Goal: Task Accomplishment & Management: Use online tool/utility

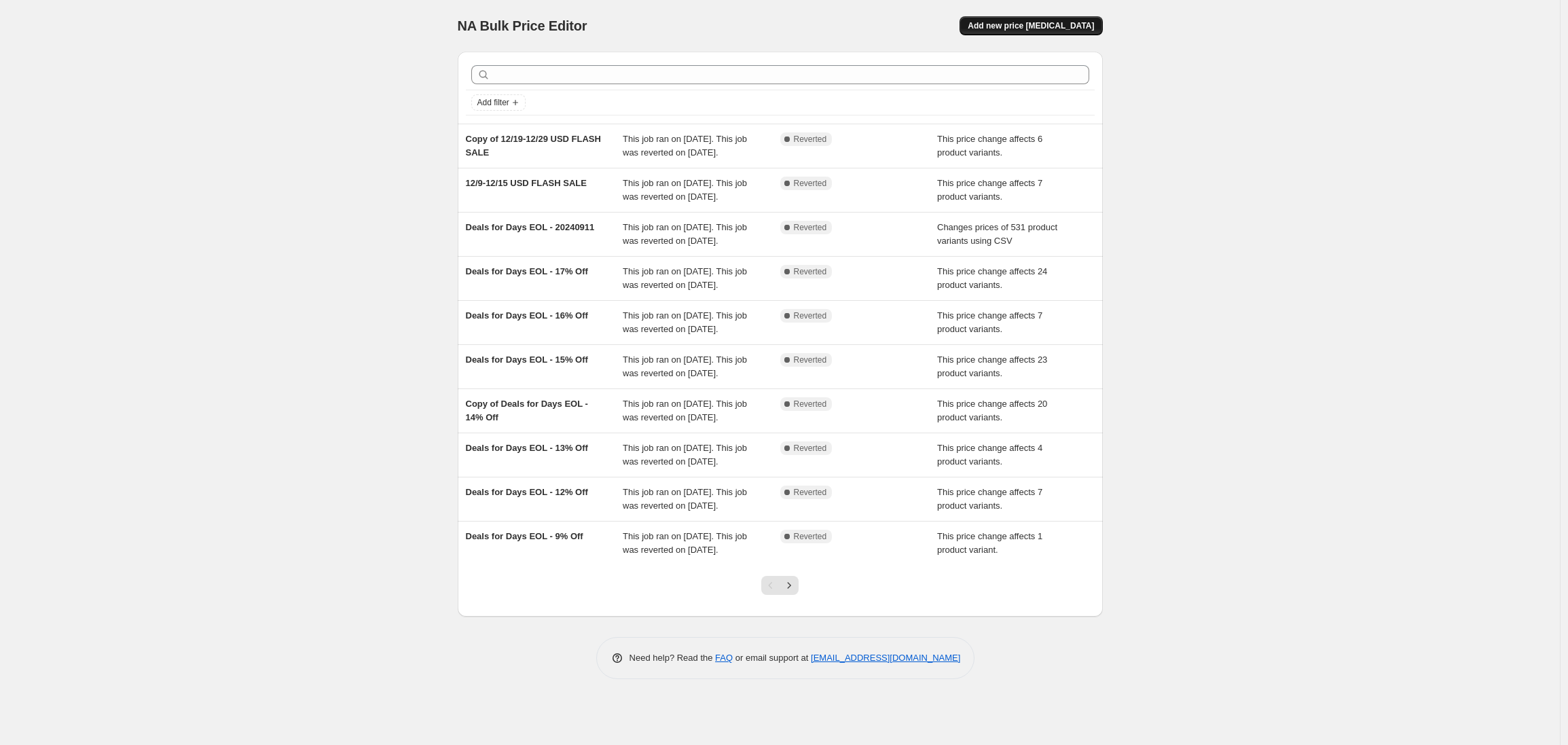
click at [1030, 26] on span "Add new price change job" at bounding box center [1030, 26] width 126 height 11
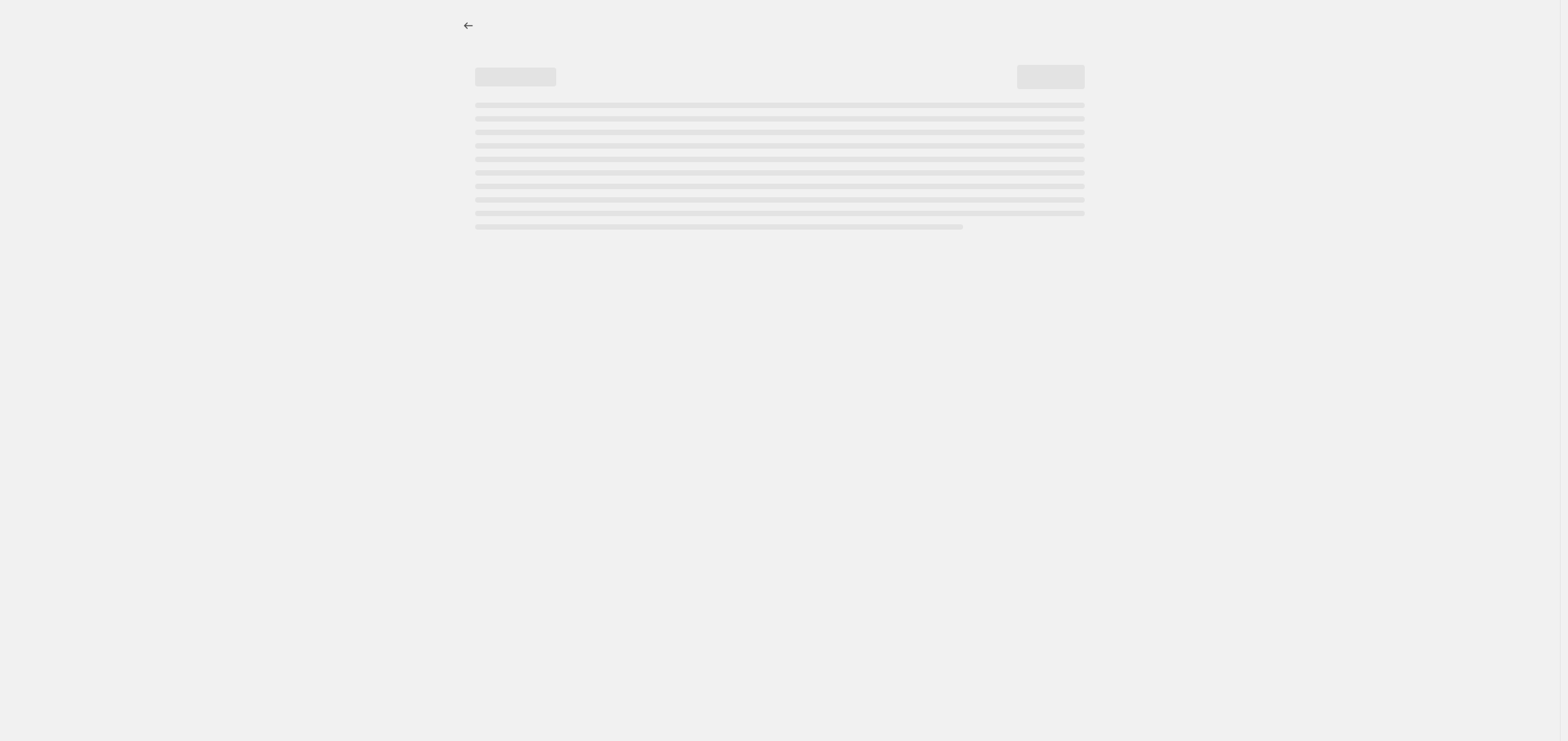
select select "percentage"
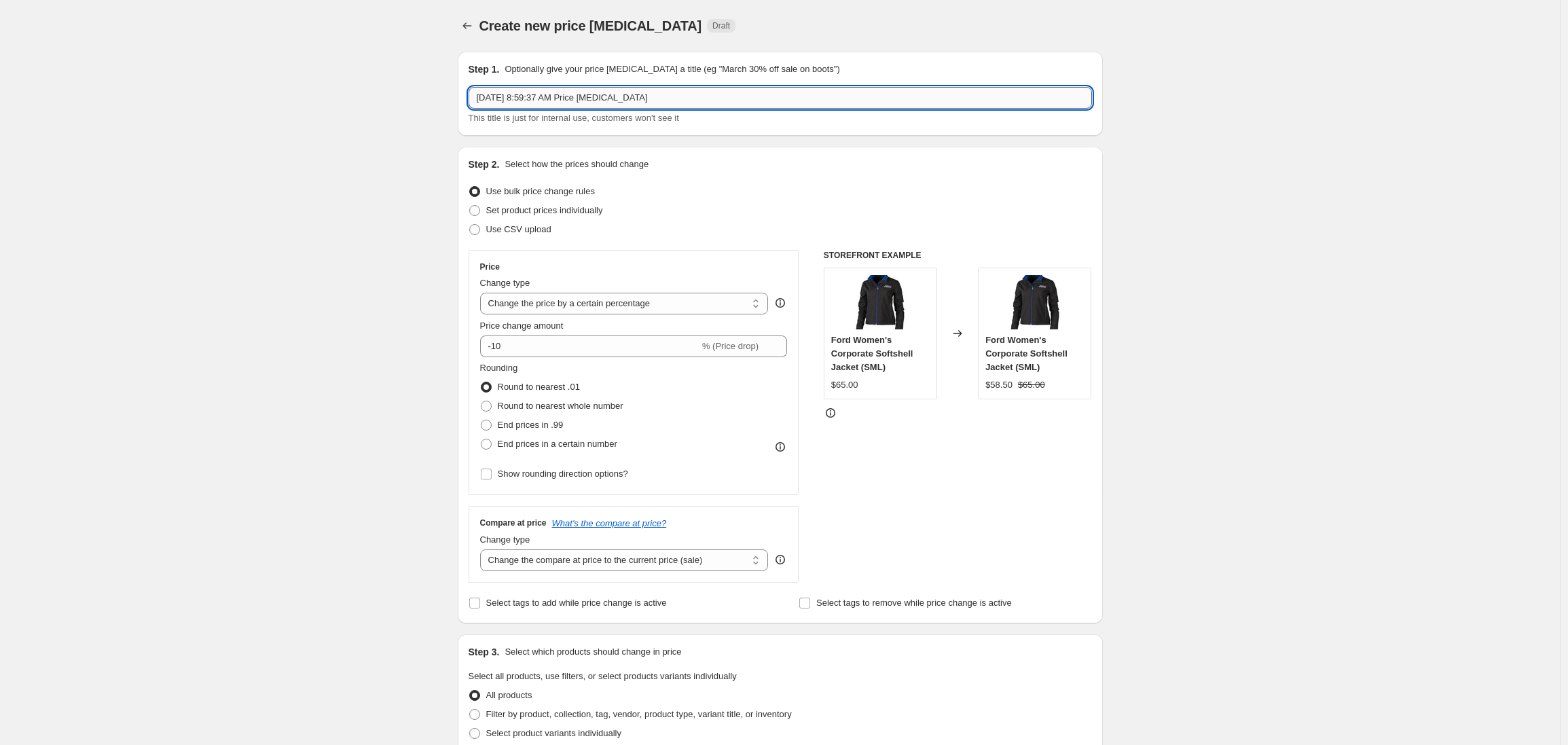
click at [521, 100] on input "Aug 18, 2025, 8:59:37 AM Price change job" at bounding box center [780, 98] width 623 height 22
type input "s"
type input "STOCK UP BEFORE THE TARIFF HIT – 15% OFF SITEWIDE"
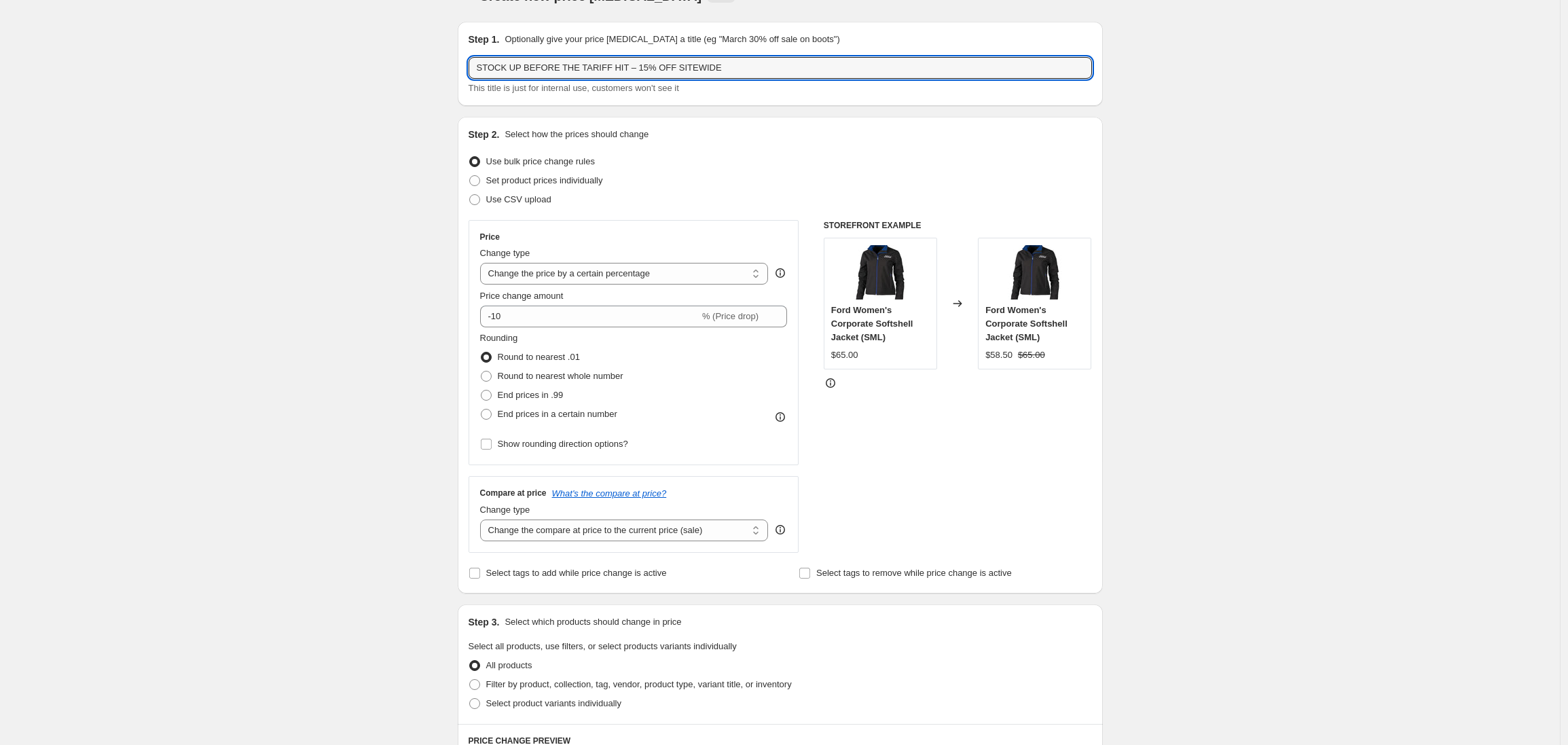
scroll to position [30, 0]
click at [570, 274] on select "Change the price to a certain amount Change the price by a certain amount Chang…" at bounding box center [624, 273] width 288 height 22
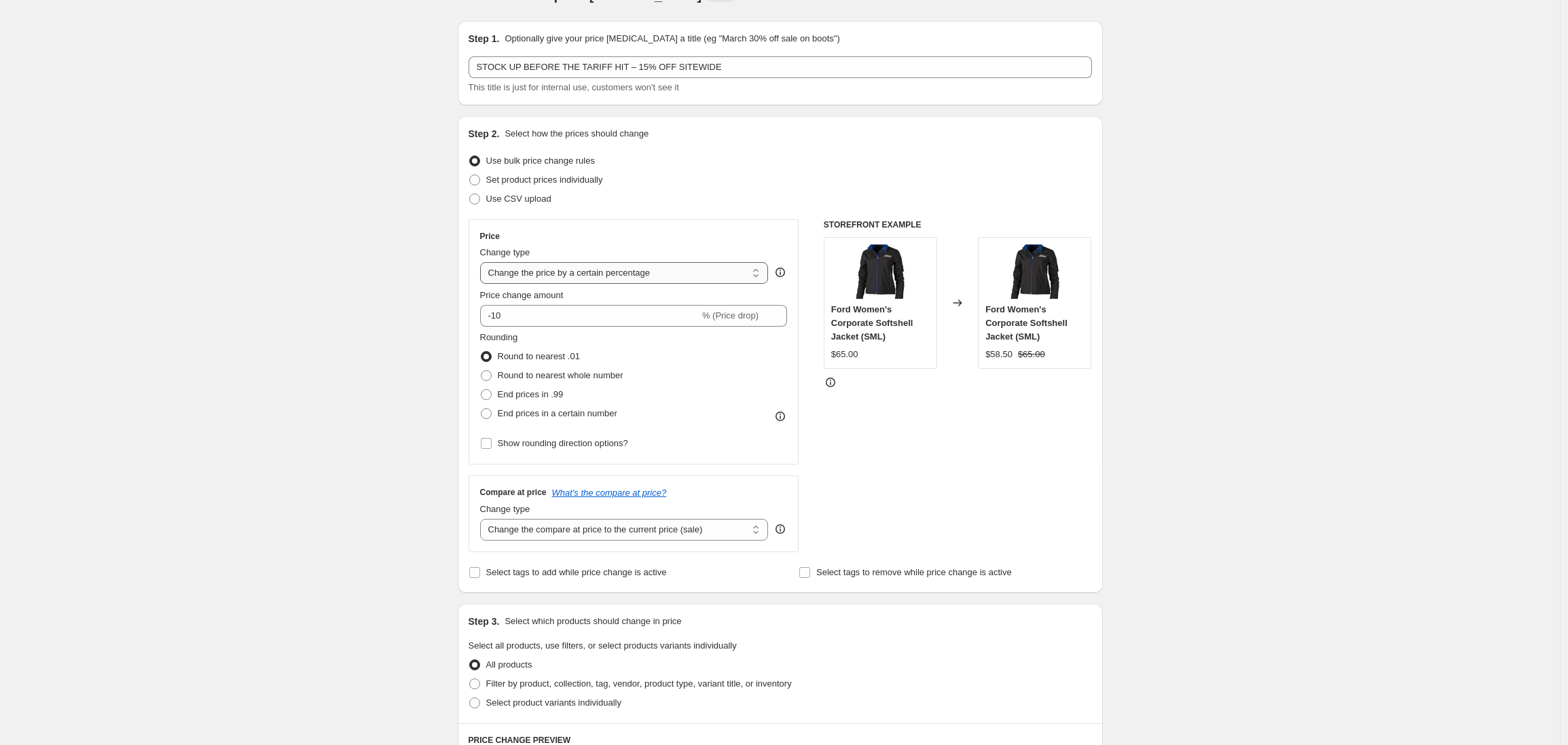
click at [484, 262] on select "Change the price to a certain amount Change the price by a certain amount Chang…" at bounding box center [624, 273] width 288 height 22
drag, startPoint x: 514, startPoint y: 316, endPoint x: 501, endPoint y: 316, distance: 13.0
click at [501, 316] on input "-10" at bounding box center [590, 316] width 220 height 22
type input "-15"
click at [399, 290] on div "Create new price change job. This page is ready Create new price change job Dra…" at bounding box center [780, 648] width 1560 height 1358
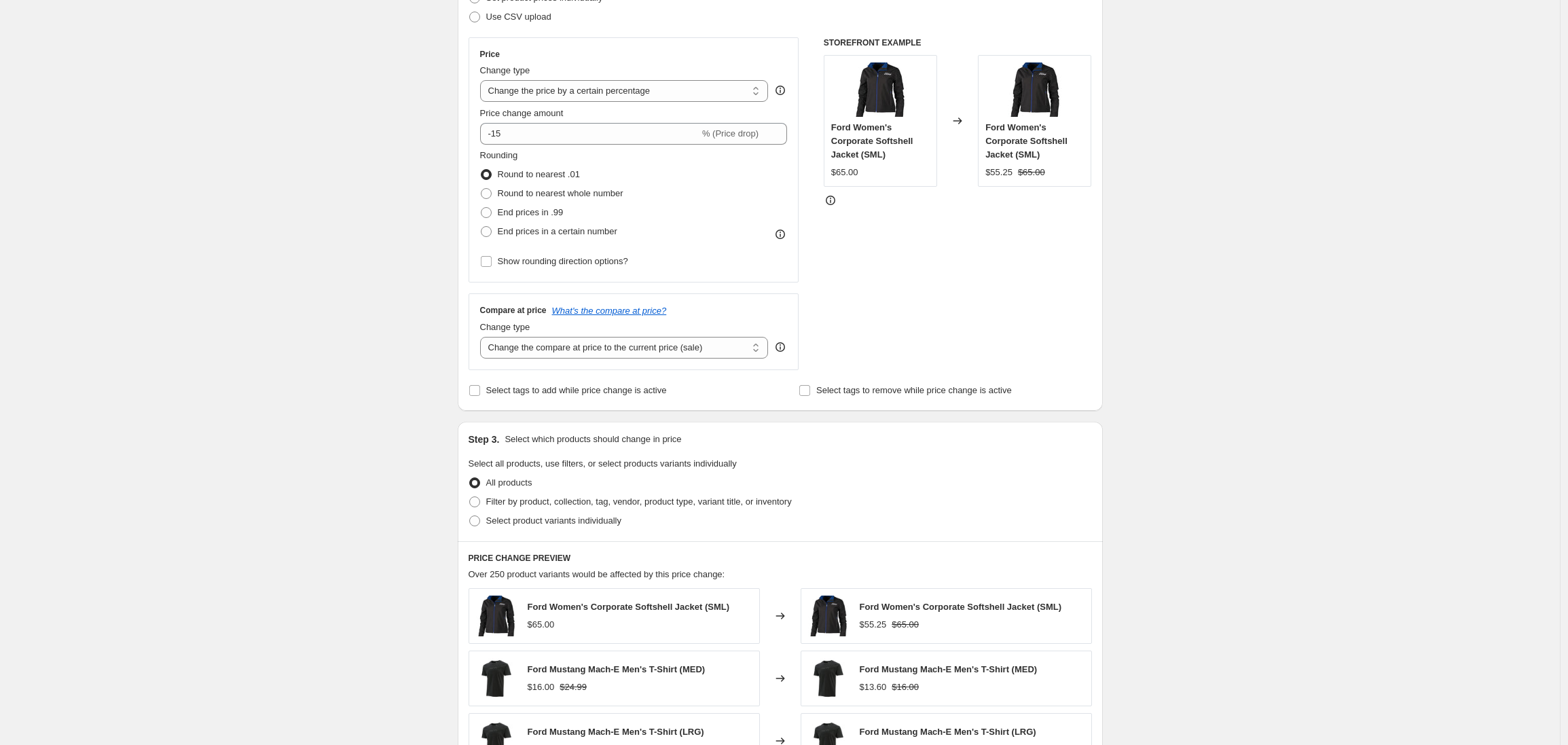
scroll to position [214, 0]
click at [565, 348] on select "Change the compare at price to the current price (sale) Change the compare at p…" at bounding box center [624, 346] width 288 height 22
select select "no_change"
click at [484, 335] on select "Change the compare at price to the current price (sale) Change the compare at p…" at bounding box center [624, 346] width 288 height 22
click at [479, 391] on input "Select tags to add while price change is active" at bounding box center [475, 389] width 11 height 11
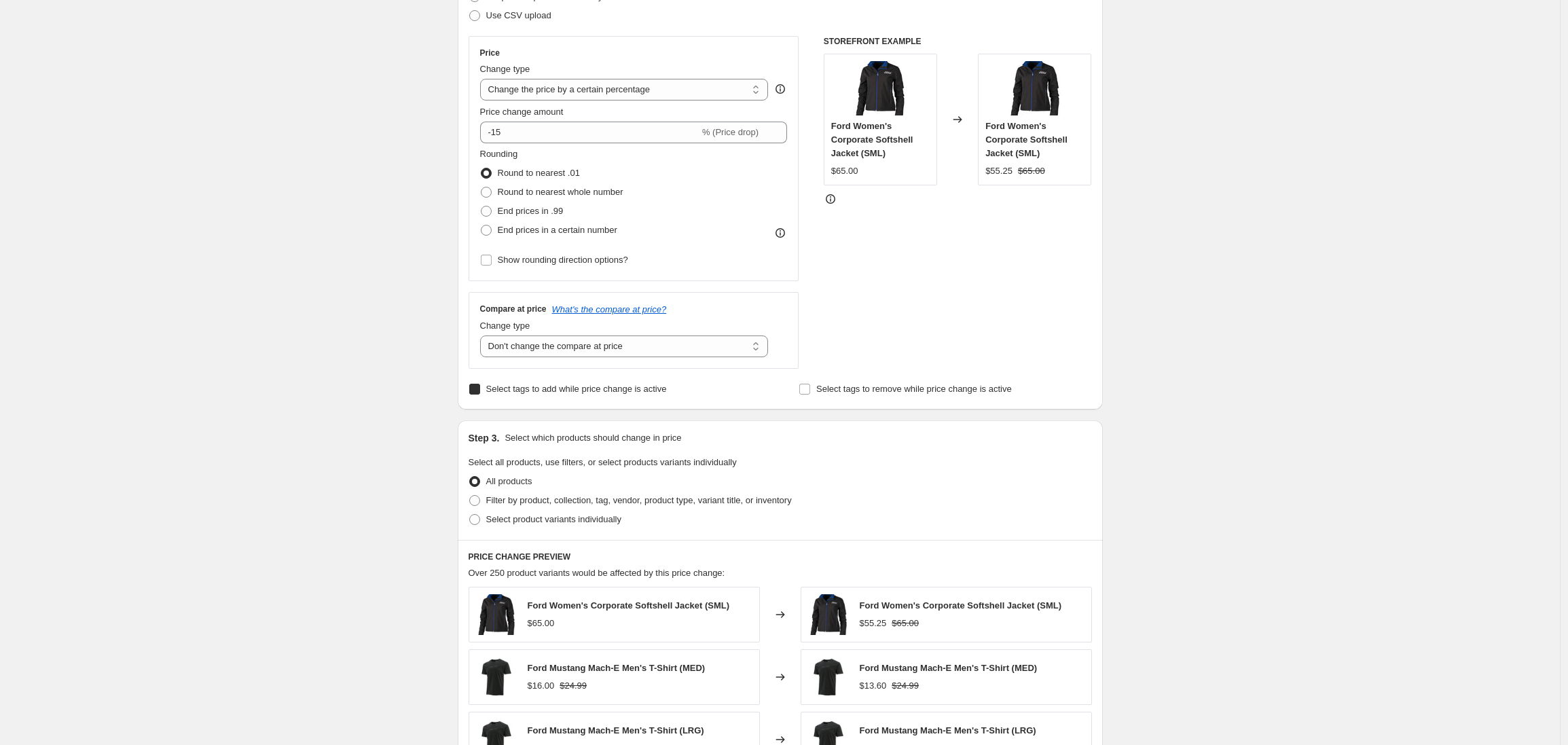
checkbox input "true"
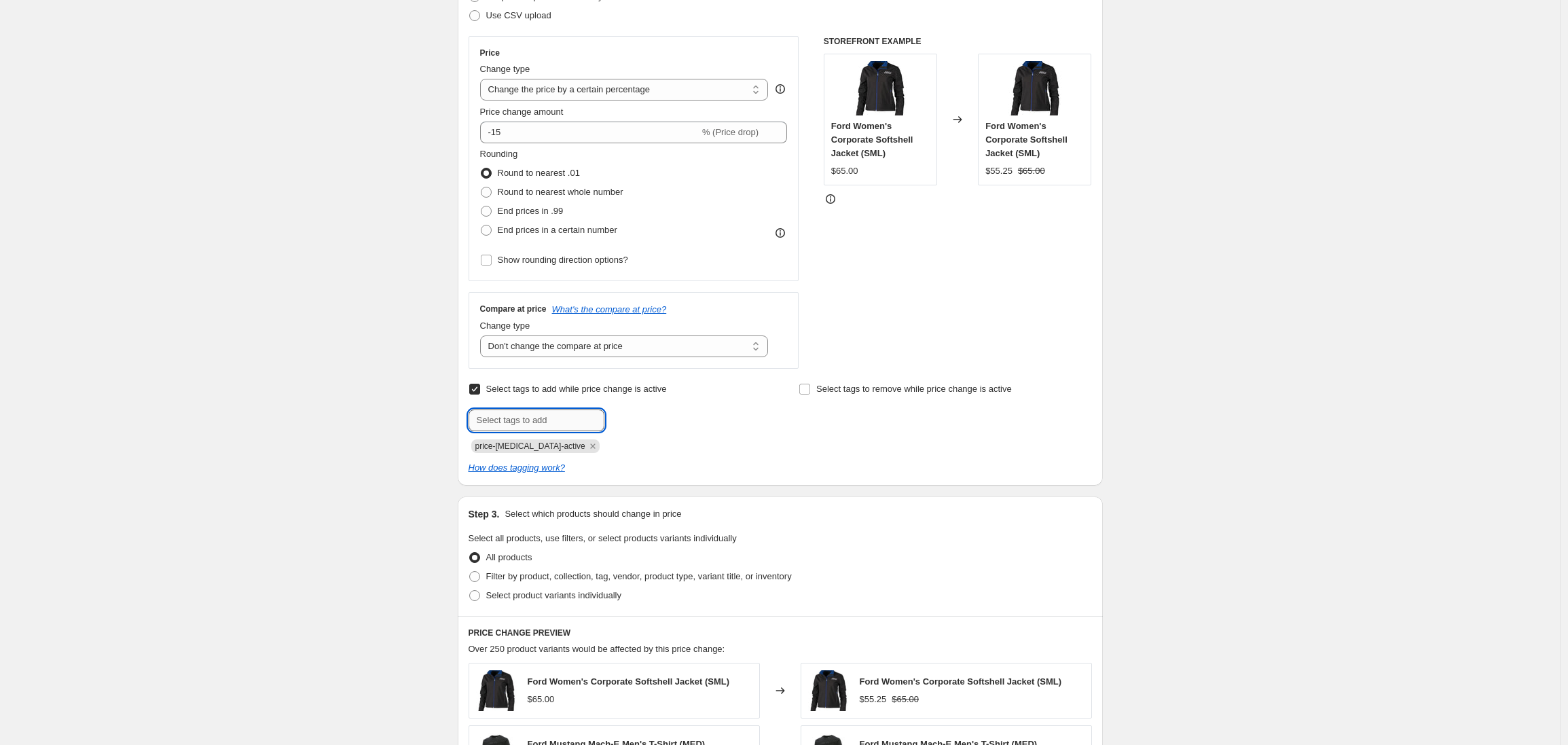
click at [510, 422] on input "text" at bounding box center [536, 420] width 136 height 22
click at [530, 421] on input "text" at bounding box center [536, 420] width 136 height 22
type input "TARIFFDISCOUNT"
click at [658, 422] on span "TARIFFDISCOU..." at bounding box center [667, 419] width 67 height 10
click at [378, 372] on div "Create new price change job. This page is ready Create new price change job Dra…" at bounding box center [780, 503] width 1560 height 1434
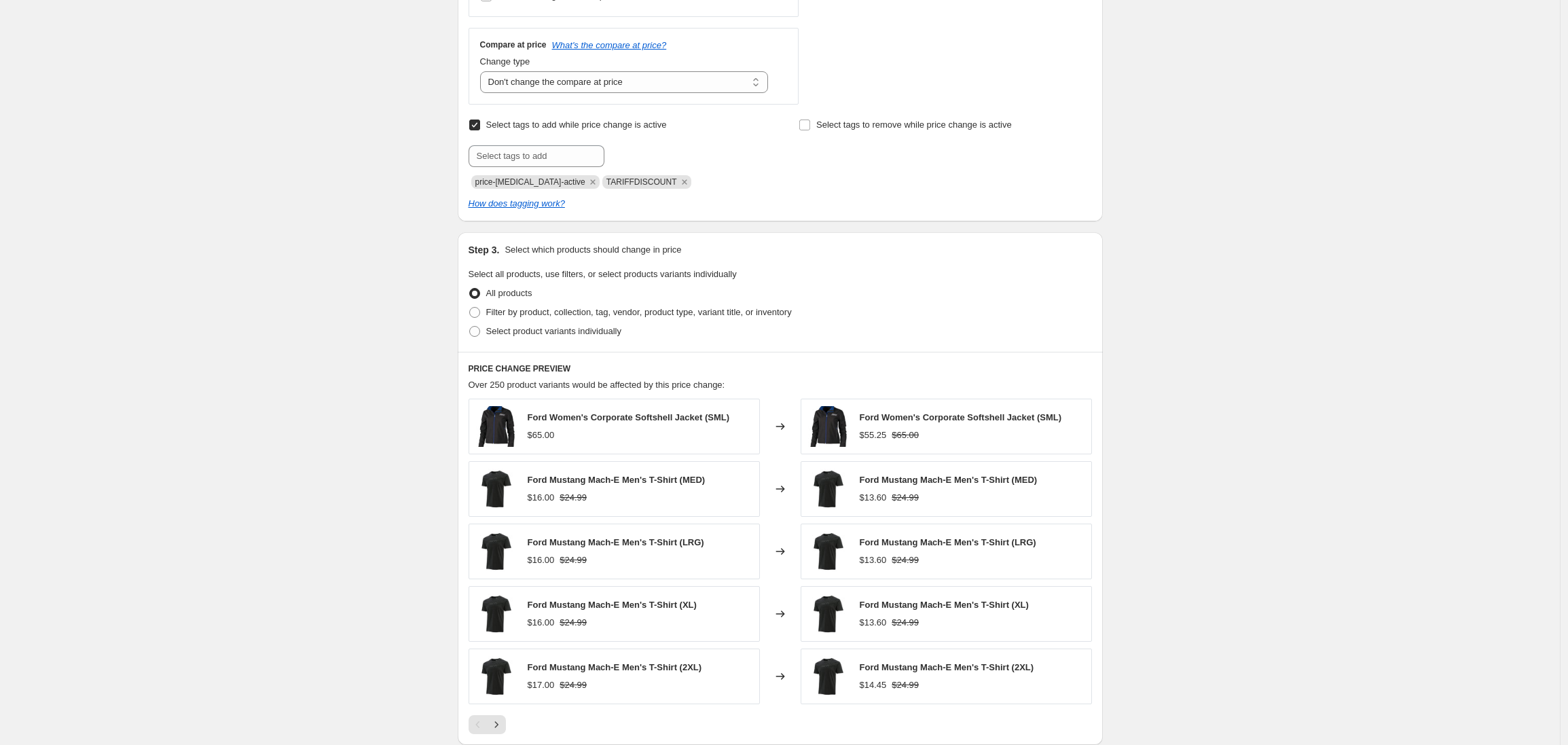
scroll to position [497, 0]
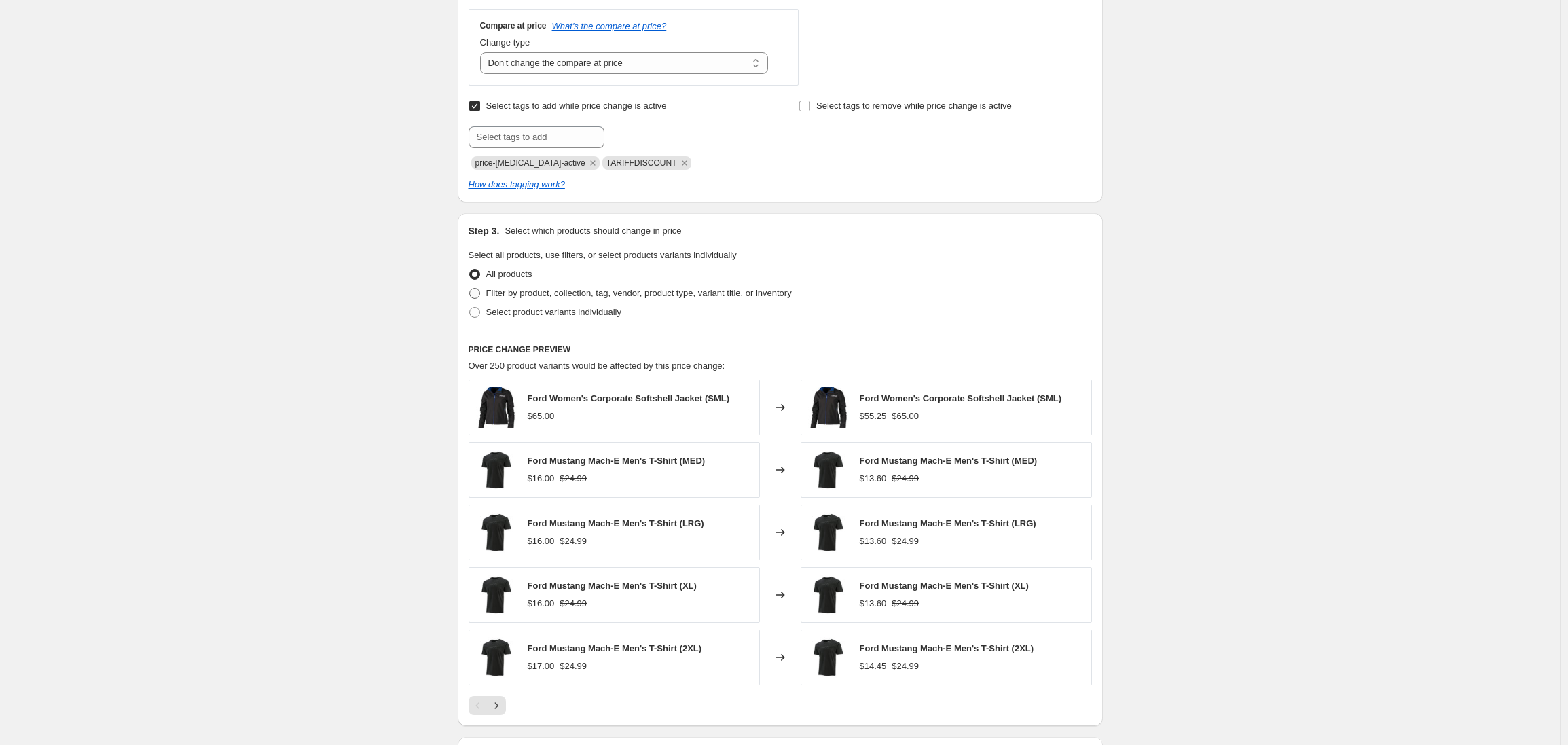
click at [480, 294] on span at bounding box center [475, 293] width 11 height 11
click at [470, 288] on input "Filter by product, collection, tag, vendor, product type, variant title, or inv…" at bounding box center [469, 288] width 1 height 1
radio input "true"
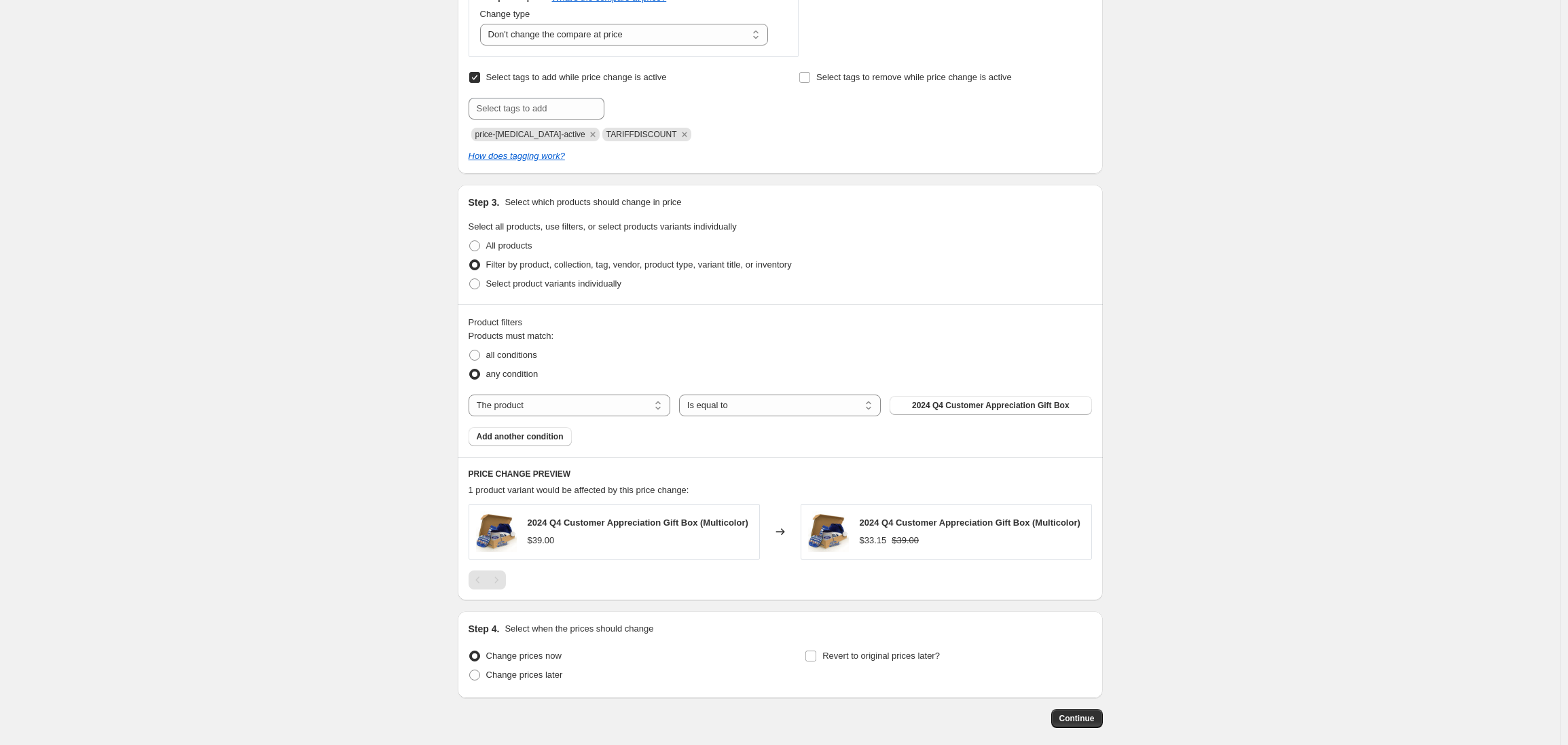
scroll to position [550, 0]
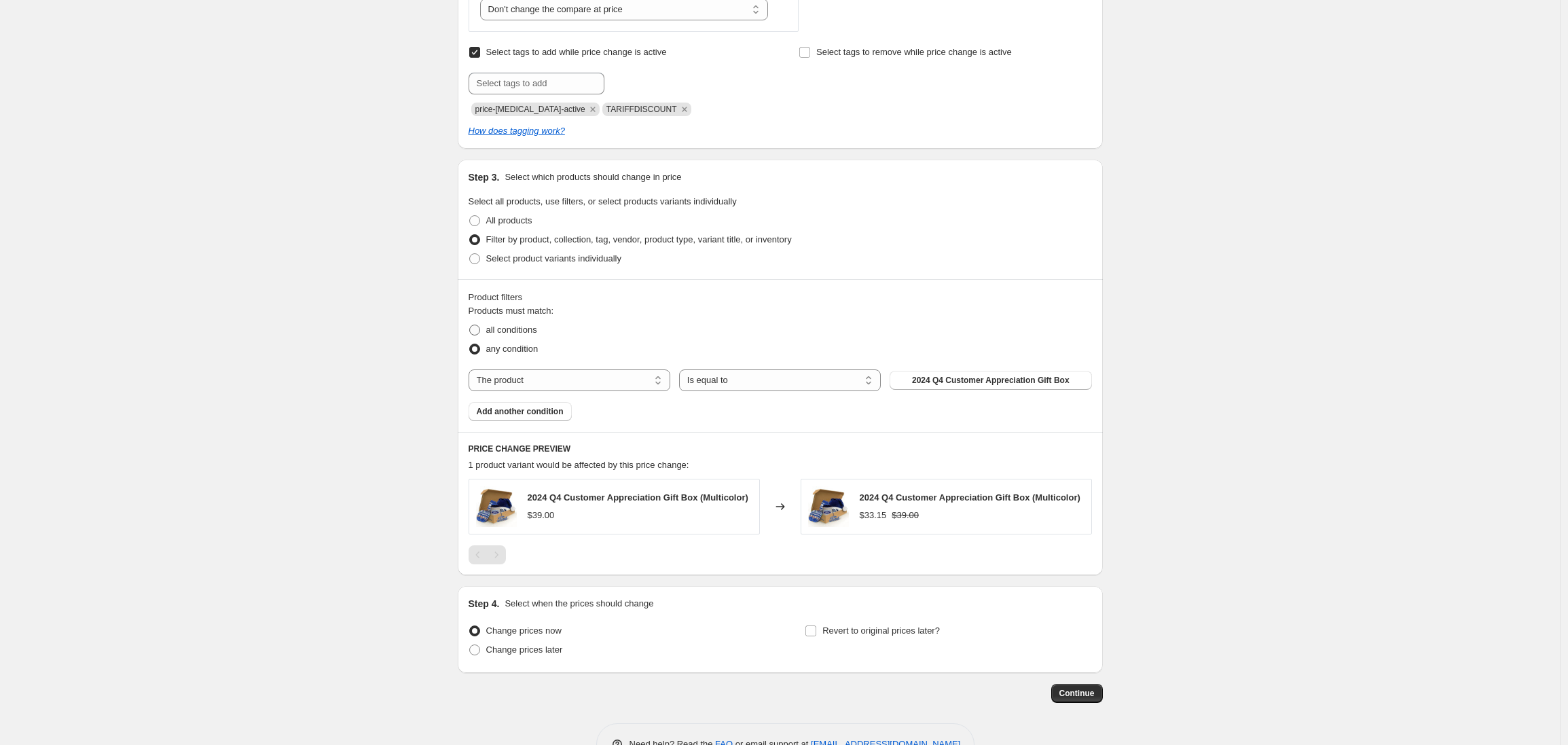
click at [480, 329] on span at bounding box center [475, 330] width 11 height 11
click at [470, 326] on input "all conditions" at bounding box center [469, 325] width 1 height 1
radio input "true"
click at [581, 382] on select "The product The product's collection The product's tag The product's vendor The…" at bounding box center [569, 380] width 201 height 22
select select "product_status"
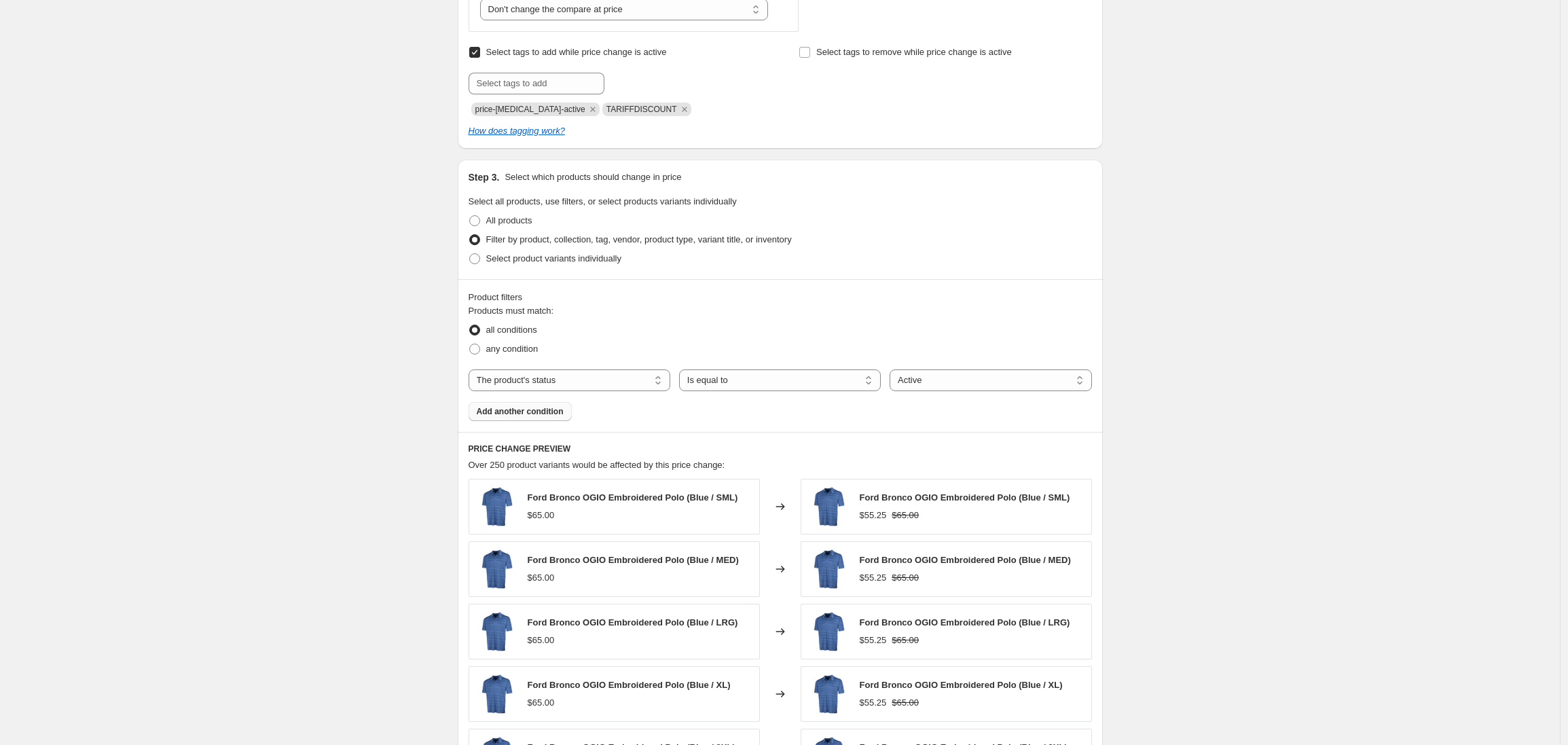
click at [550, 410] on span "Add another condition" at bounding box center [520, 411] width 87 height 11
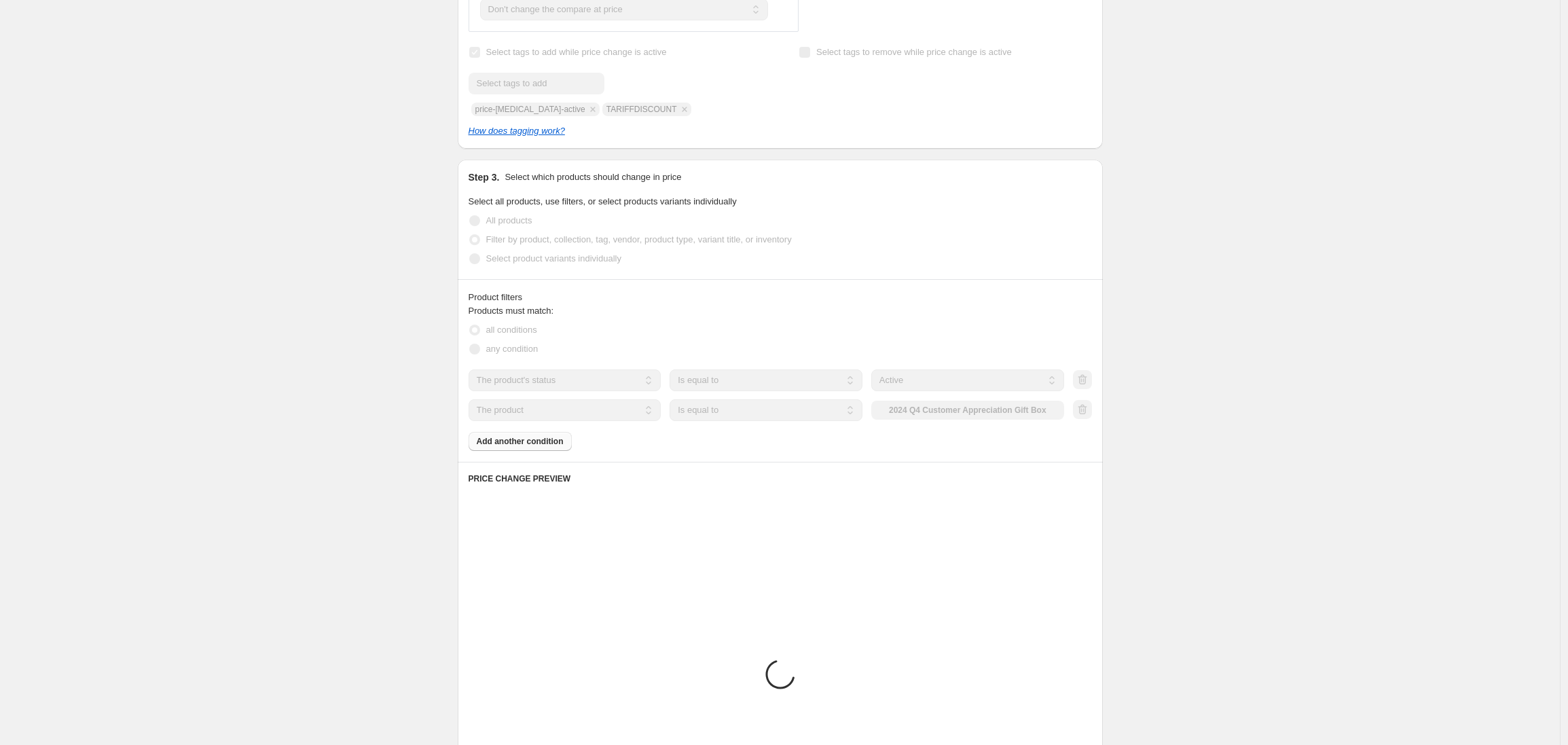
scroll to position [529, 0]
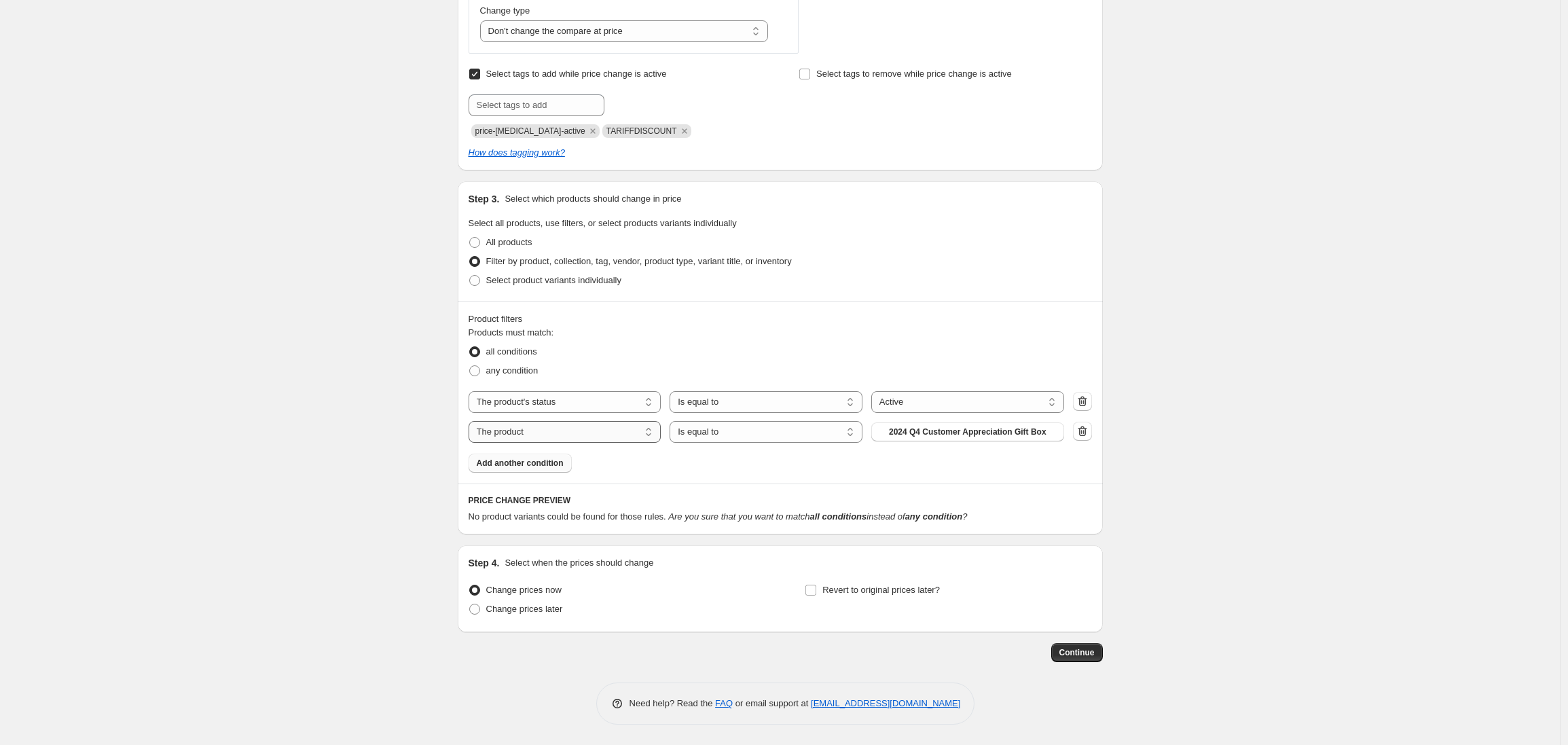
click at [562, 438] on select "The product The product's collection The product's tag The product's vendor The…" at bounding box center [565, 432] width 193 height 22
select select "tag"
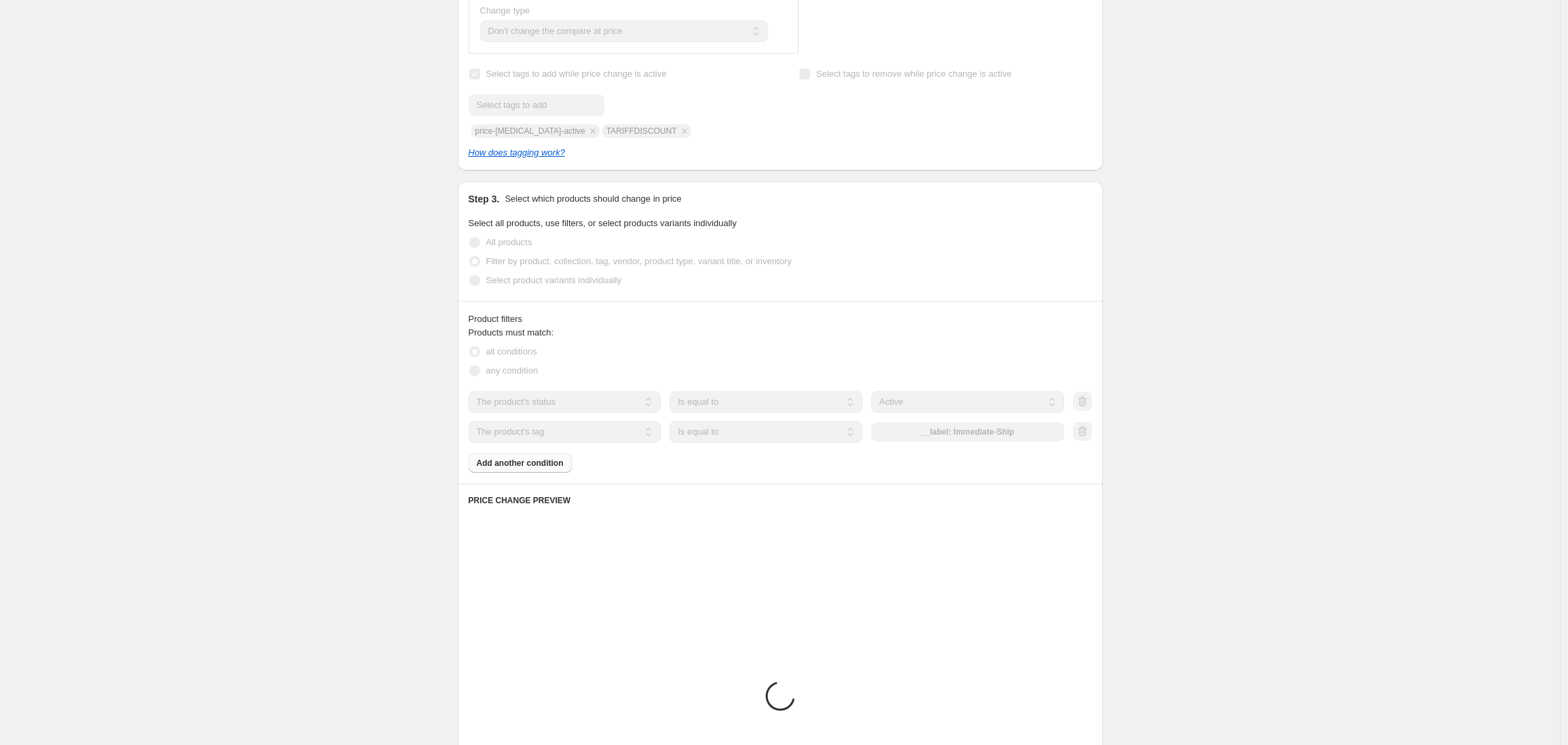
click at [742, 427] on select "Is equal to Is not equal to" at bounding box center [765, 432] width 193 height 22
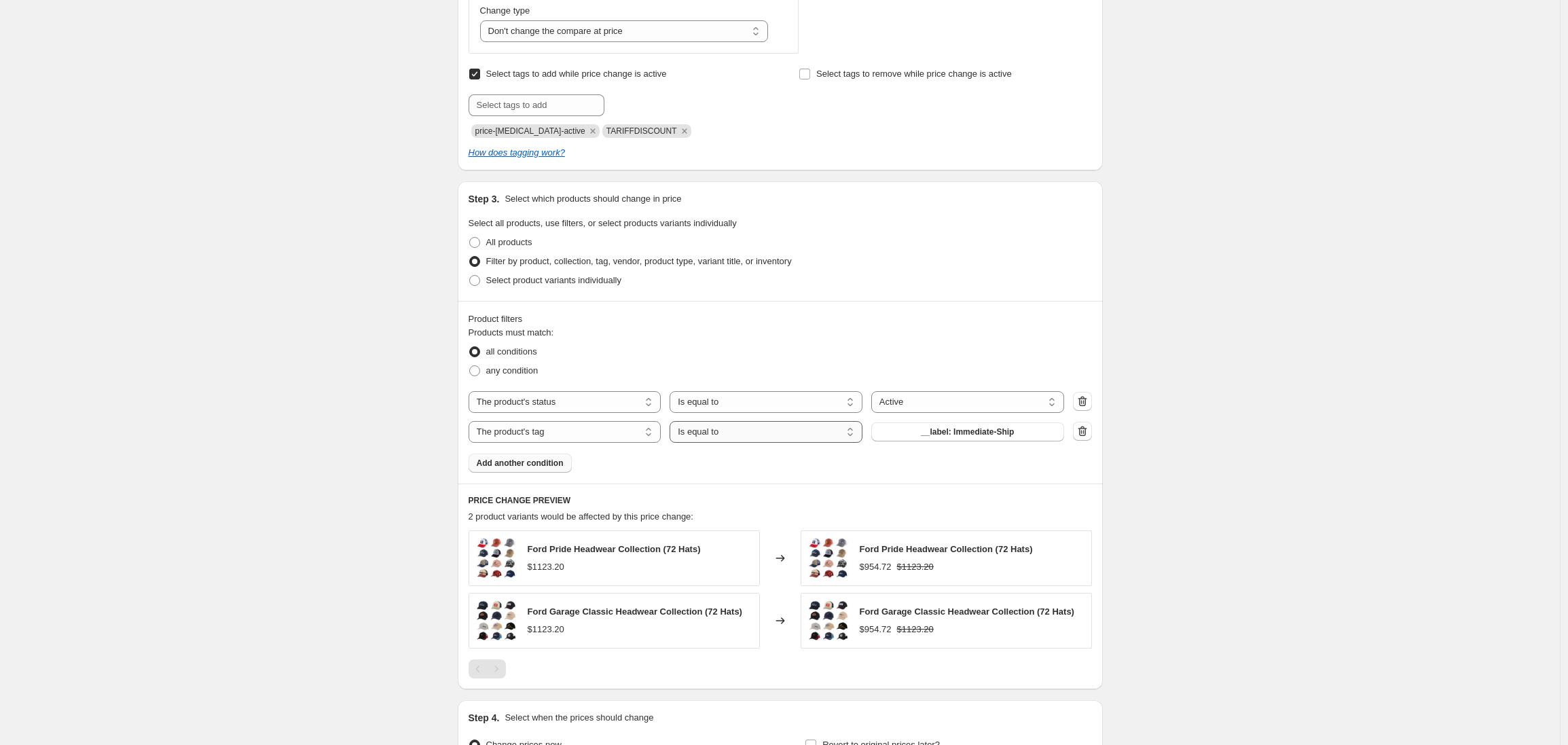
select select "not_equal"
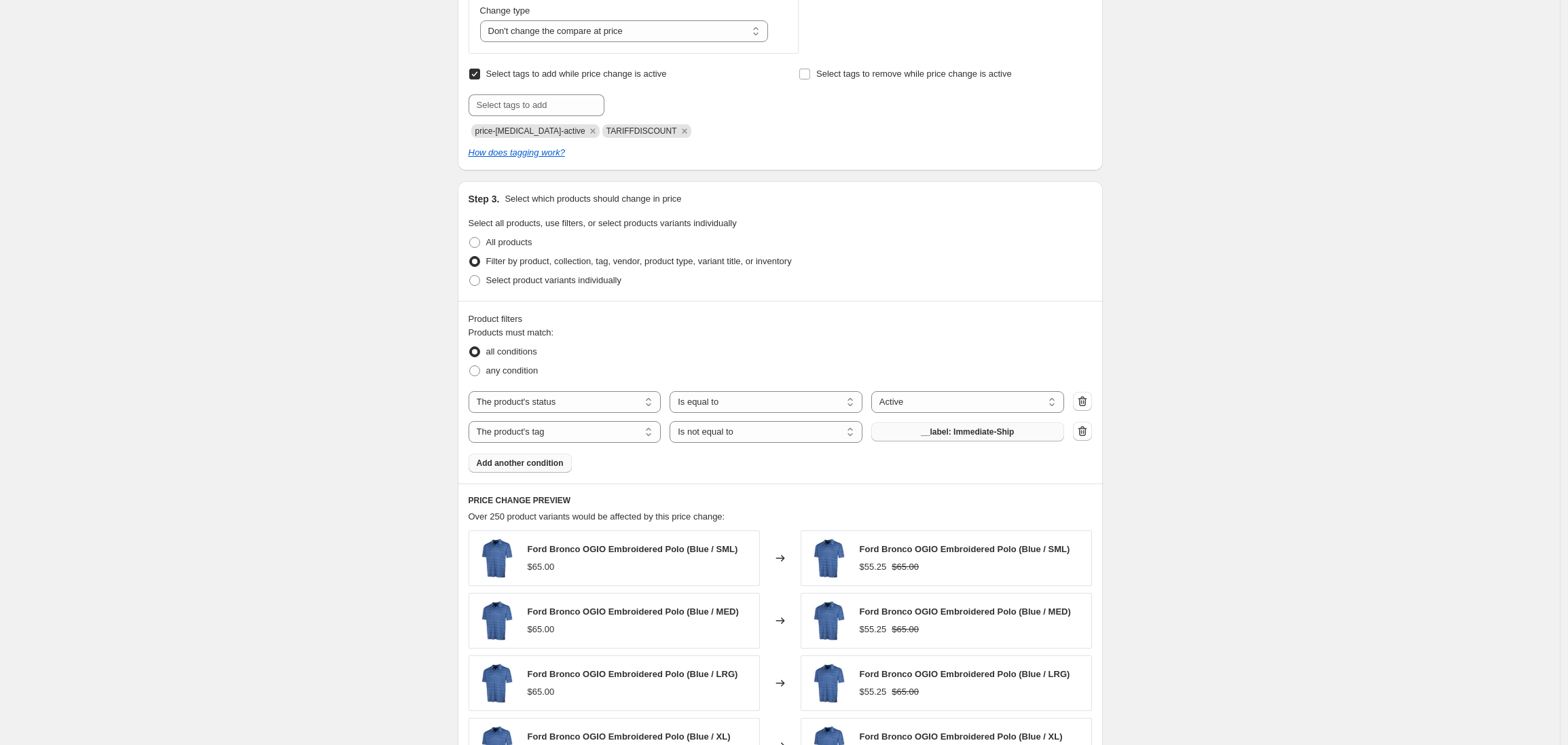
click at [912, 435] on button "__label: Immediate-Ship" at bounding box center [968, 432] width 193 height 19
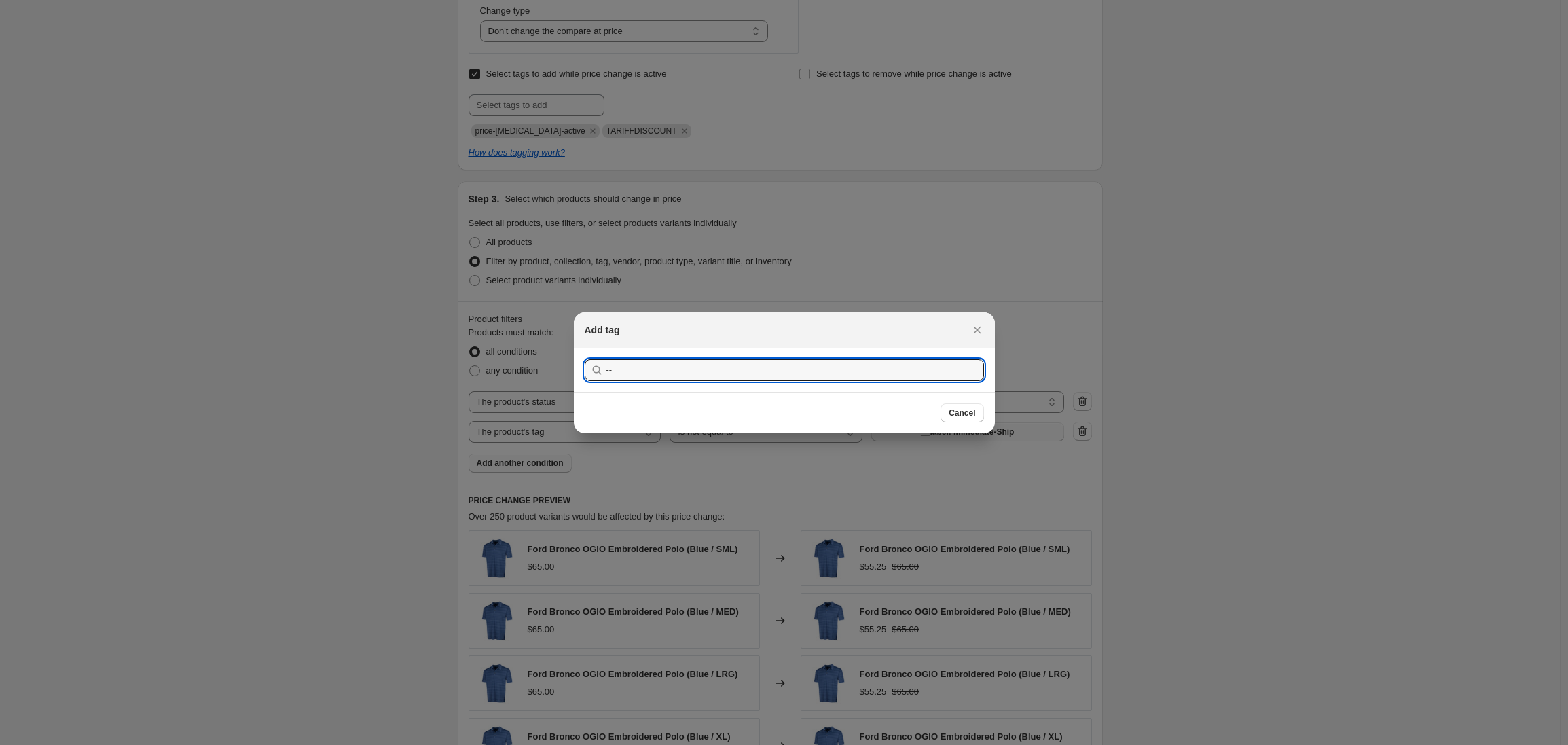
type input "-"
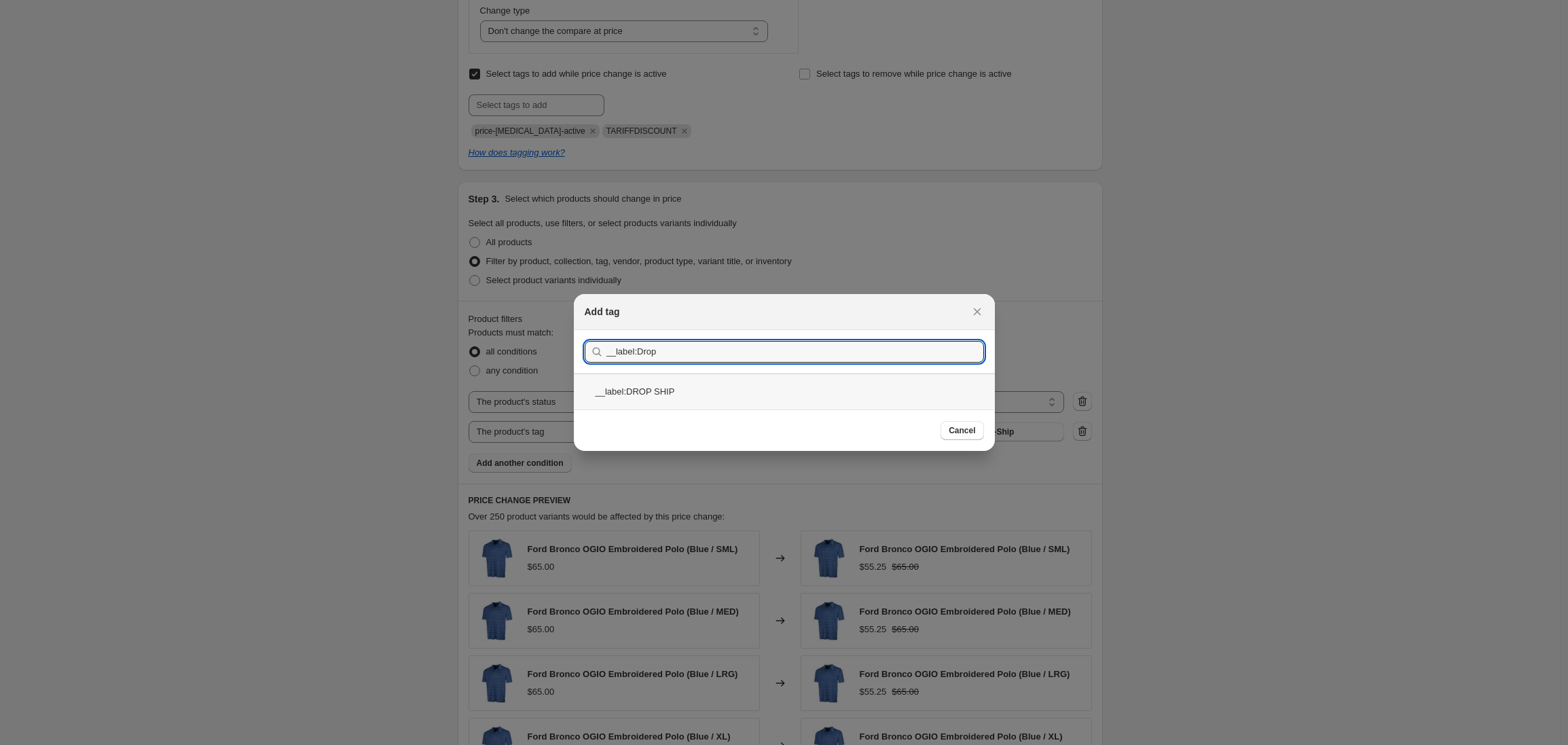
type input "__label:Drop"
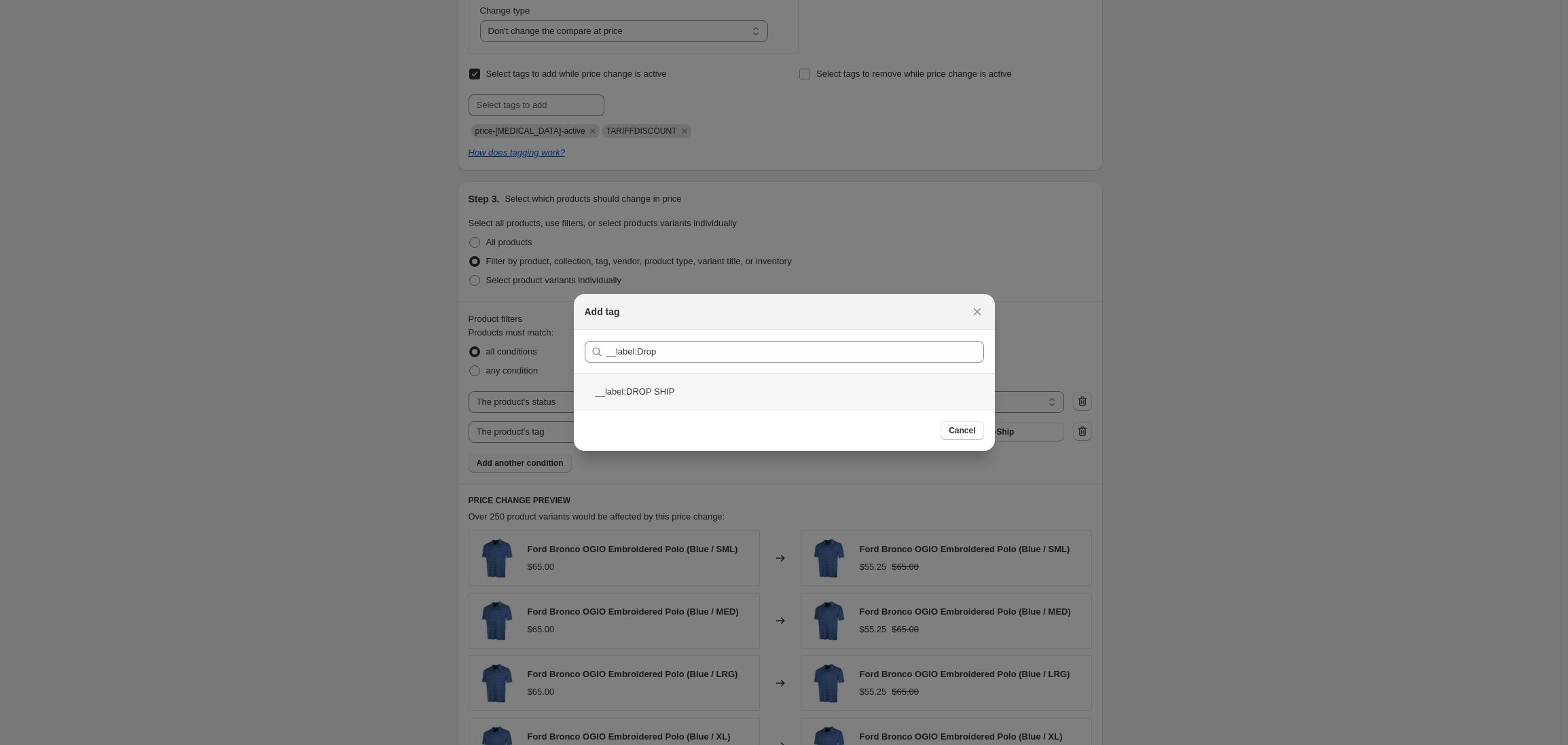
click at [642, 389] on div "__label:DROP SHIP" at bounding box center [784, 391] width 421 height 36
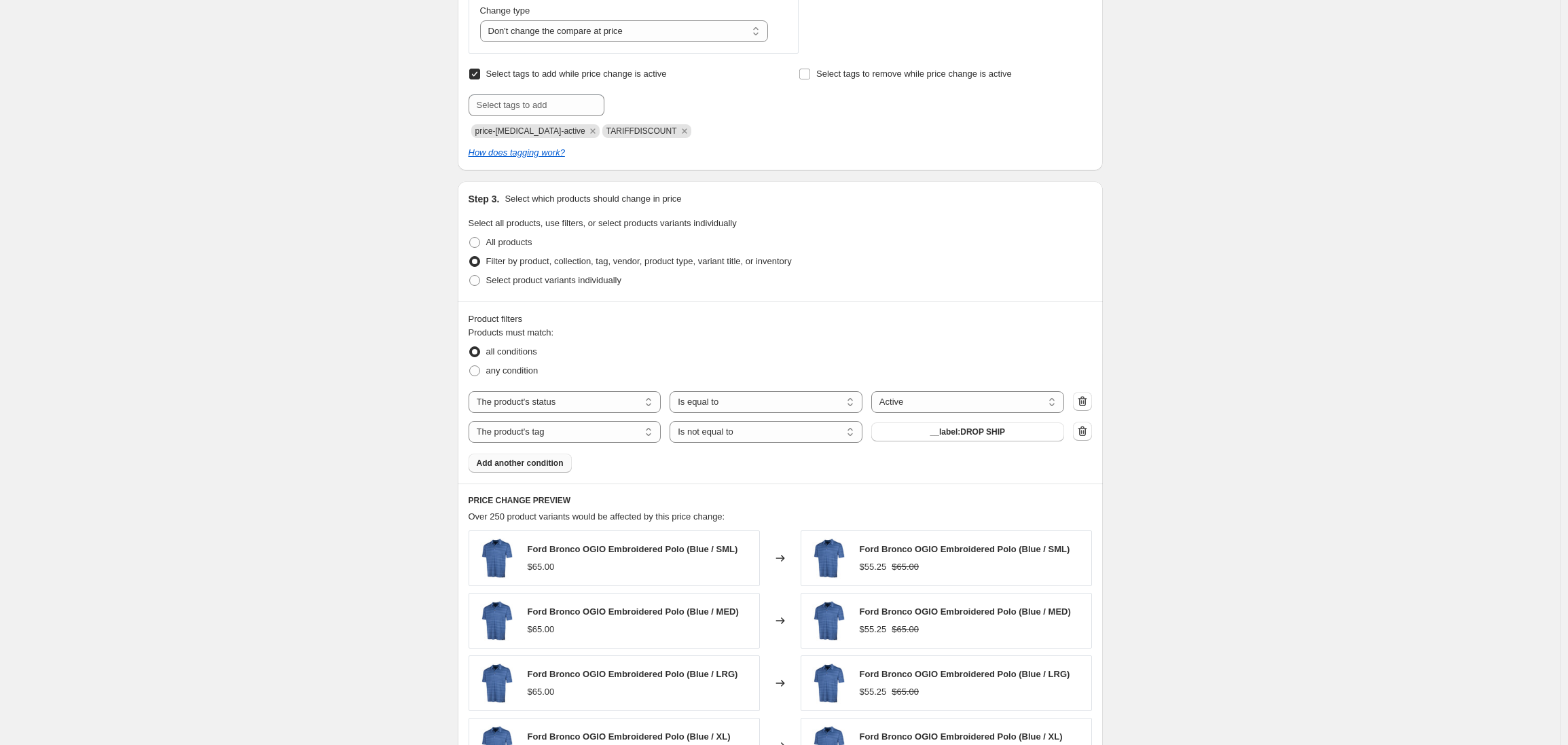
click at [526, 461] on span "Add another condition" at bounding box center [520, 463] width 87 height 11
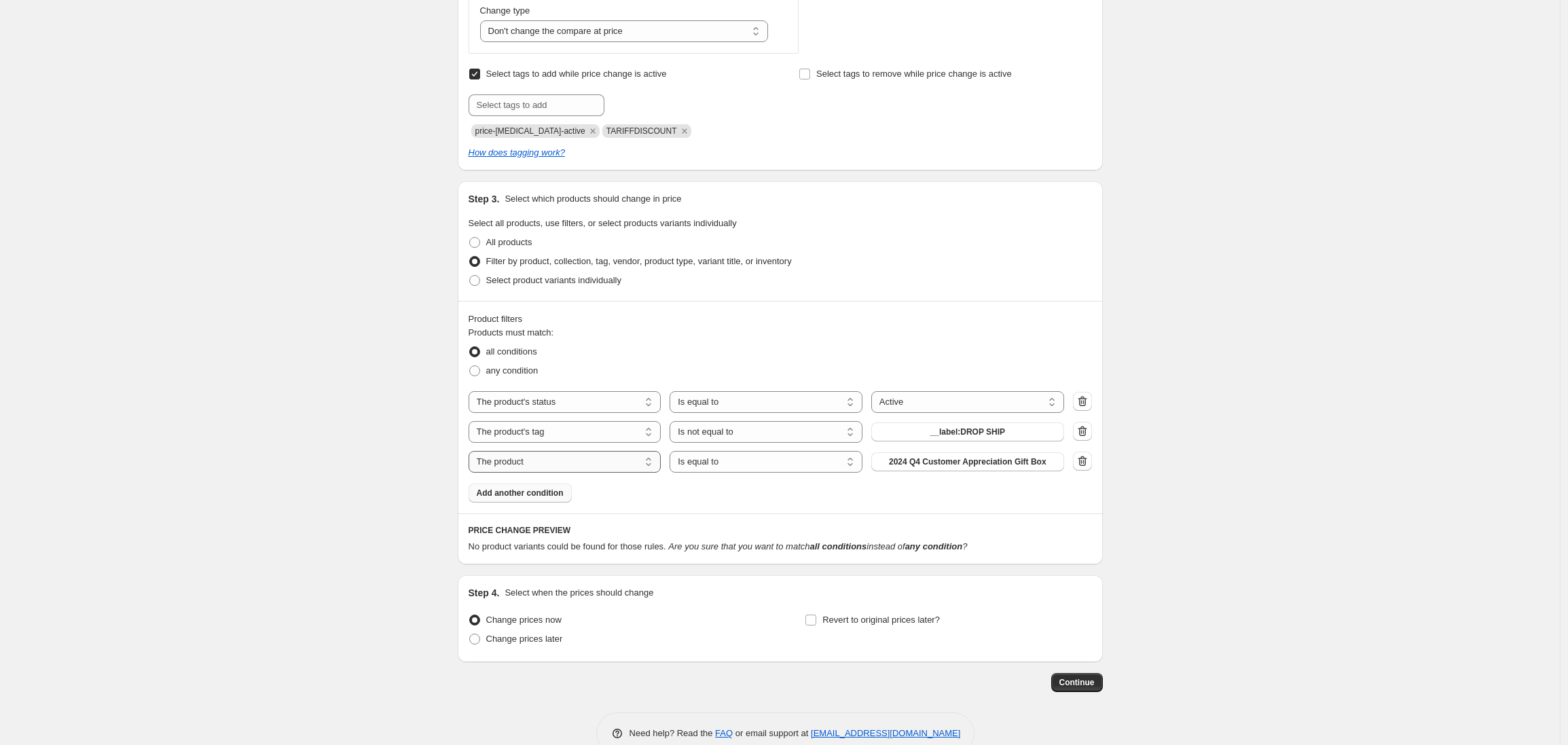
click at [553, 463] on select "The product The product's collection The product's tag The product's vendor The…" at bounding box center [565, 462] width 193 height 22
select select "tag"
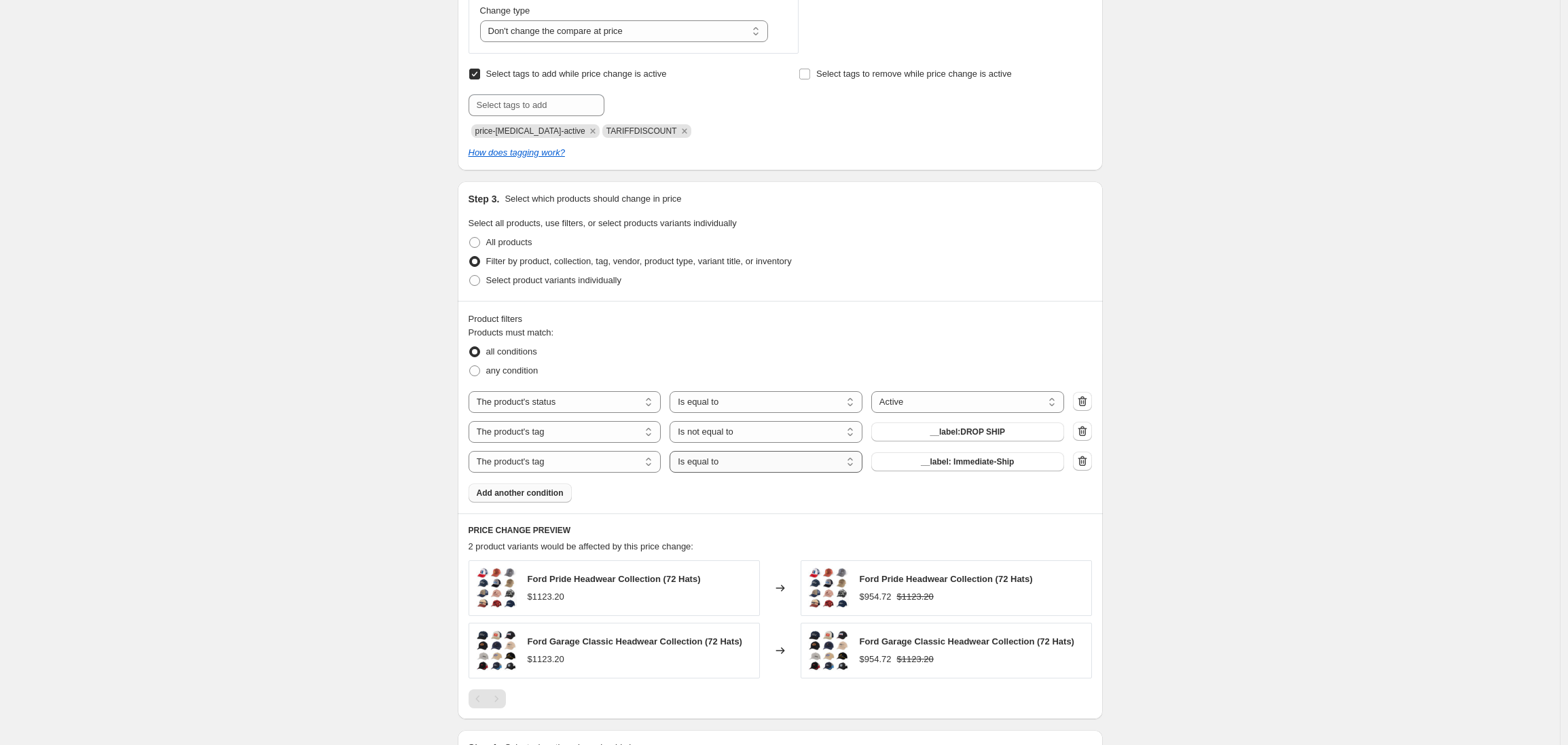
click at [740, 464] on select "Is equal to Is not equal to" at bounding box center [765, 462] width 193 height 22
select select "not_equal"
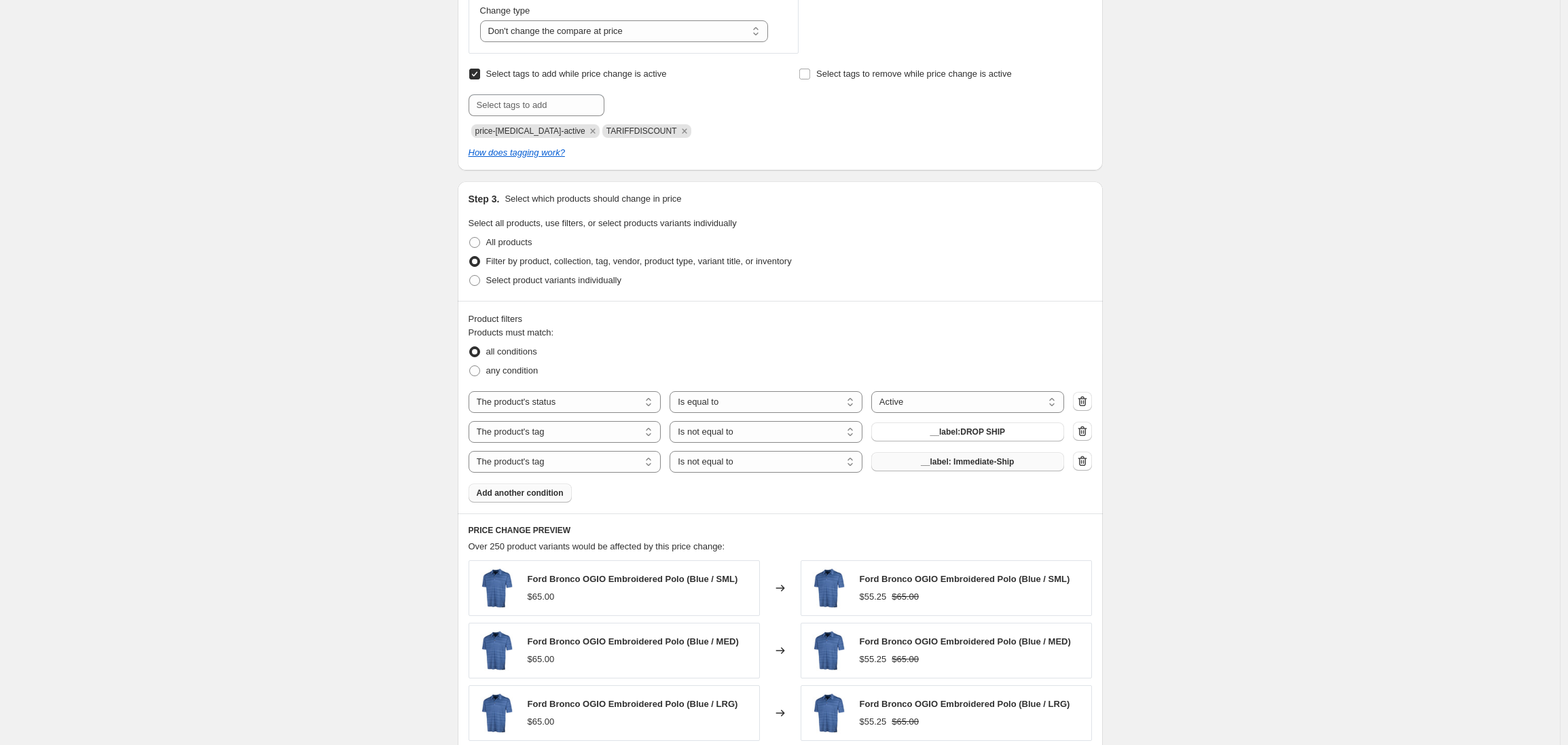
click at [932, 466] on span "__label: Immediate-Ship" at bounding box center [967, 462] width 93 height 11
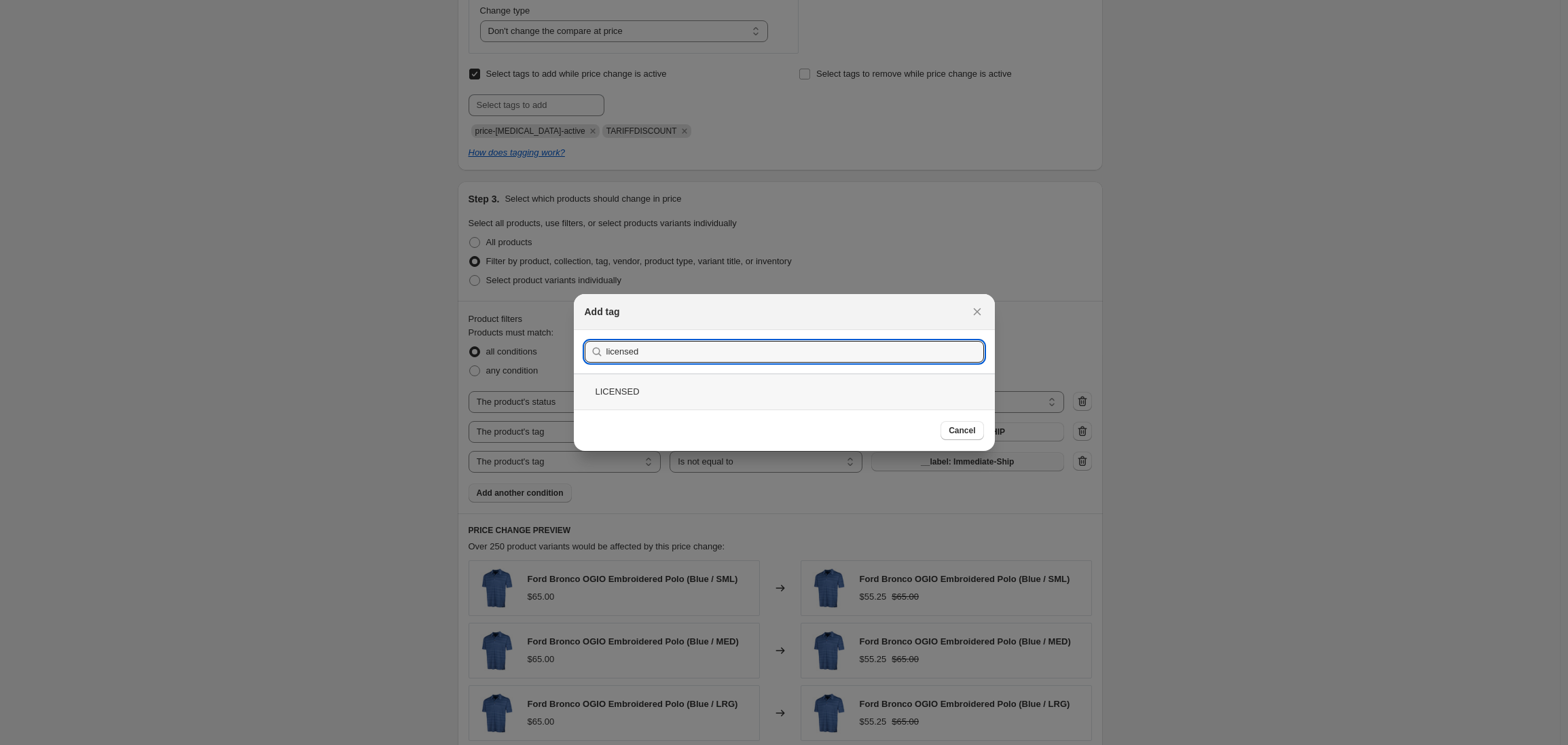
type input "licensed"
click at [645, 392] on div "LICENSED" at bounding box center [784, 391] width 421 height 36
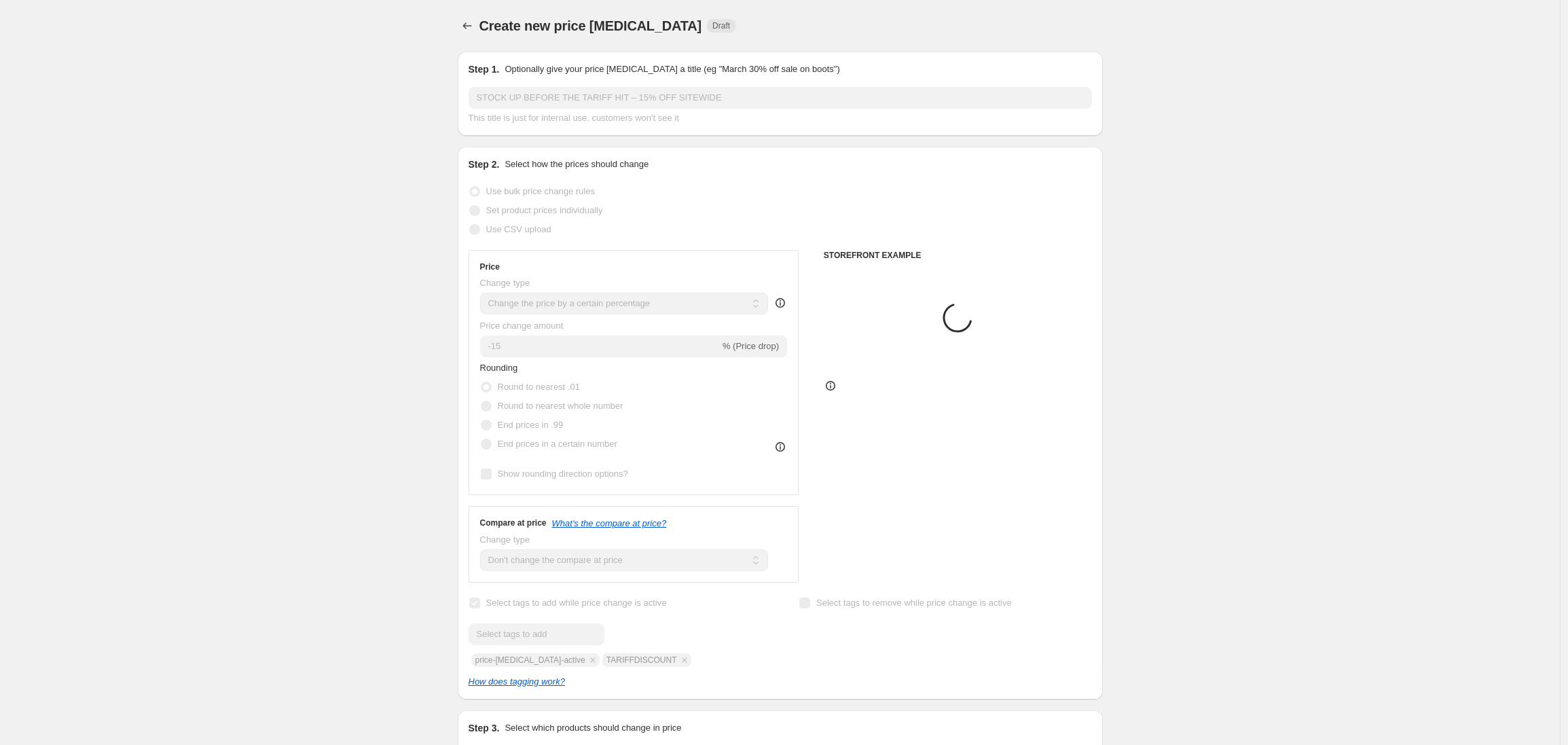
scroll to position [529, 0]
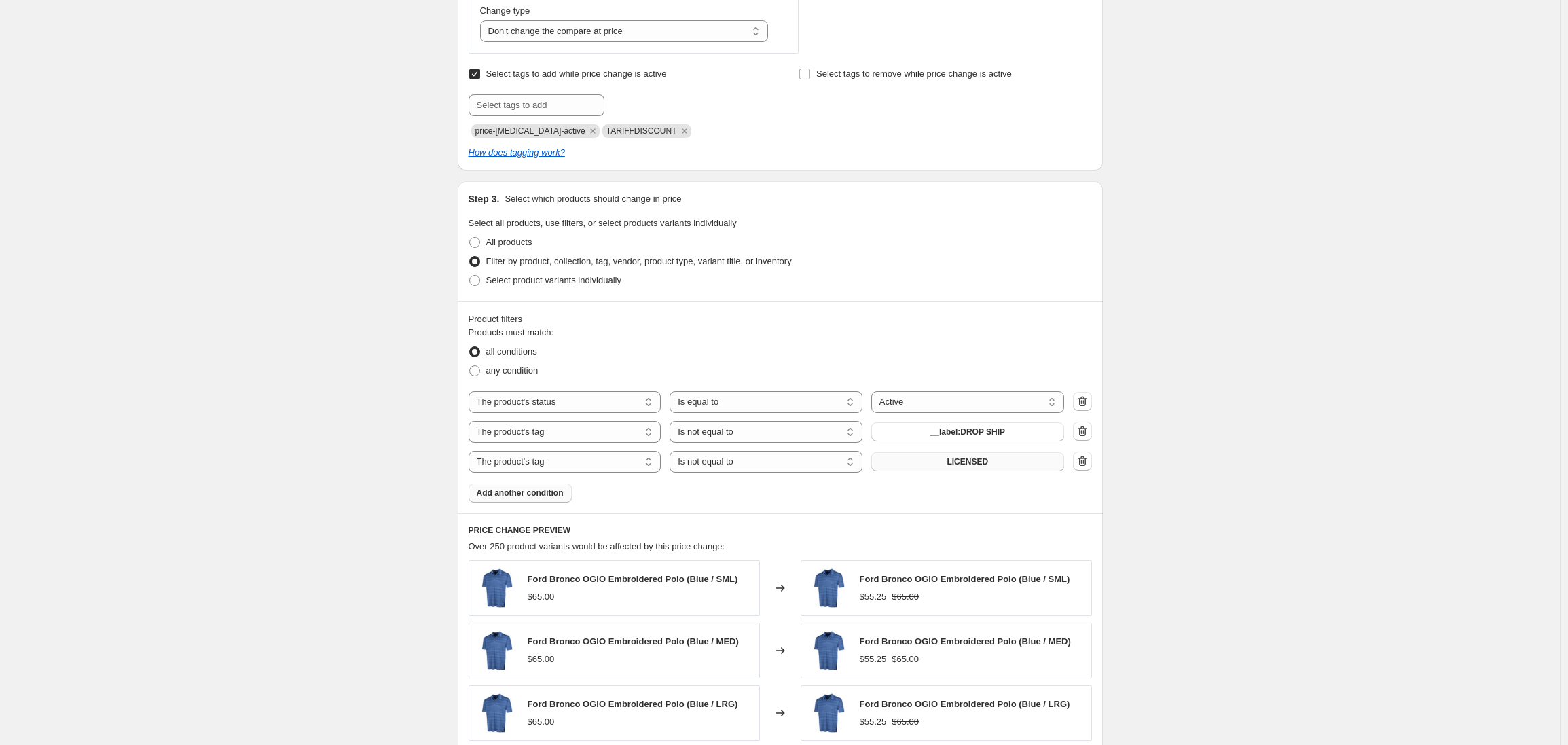
click at [525, 493] on span "Add another condition" at bounding box center [520, 493] width 87 height 11
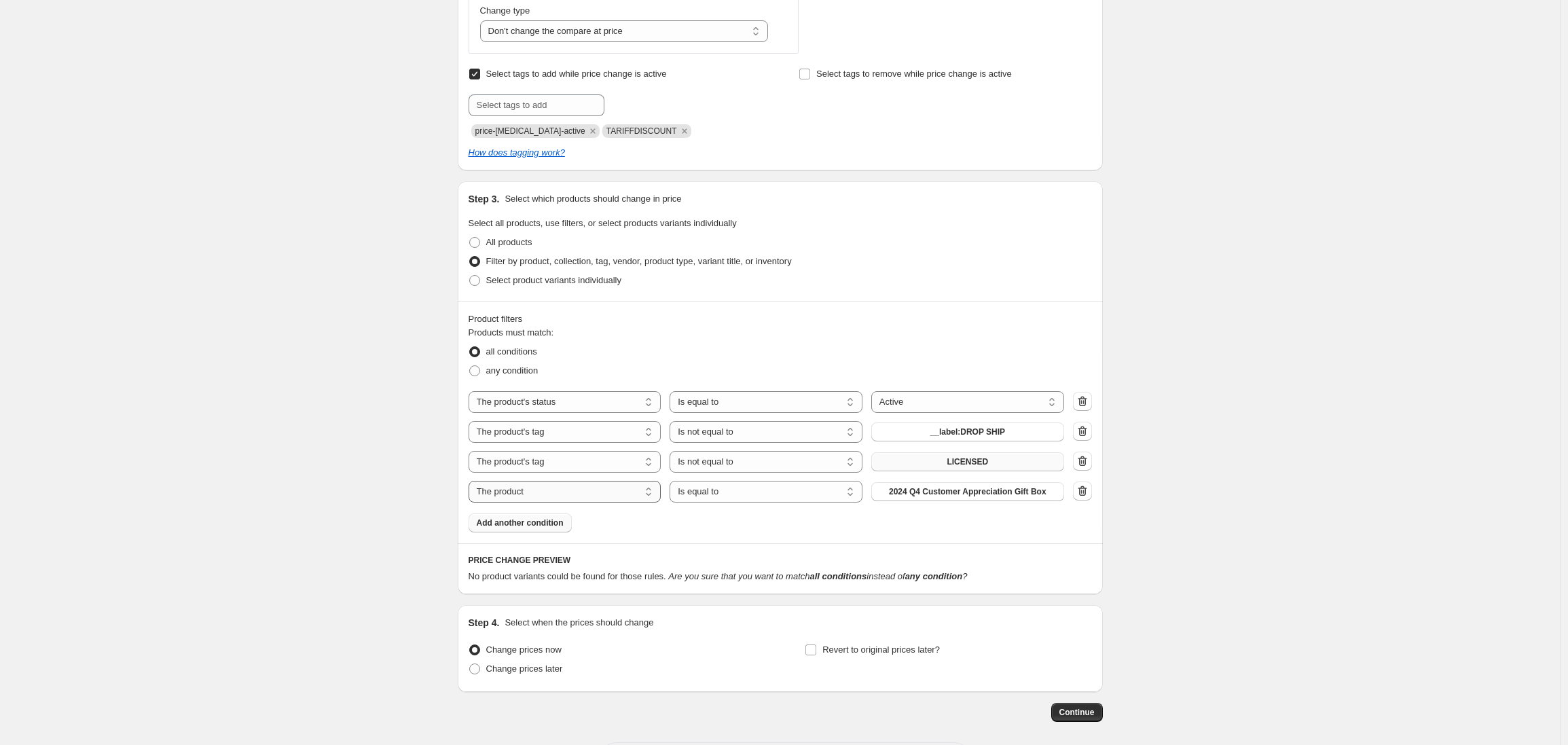
click at [536, 491] on select "The product The product's collection The product's tag The product's vendor The…" at bounding box center [565, 491] width 193 height 22
select select "tag"
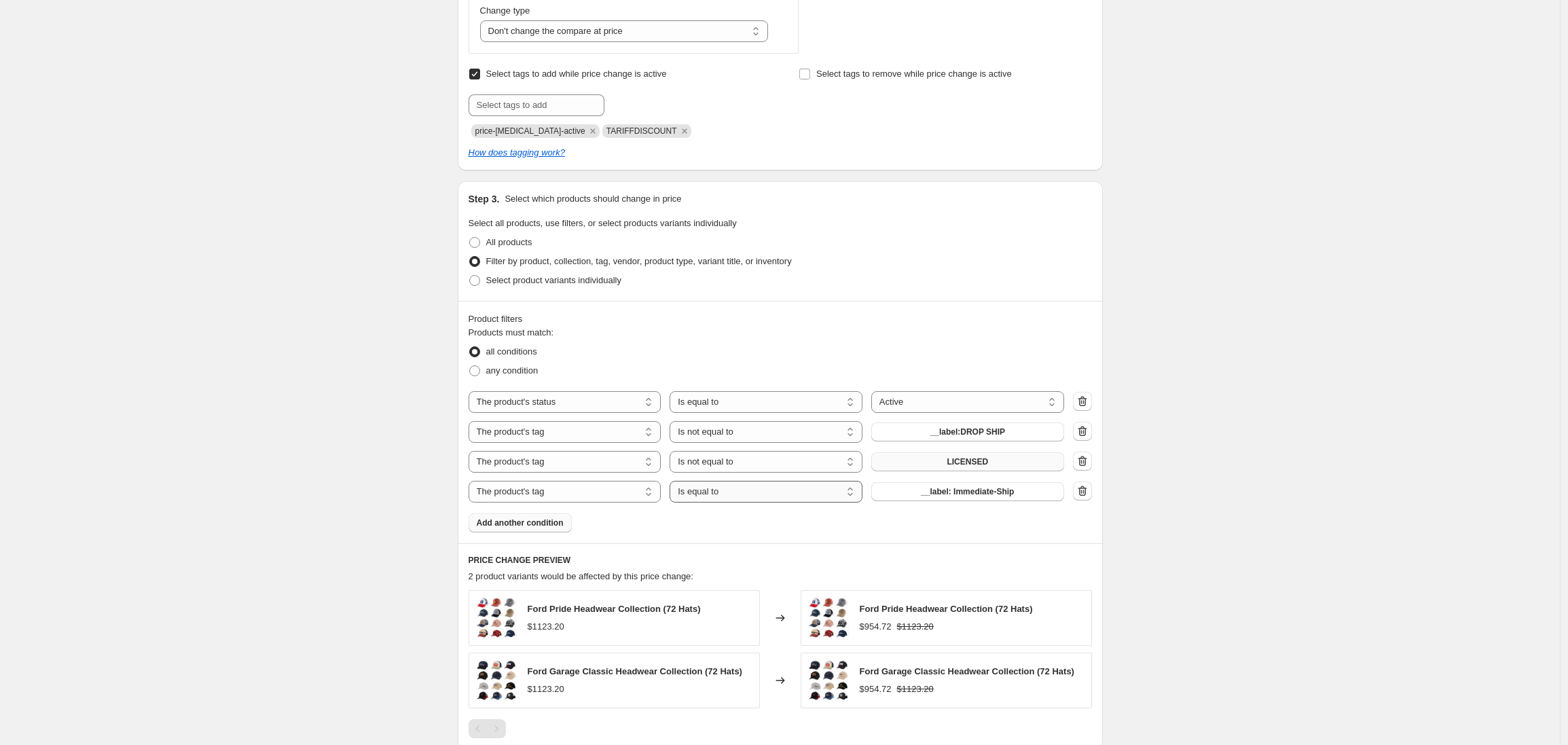
click at [795, 495] on select "Is equal to Is not equal to" at bounding box center [765, 491] width 193 height 22
select select "not_equal"
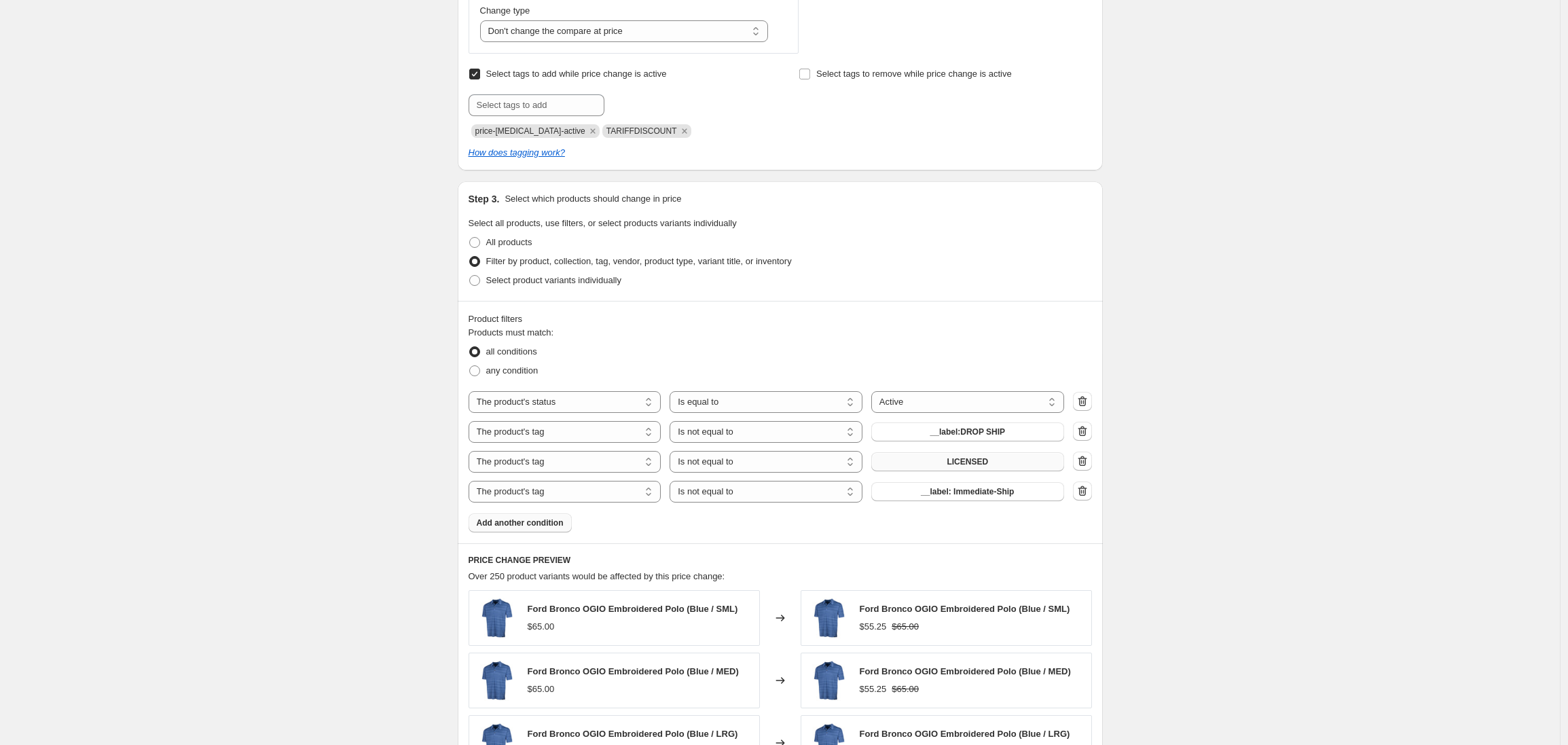
click at [945, 494] on span "__label: Immediate-Ship" at bounding box center [967, 491] width 93 height 11
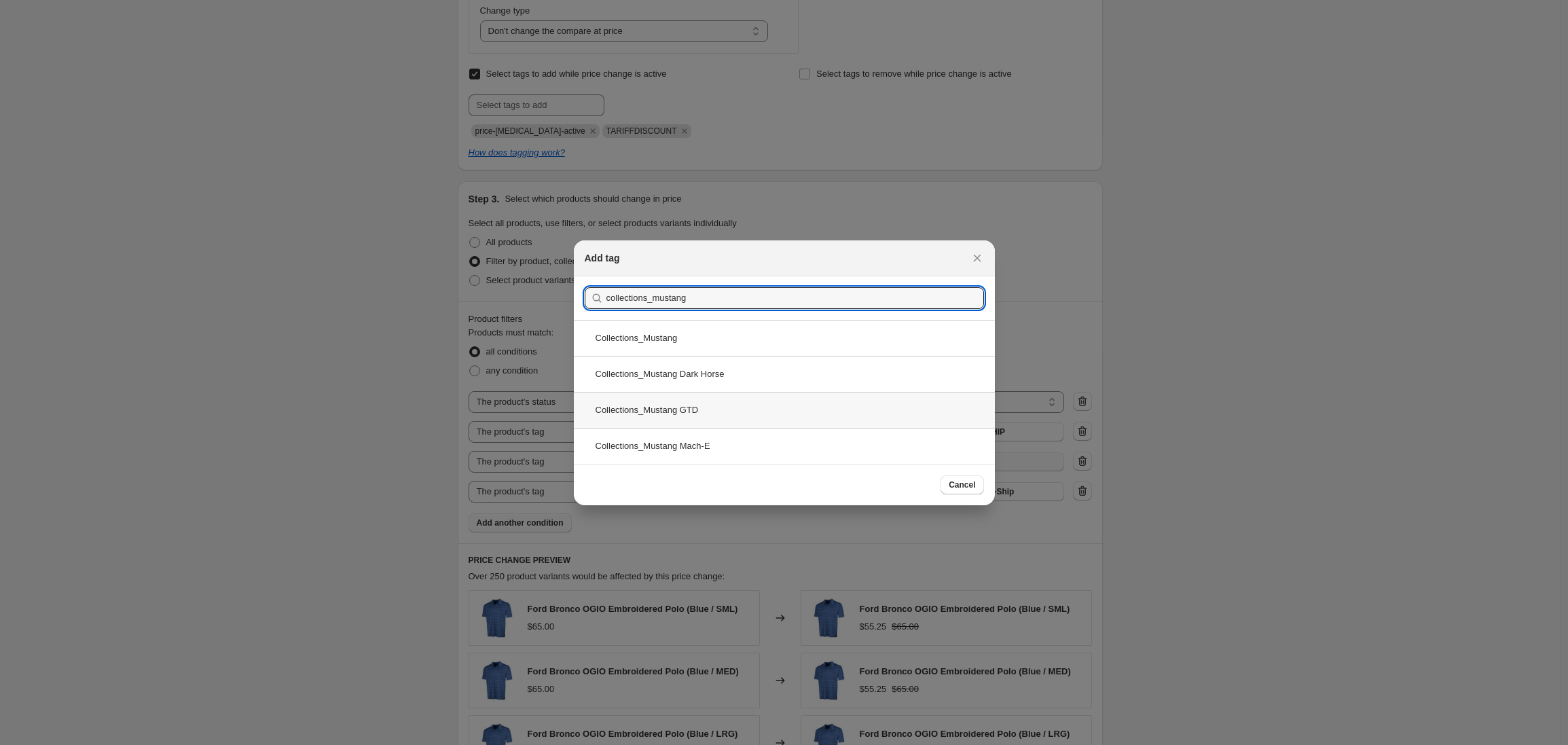
type input "collections_mustang"
click at [710, 407] on div "Collections_Mustang GTD" at bounding box center [784, 410] width 421 height 36
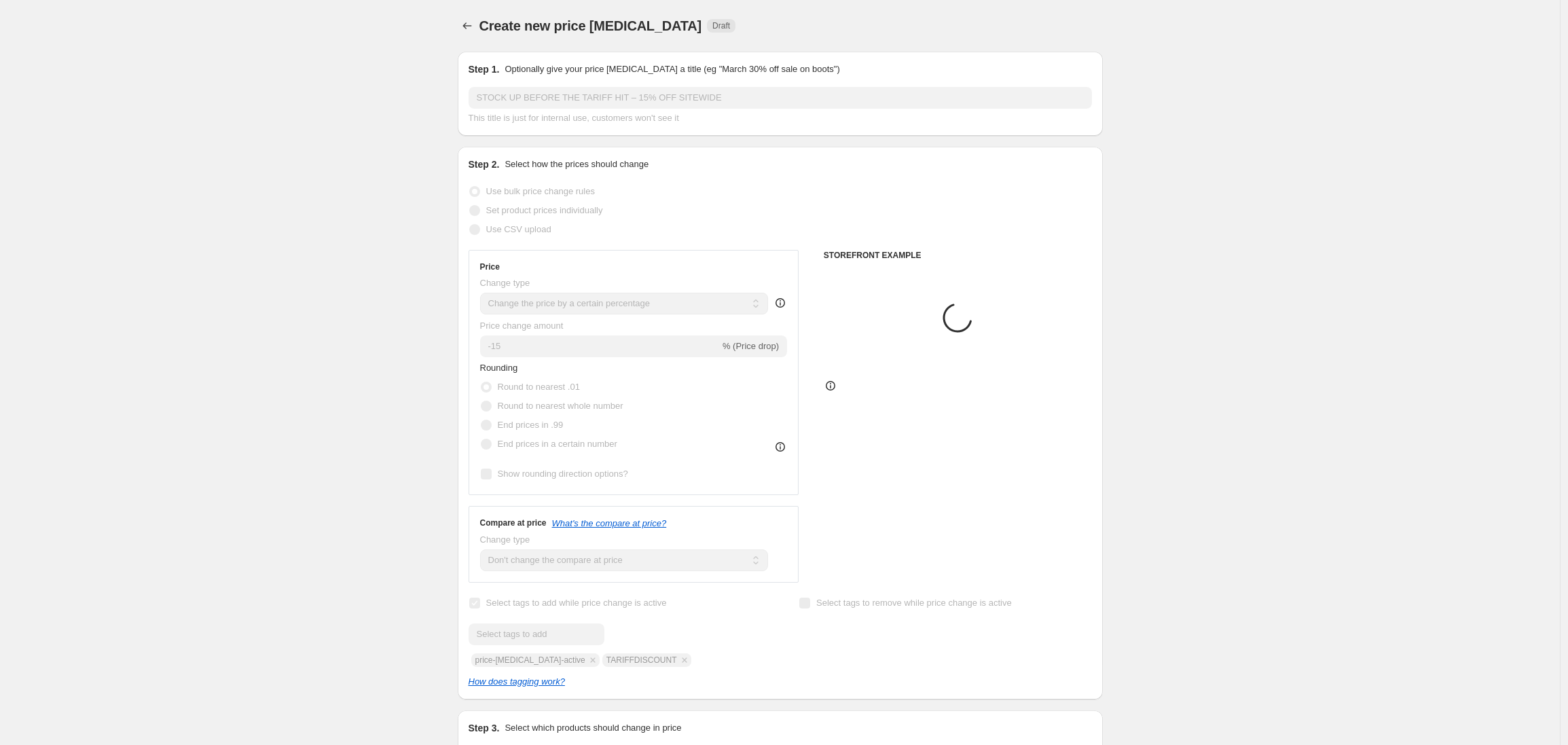
scroll to position [529, 0]
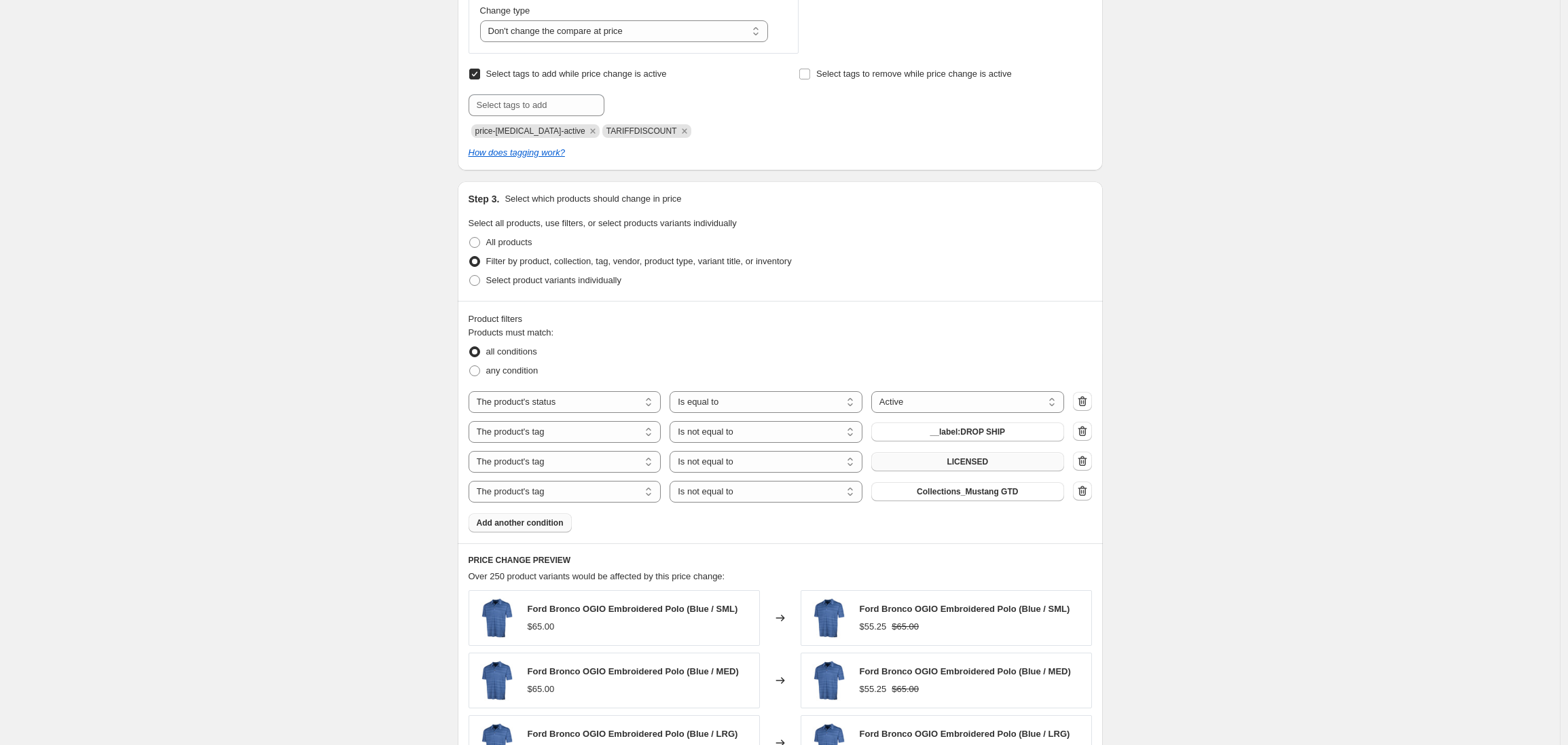
click at [556, 519] on span "Add another condition" at bounding box center [520, 523] width 87 height 11
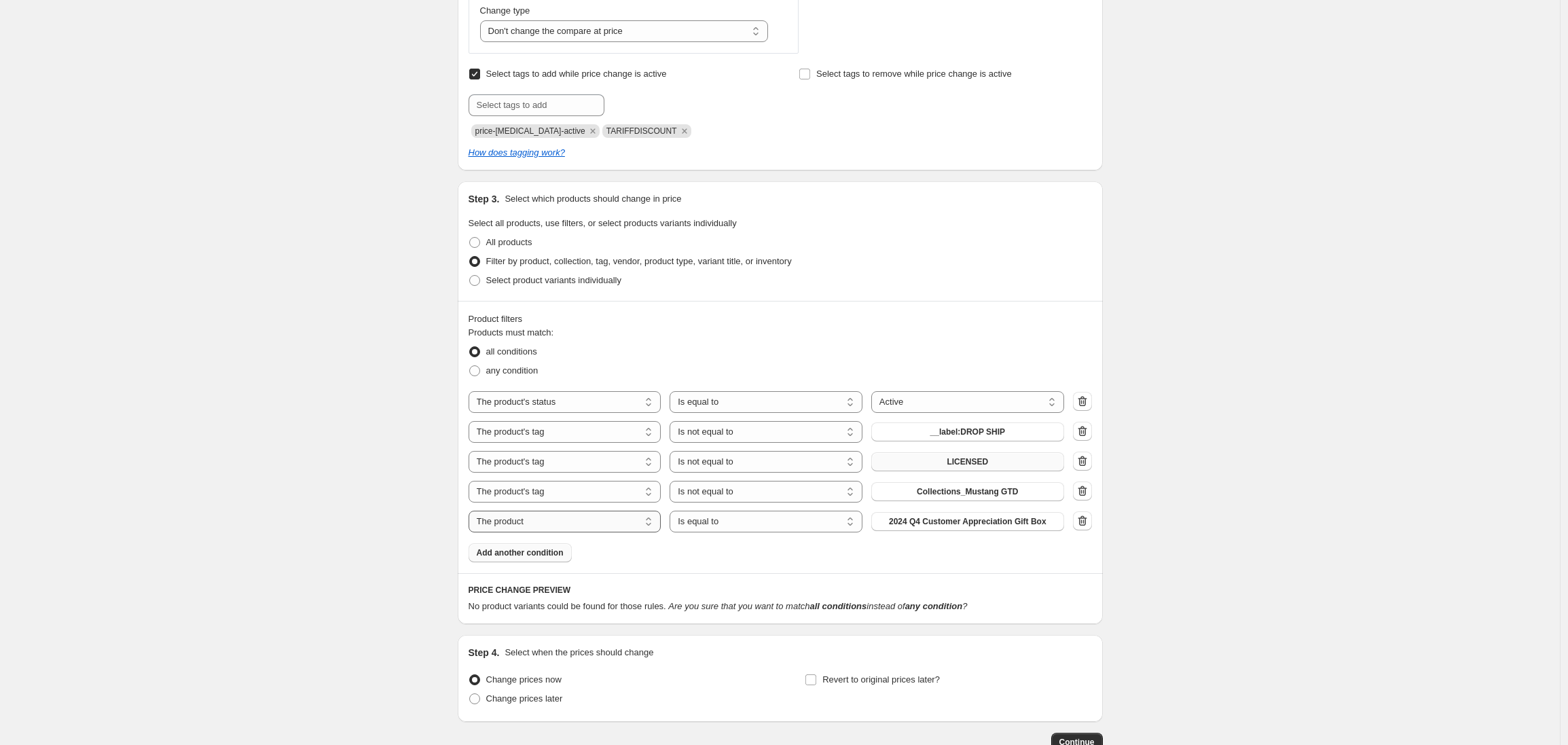
click at [568, 519] on select "The product The product's collection The product's tag The product's vendor The…" at bounding box center [565, 522] width 193 height 22
select select "tag"
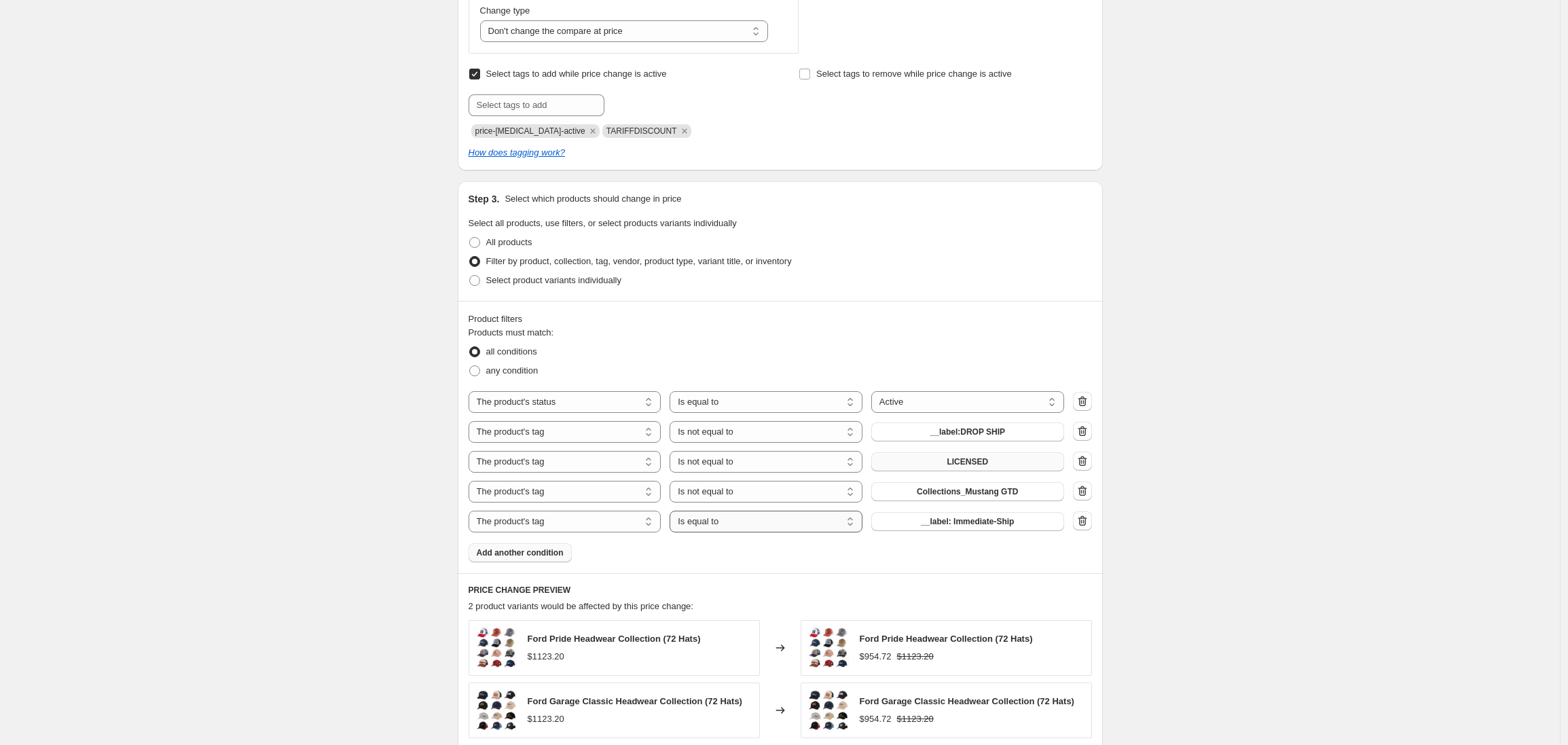
click at [731, 525] on select "Is equal to Is not equal to" at bounding box center [765, 522] width 193 height 22
select select "not_equal"
click at [932, 522] on span "__label: Immediate-Ship" at bounding box center [967, 522] width 93 height 11
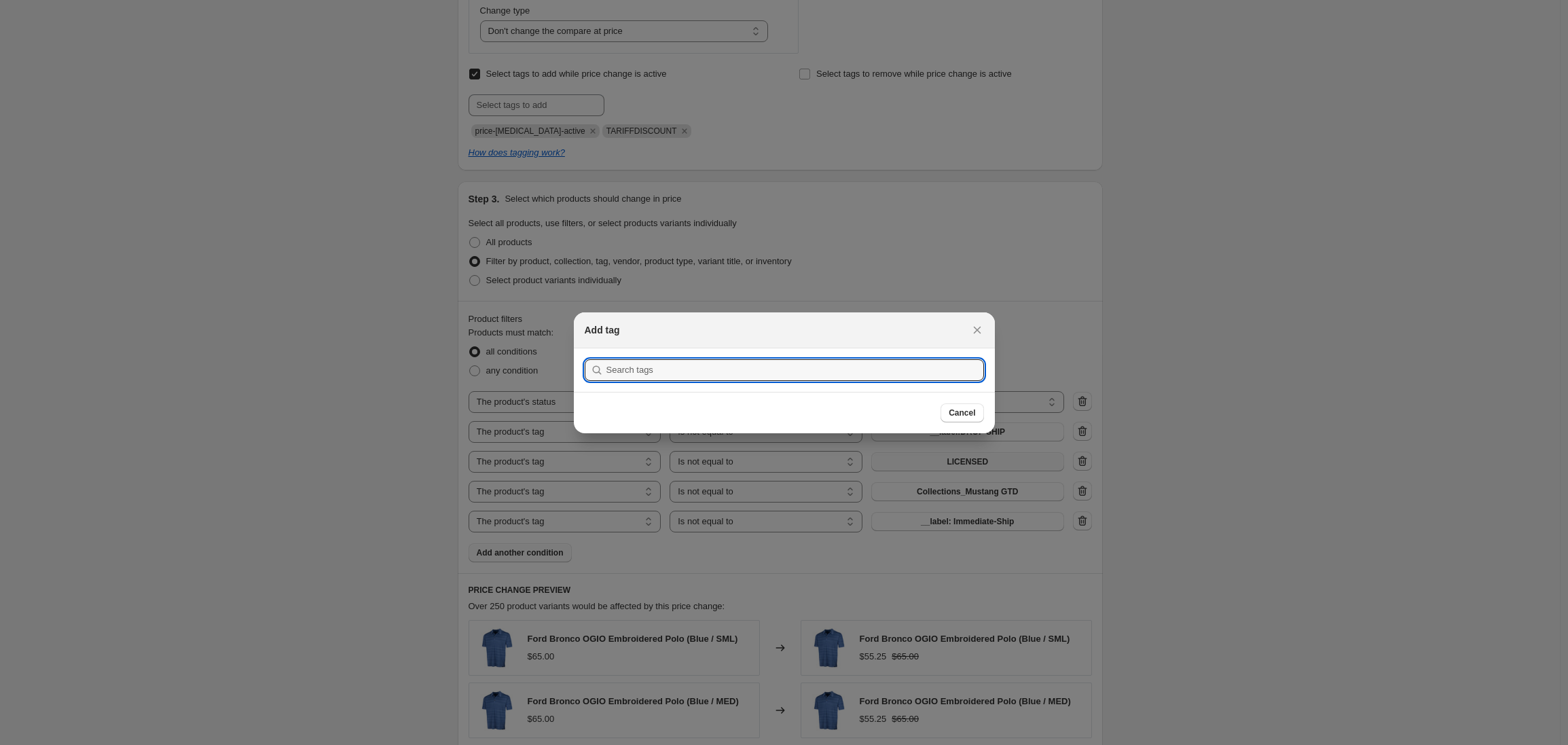
scroll to position [0, 0]
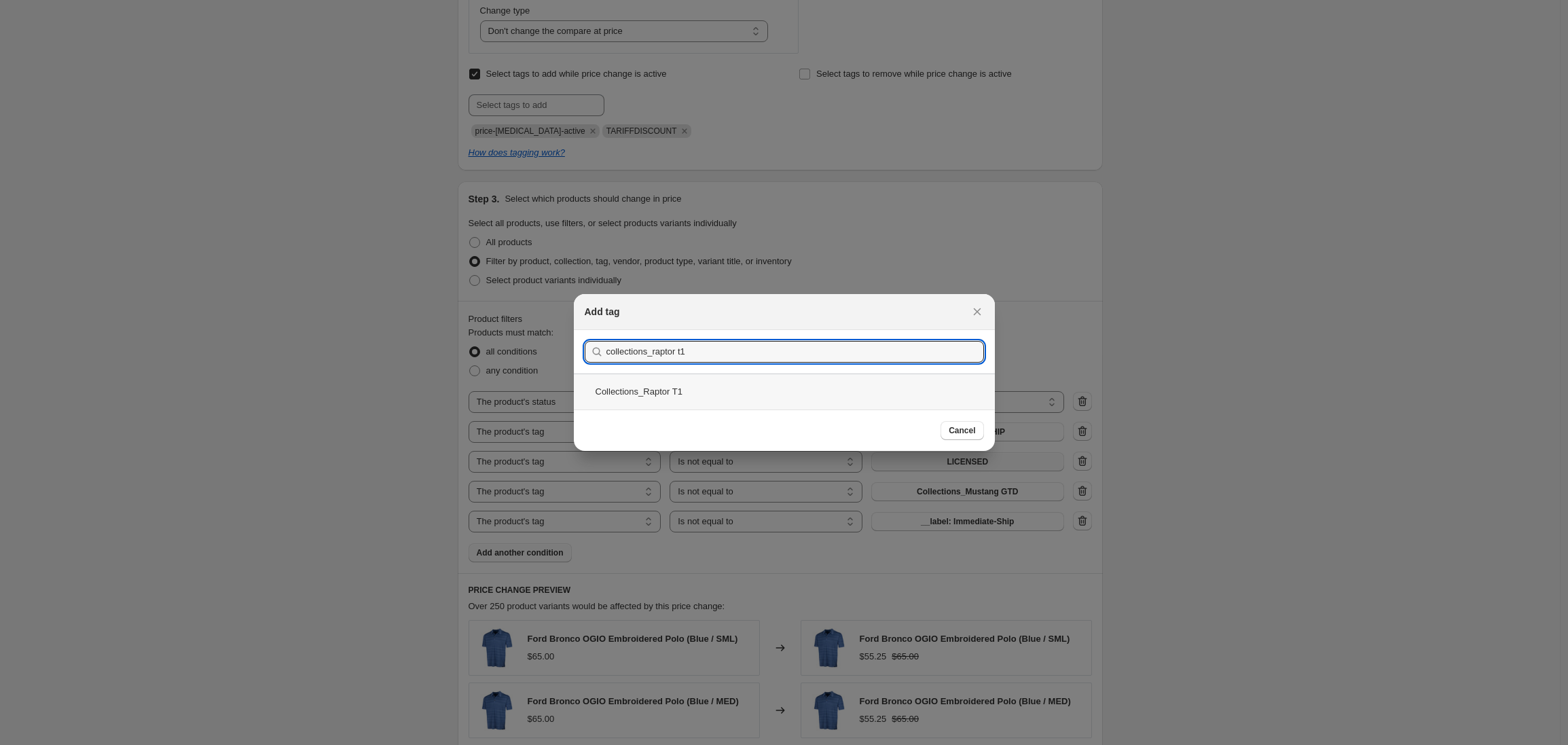
type input "collections_raptor t1"
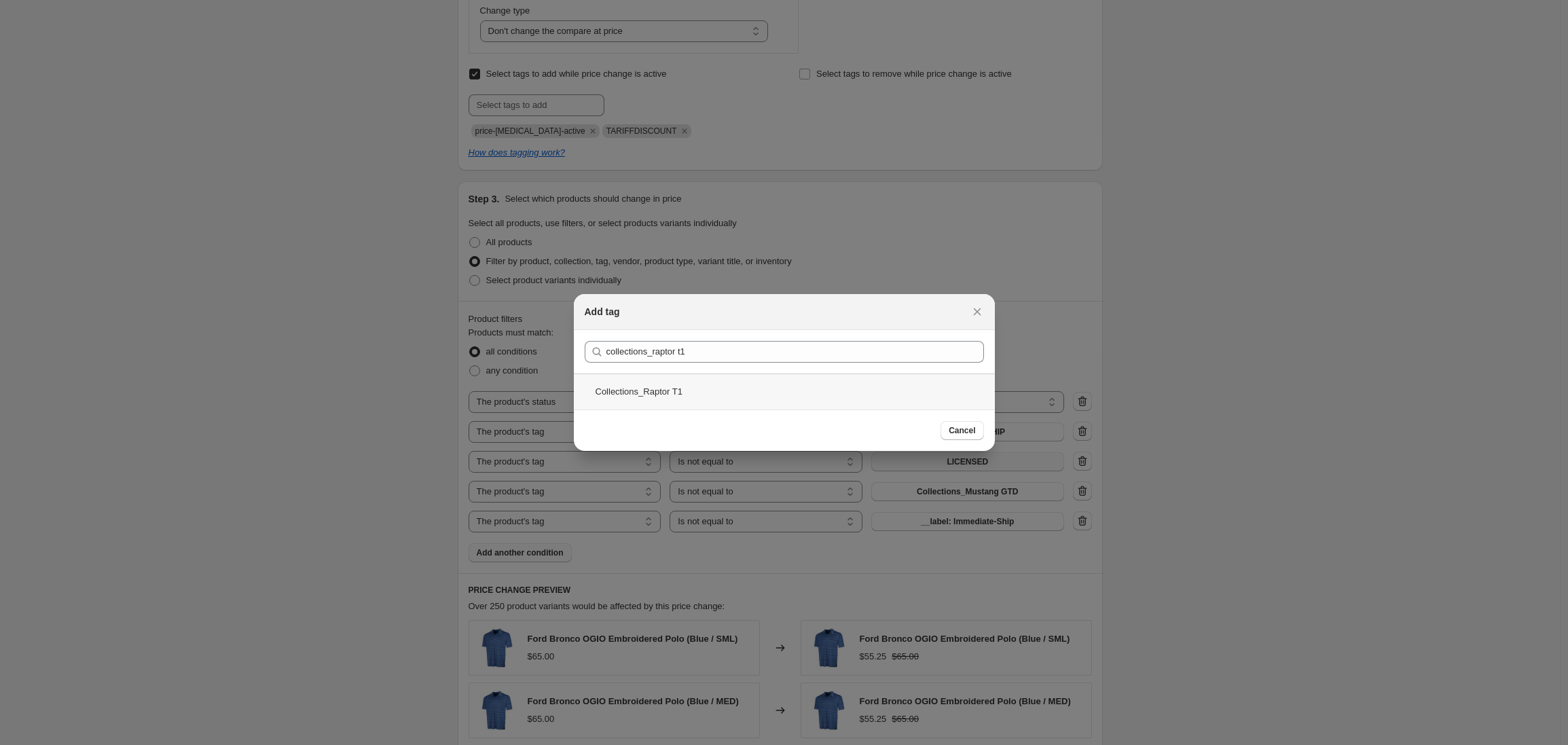
click at [675, 392] on div "Collections_Raptor T1" at bounding box center [784, 391] width 421 height 36
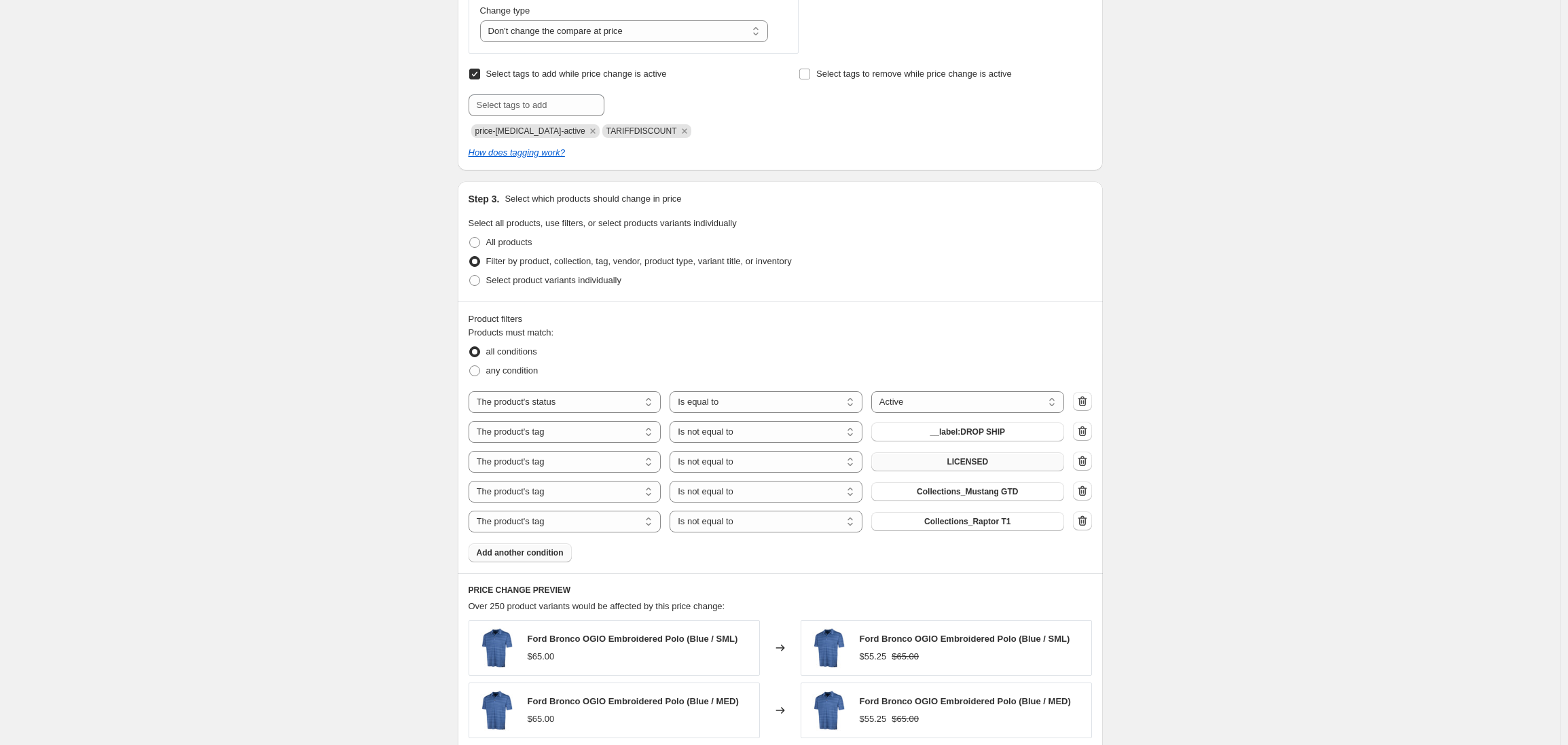
click at [535, 556] on span "Add another condition" at bounding box center [520, 553] width 87 height 11
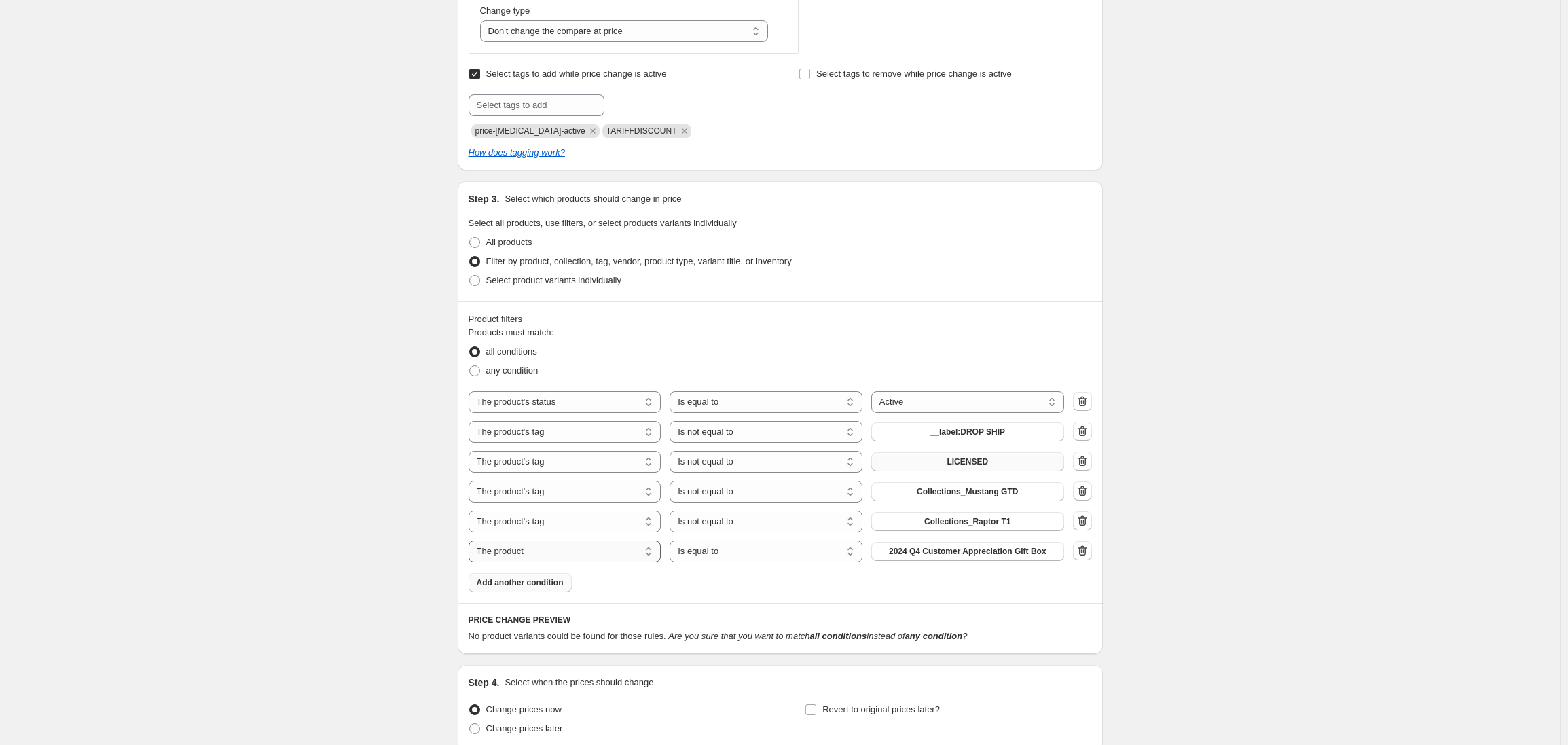
click at [538, 551] on select "The product The product's collection The product's tag The product's vendor The…" at bounding box center [565, 551] width 193 height 22
select select "collection"
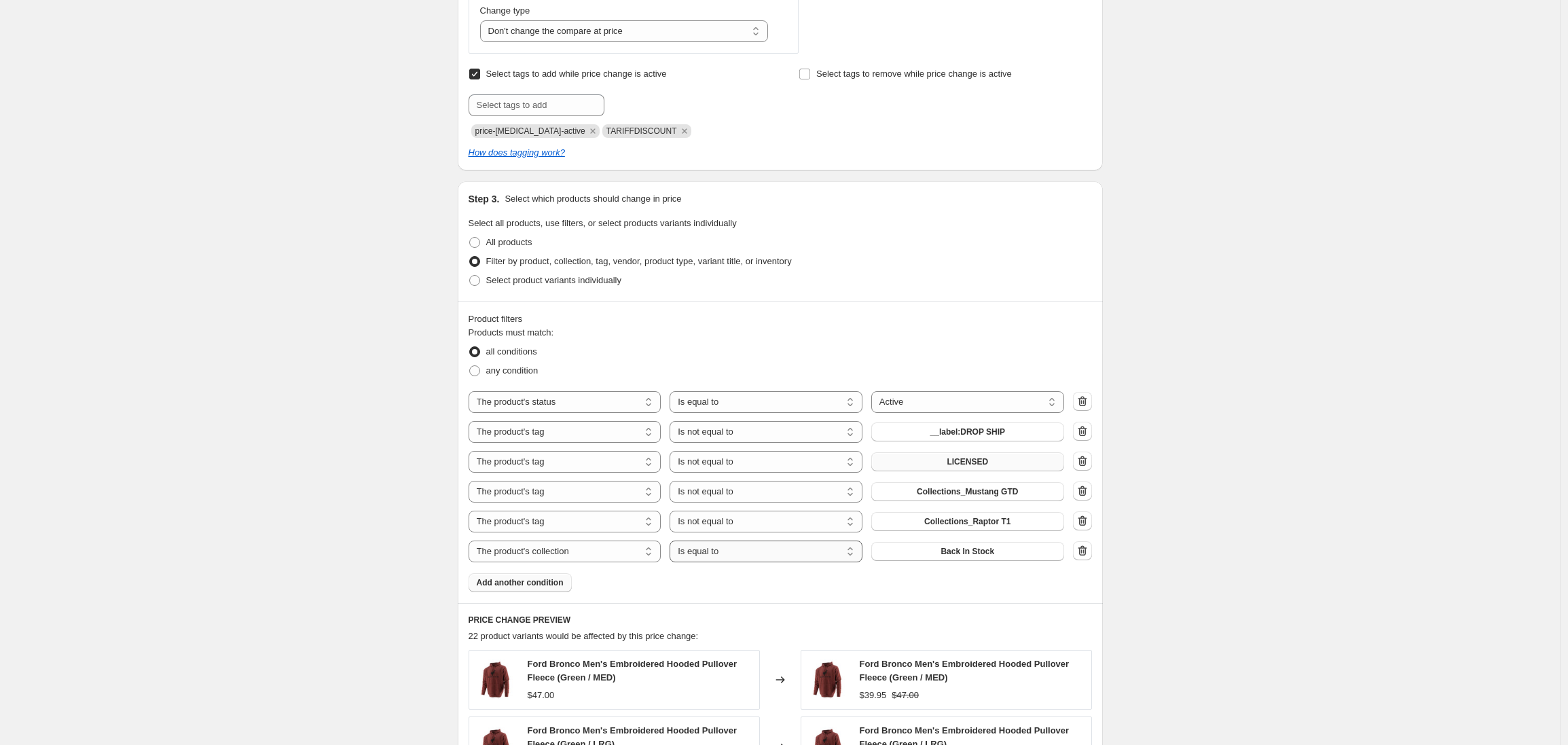
click at [756, 557] on select "Is equal to Is not equal to" at bounding box center [765, 551] width 193 height 22
select select "not_equal"
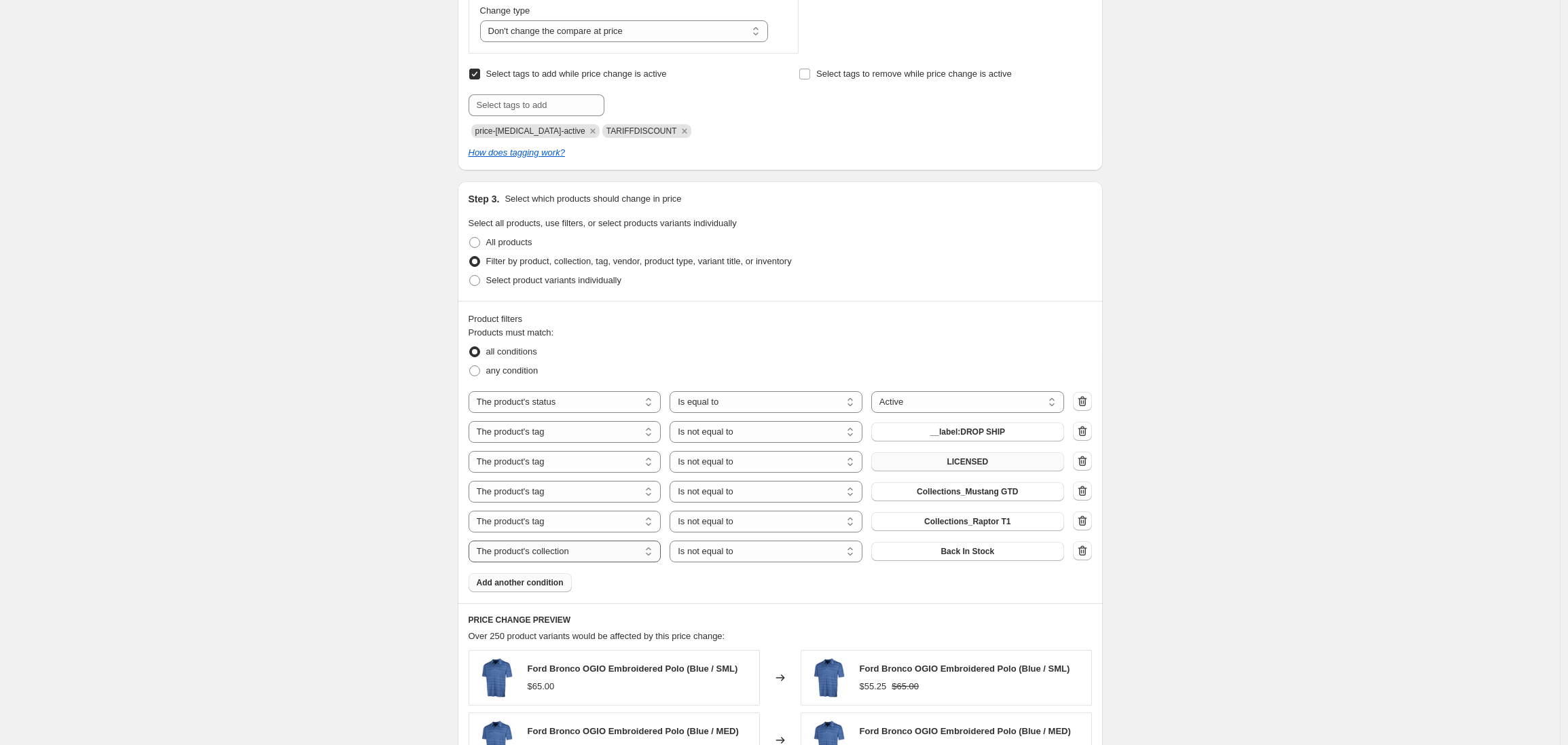
click at [607, 551] on select "The product The product's collection The product's tag The product's vendor The…" at bounding box center [565, 551] width 193 height 22
select select "tag"
click at [931, 553] on span "__label: Immediate-Ship" at bounding box center [967, 551] width 93 height 11
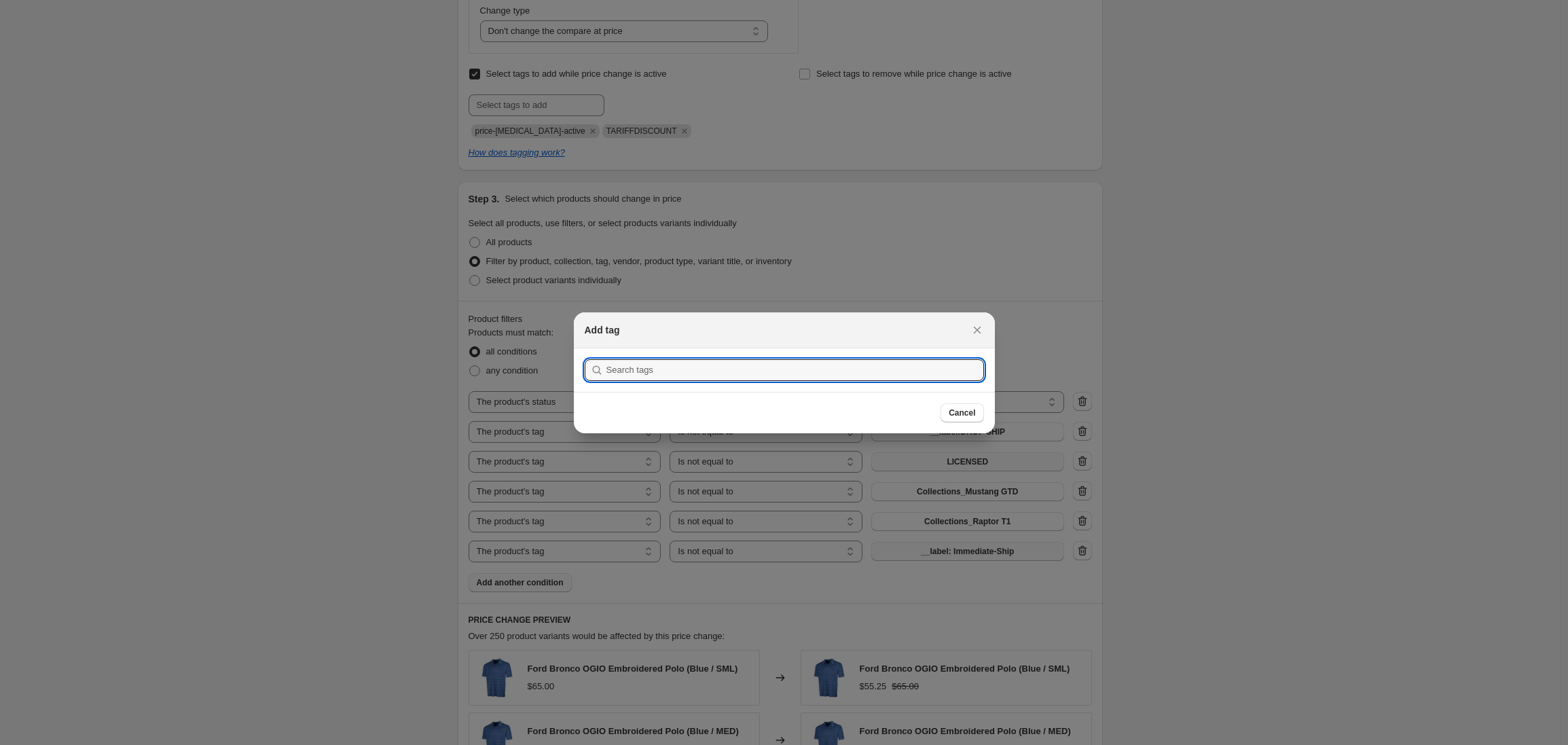
scroll to position [0, 0]
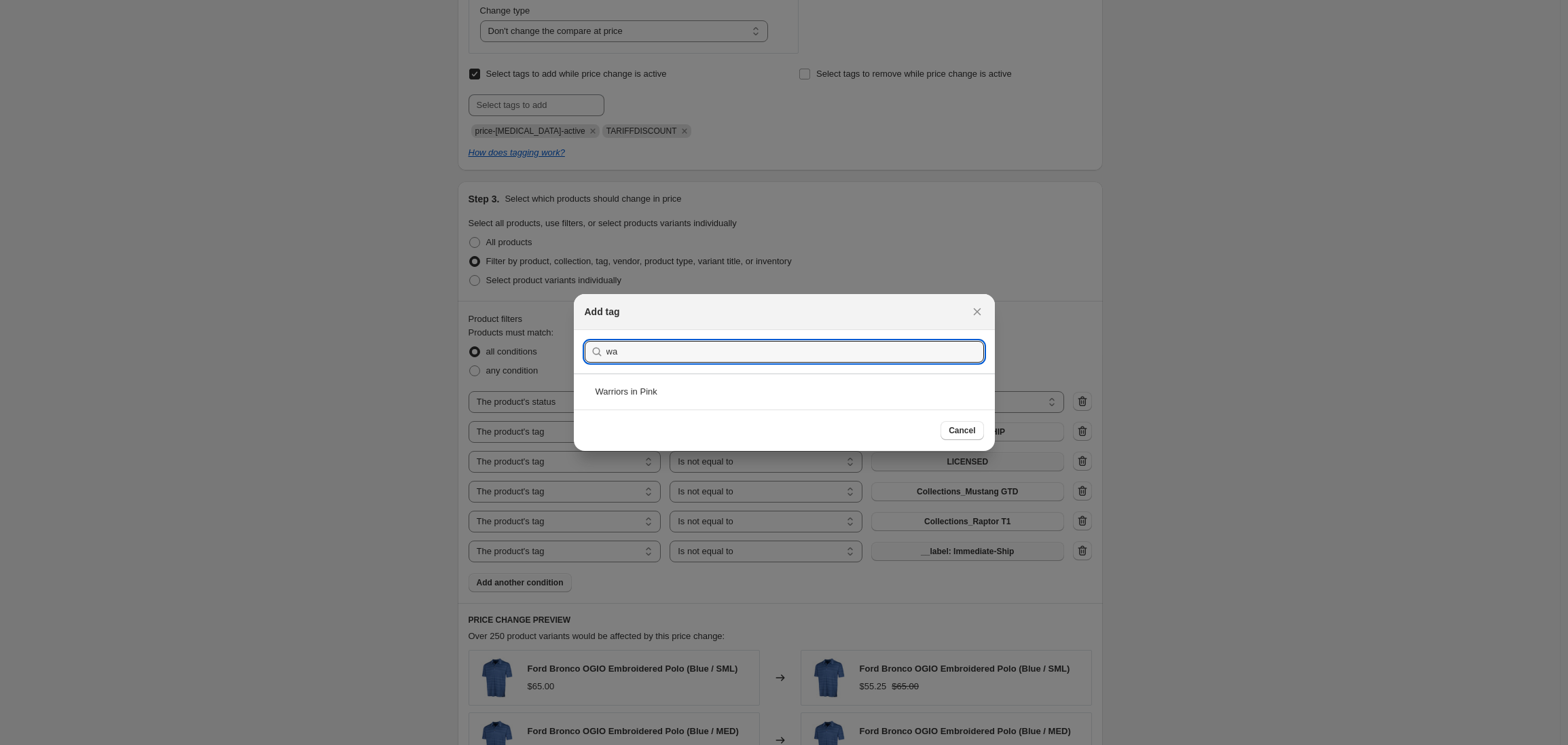
type input "w"
type input "collections_warriors"
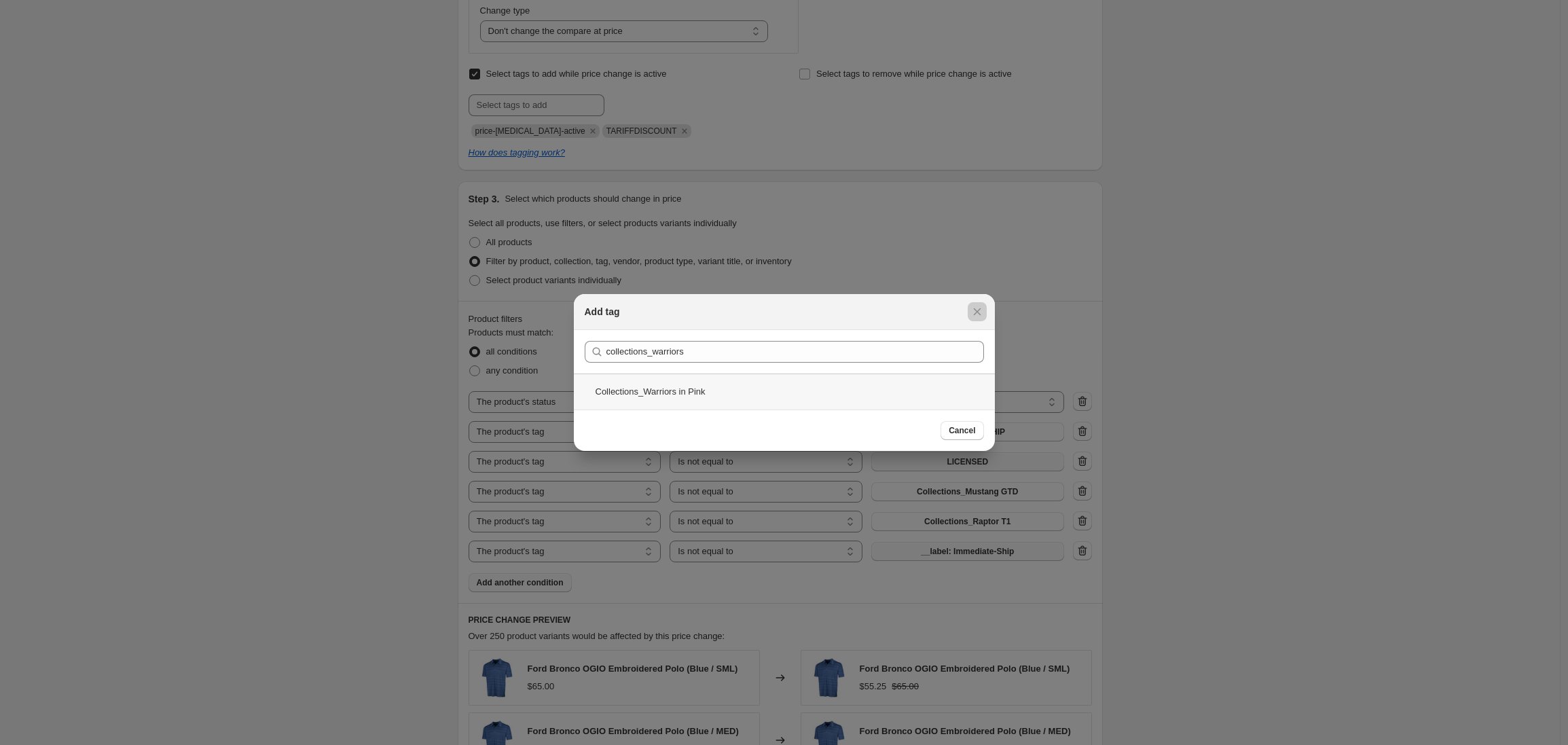
click at [656, 395] on div "Collections_Warriors in Pink" at bounding box center [784, 391] width 421 height 36
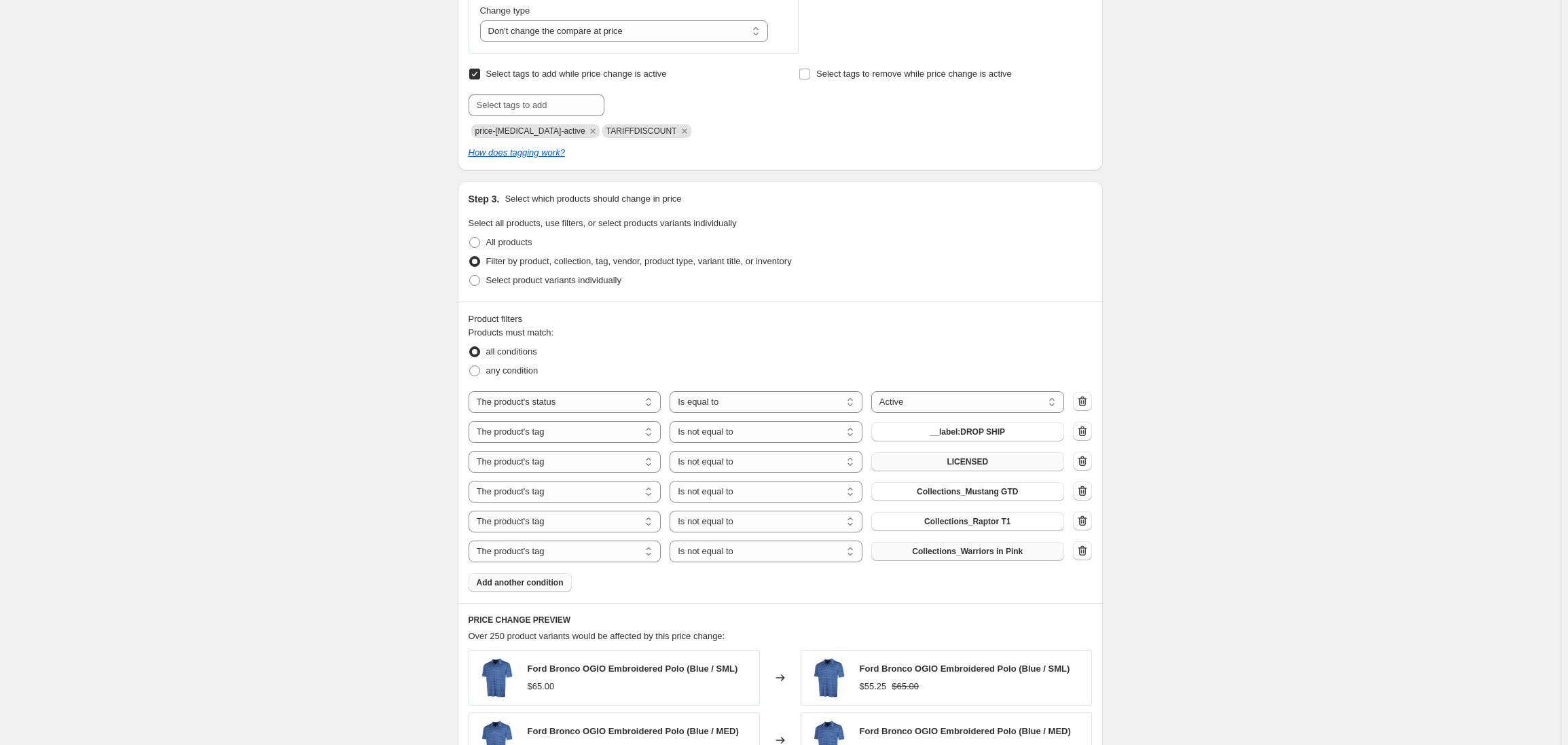
click at [525, 584] on span "Add another condition" at bounding box center [520, 582] width 87 height 11
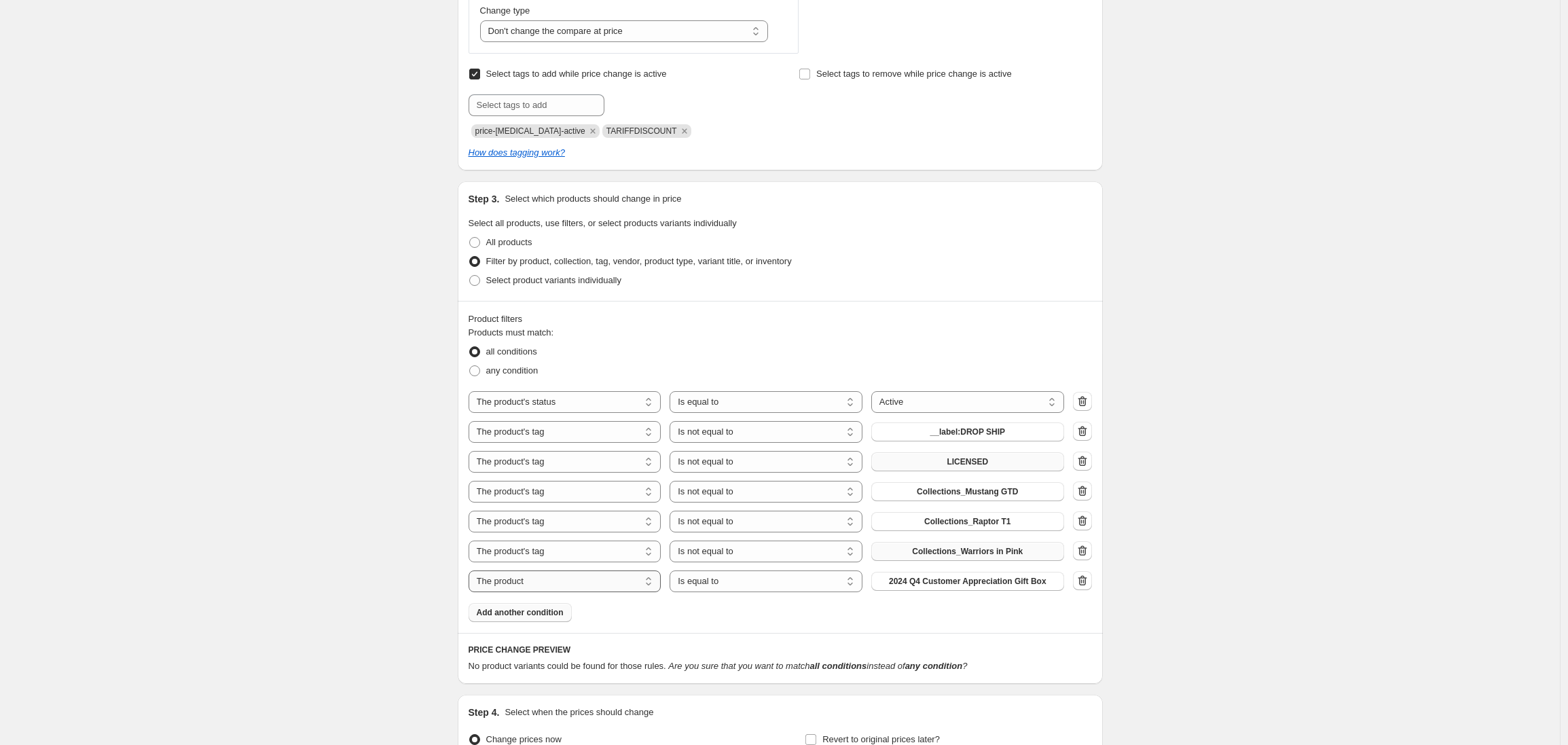
click at [543, 577] on select "The product The product's collection The product's tag The product's vendor The…" at bounding box center [565, 581] width 193 height 22
select select "tag"
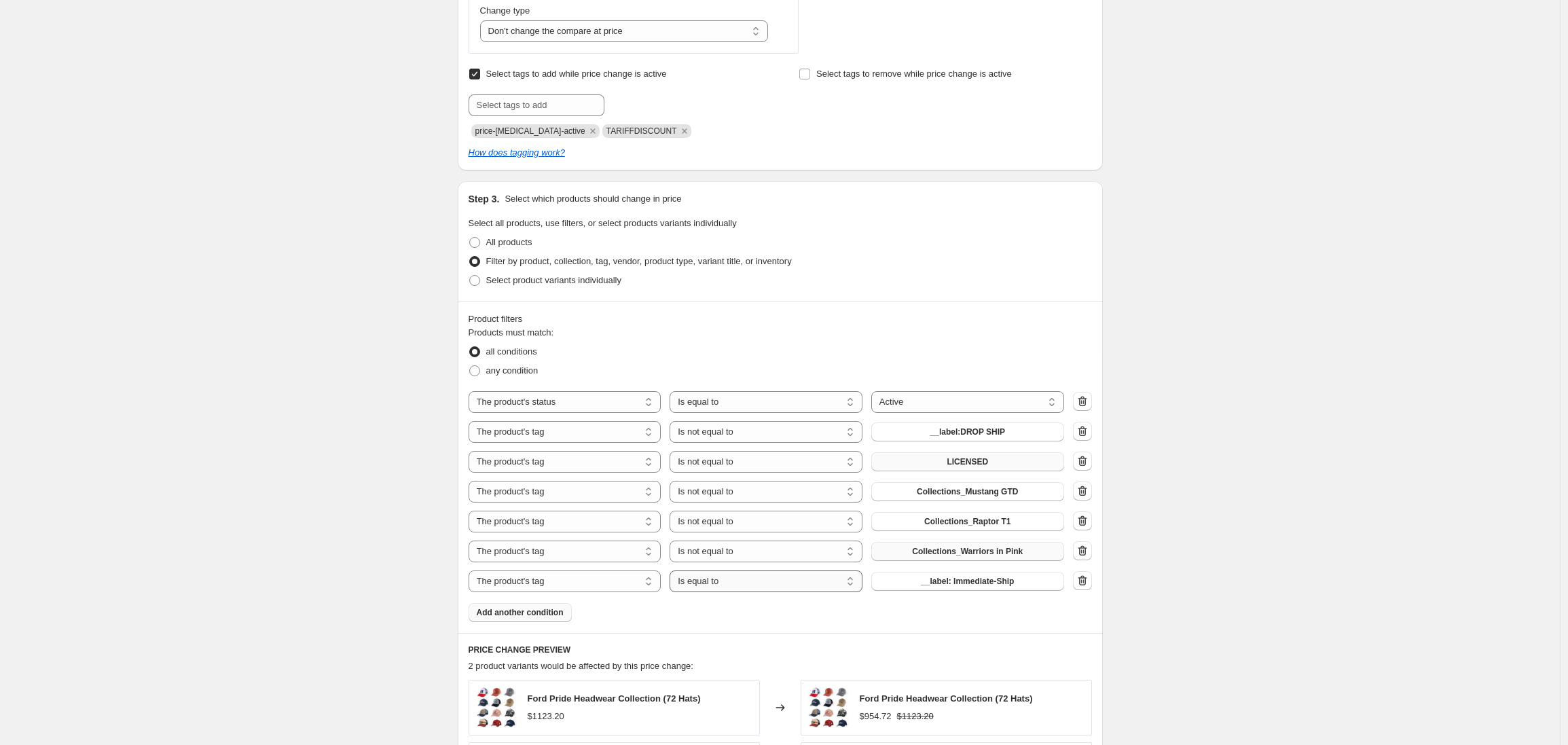
click at [735, 587] on select "Is equal to Is not equal to" at bounding box center [765, 581] width 193 height 22
select select "not_equal"
click at [936, 583] on span "__label: Immediate-Ship" at bounding box center [967, 581] width 93 height 11
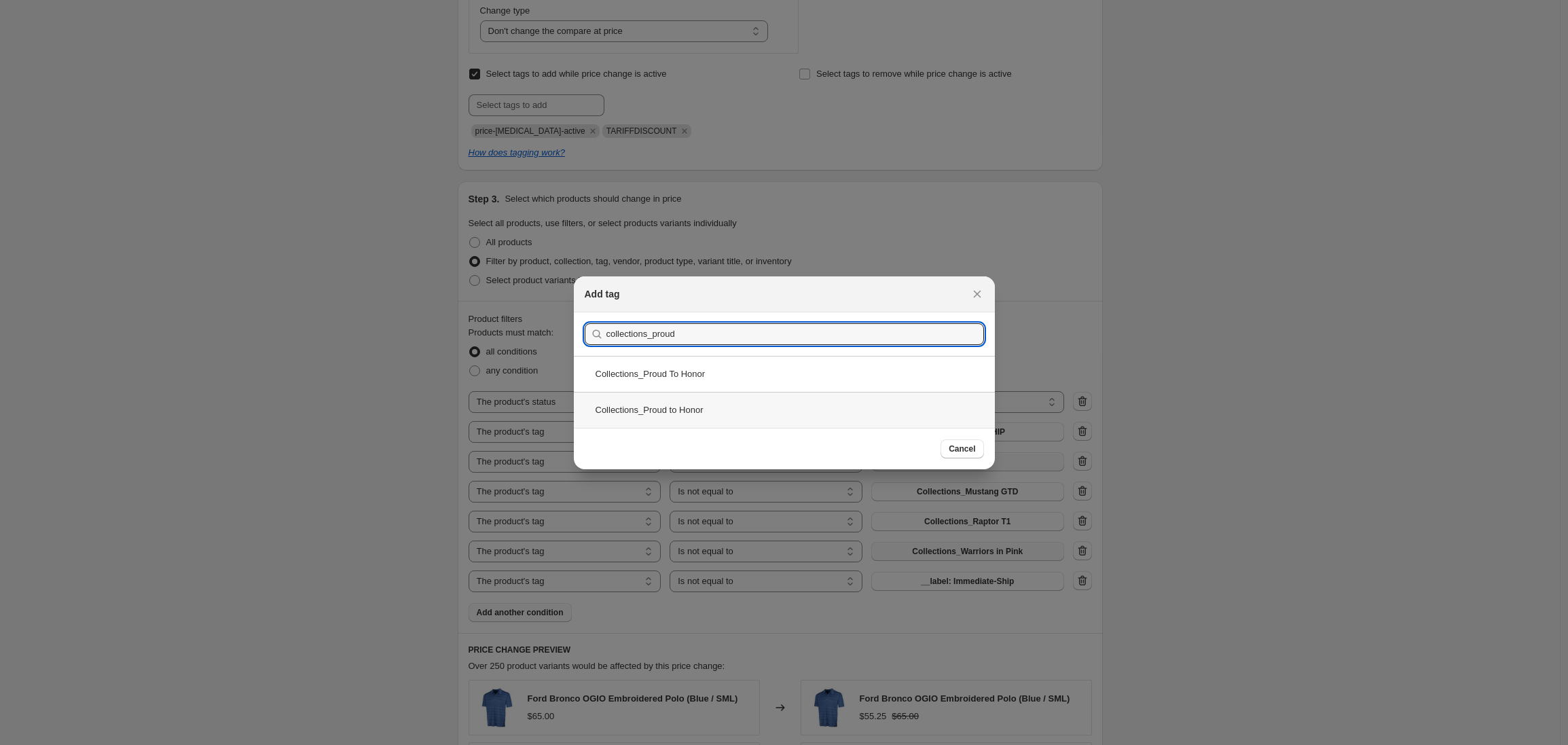
type input "collections_proud"
click at [613, 412] on div "Collections_Proud to Honor" at bounding box center [784, 410] width 421 height 36
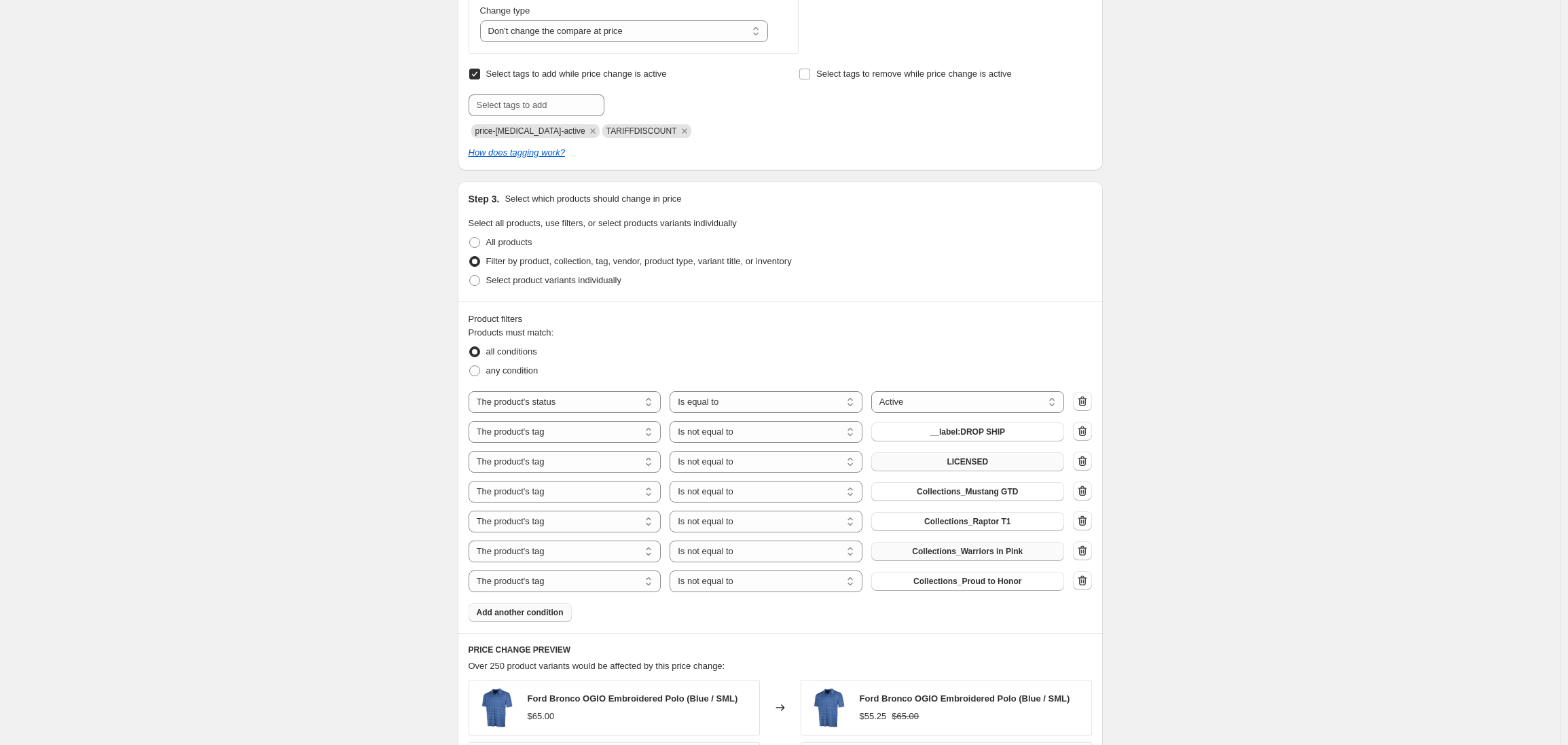
click at [343, 496] on div "Create new price change job. This page is ready Create new price change job Dra…" at bounding box center [780, 354] width 1560 height 1766
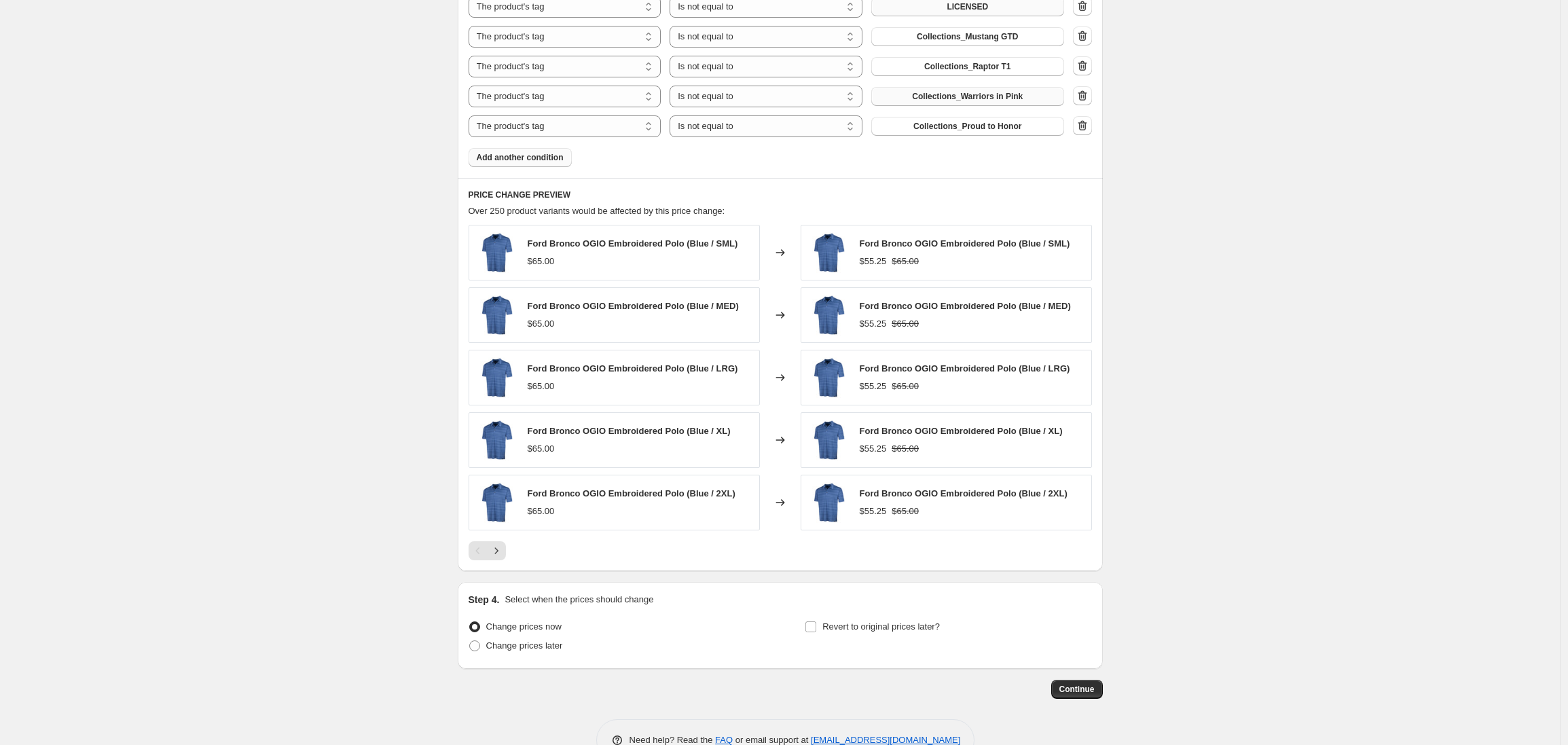
scroll to position [1021, 0]
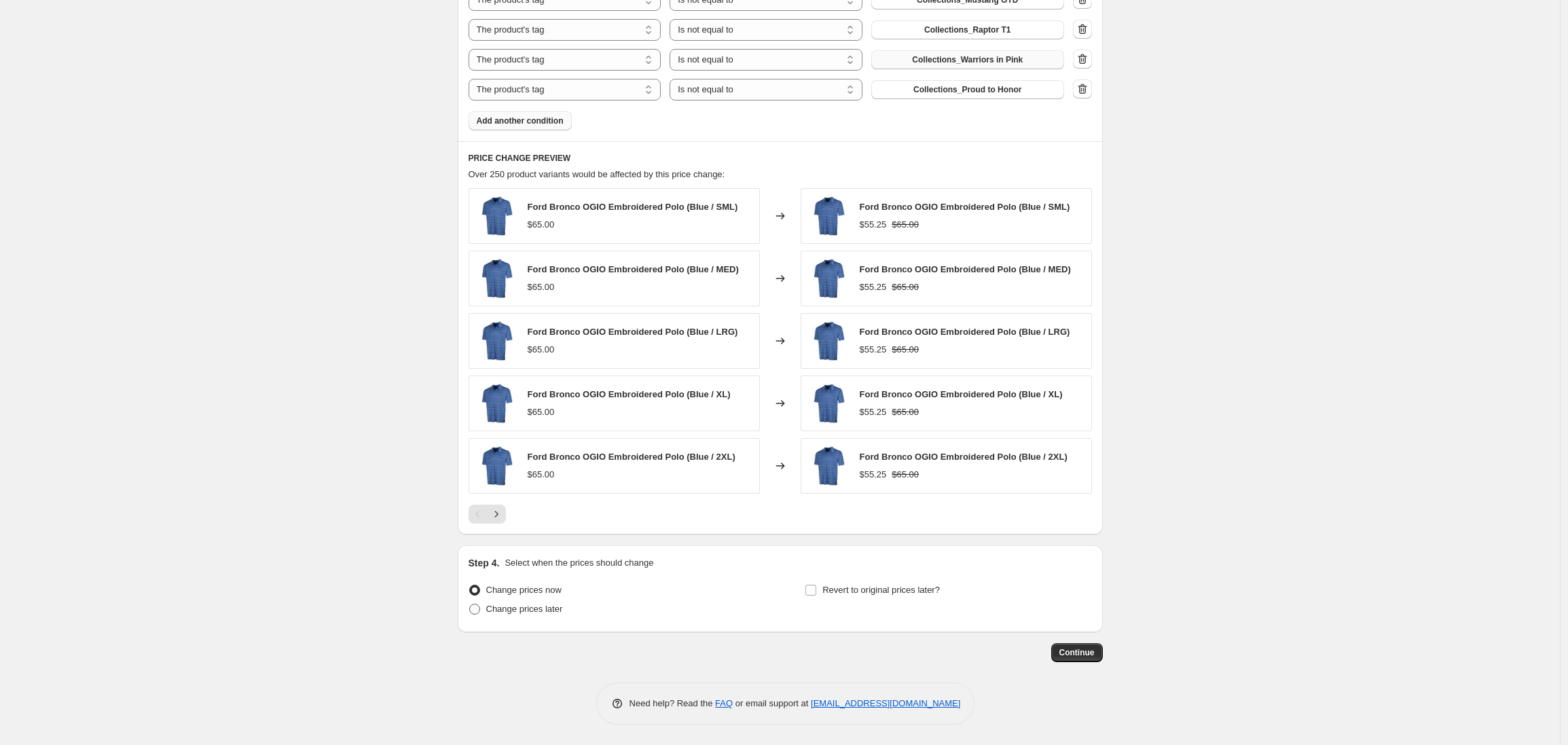
click at [479, 609] on span at bounding box center [475, 609] width 11 height 11
click at [470, 604] on input "Change prices later" at bounding box center [469, 603] width 1 height 1
radio input "true"
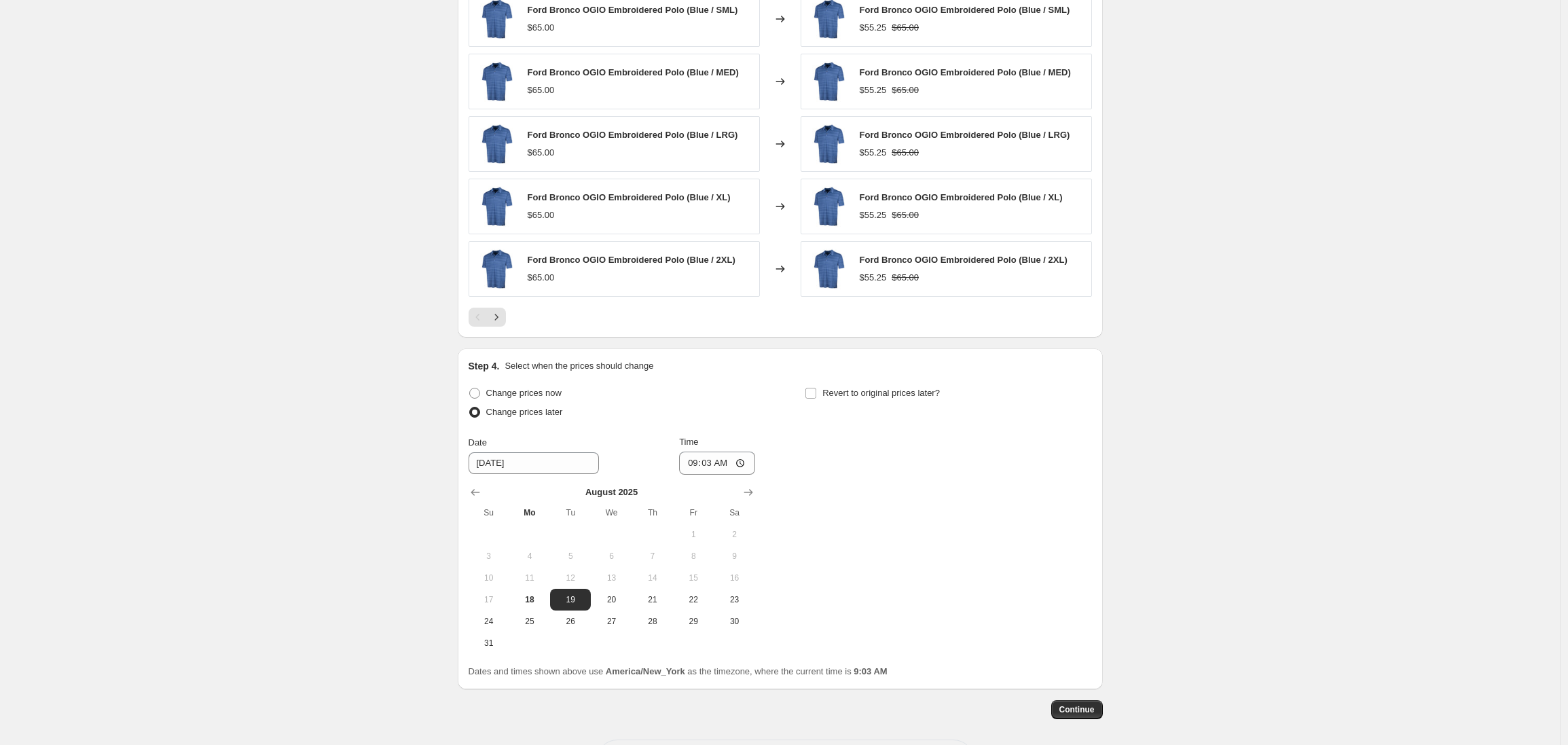
scroll to position [1275, 0]
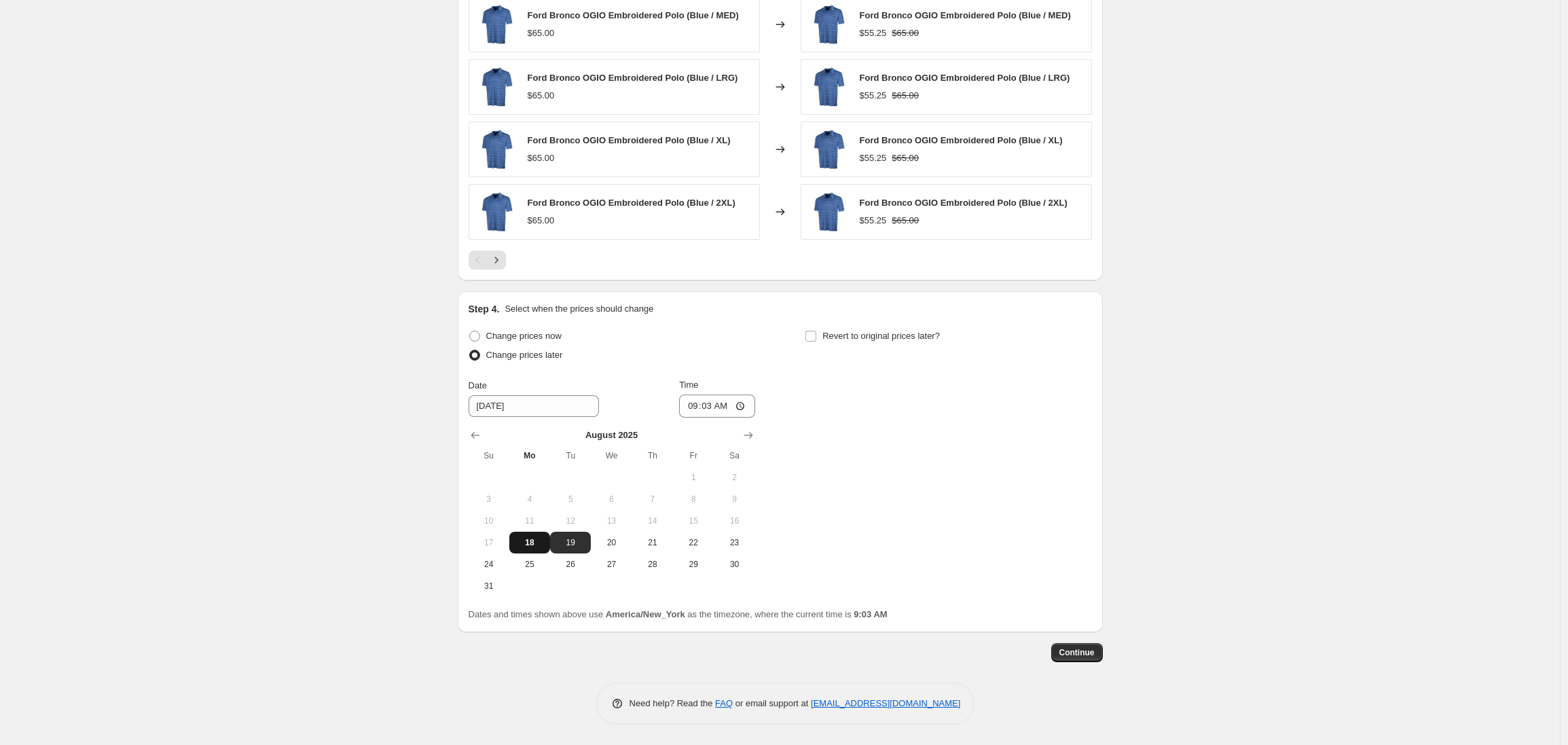
click at [536, 538] on span "18" at bounding box center [529, 543] width 30 height 11
type input "[DATE]"
click at [698, 407] on input "09:03" at bounding box center [717, 406] width 76 height 23
type input "10:30"
click at [816, 335] on input "Revert to original prices later?" at bounding box center [811, 336] width 11 height 11
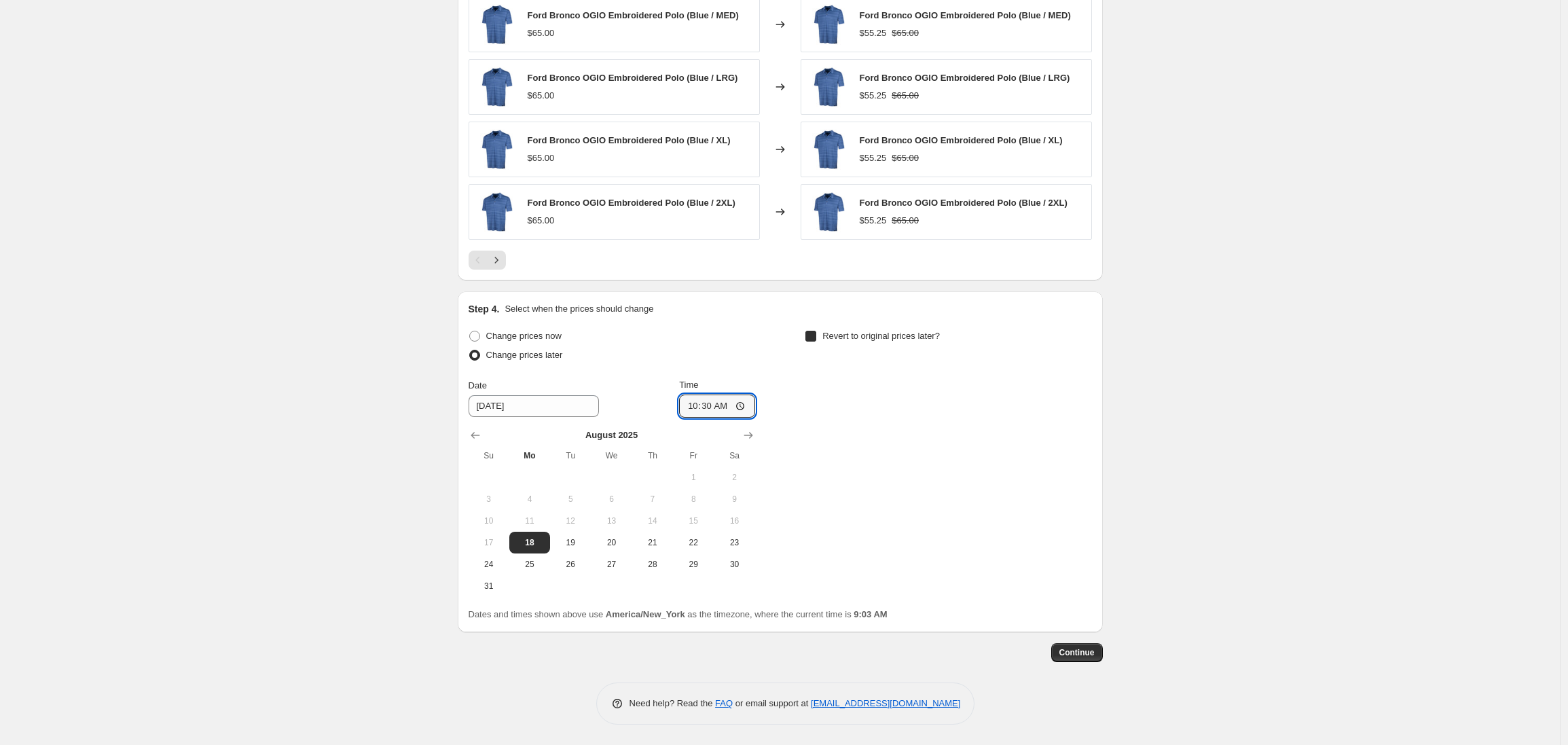
checkbox input "true"
click at [1088, 436] on icon "Show next month, September 2025" at bounding box center [1085, 435] width 14 height 14
click at [912, 519] on span "16" at bounding box center [907, 521] width 30 height 11
type input "[DATE]"
click at [1033, 406] on input "09:03" at bounding box center [1054, 406] width 76 height 23
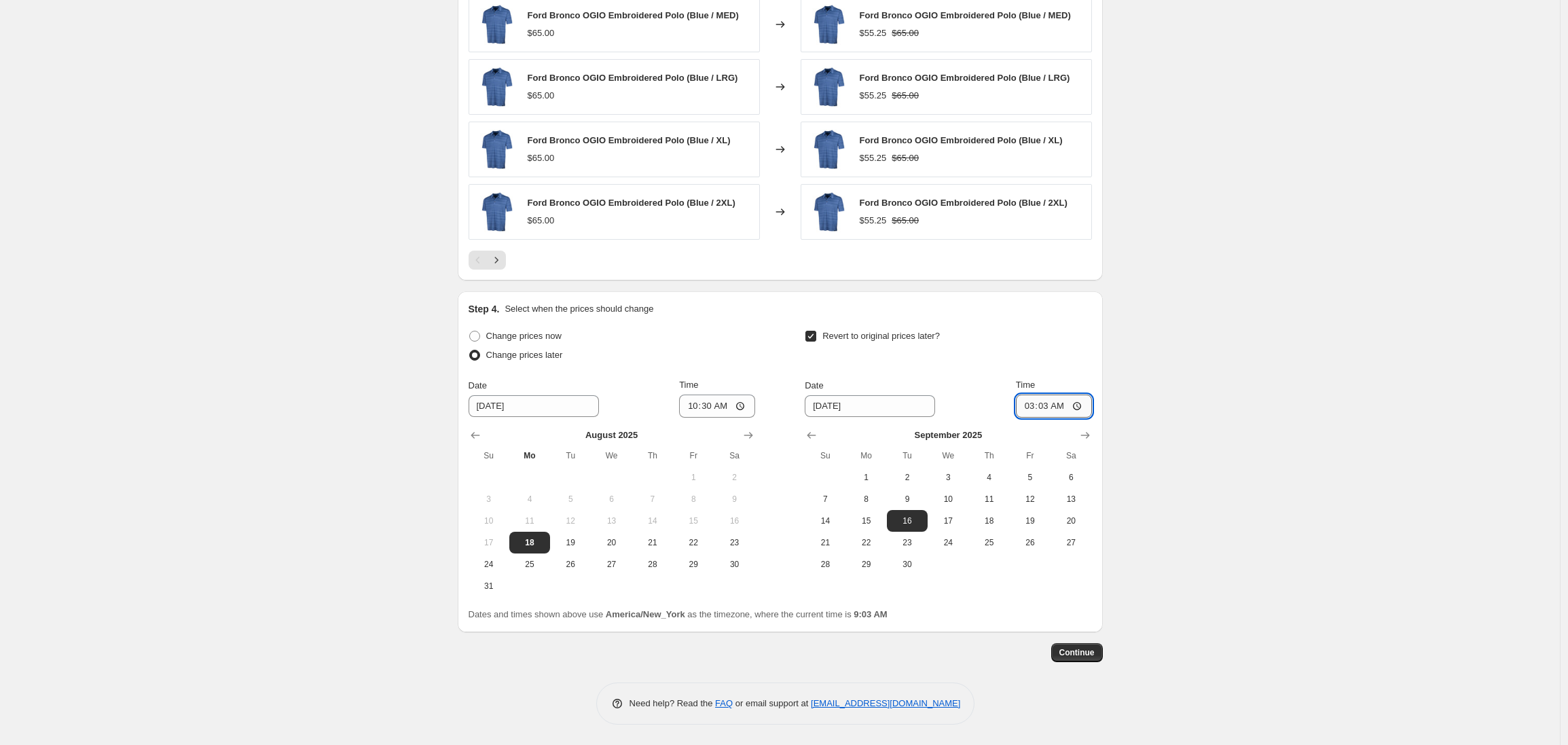
type input "03:00"
click at [1077, 654] on span "Continue" at bounding box center [1077, 653] width 36 height 11
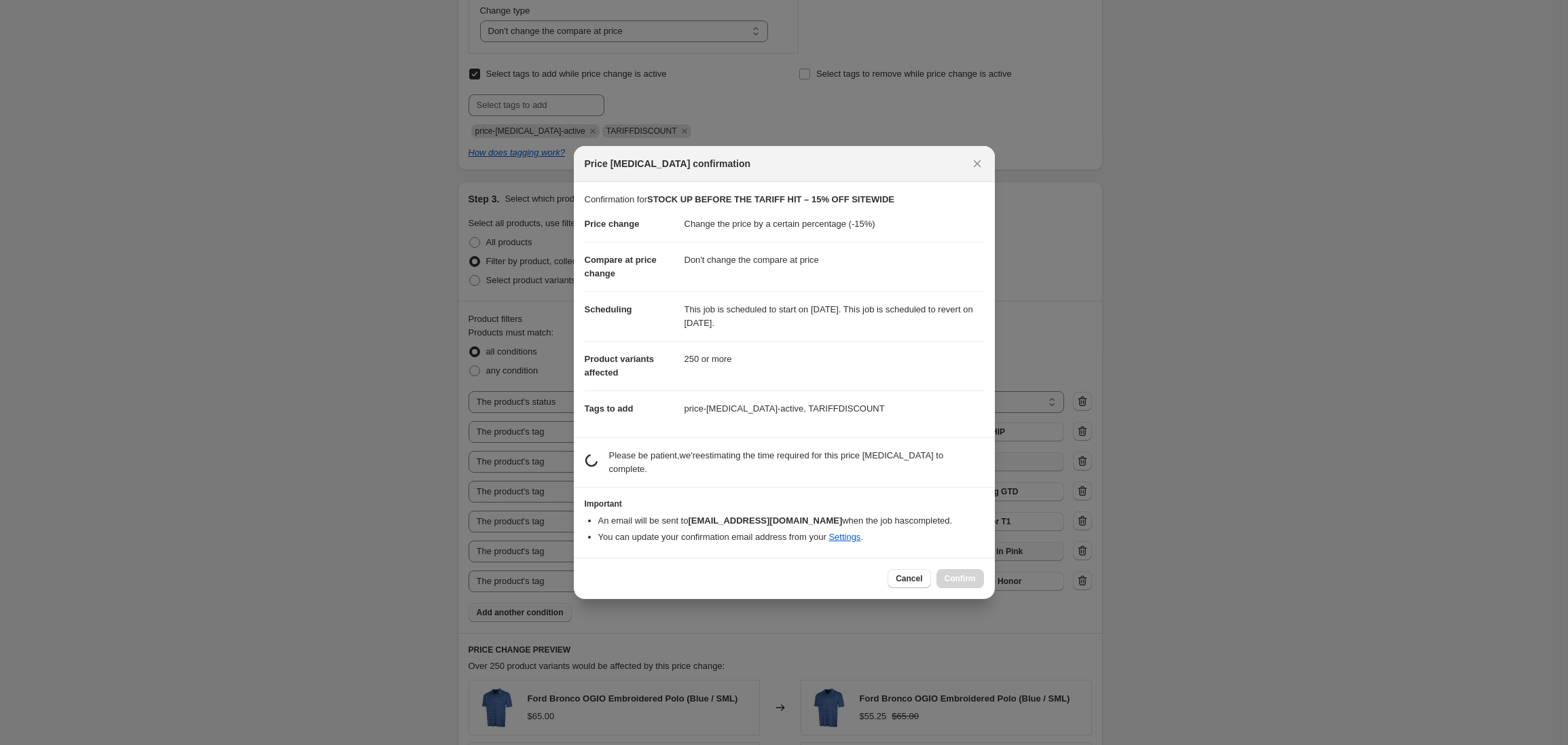
scroll to position [0, 0]
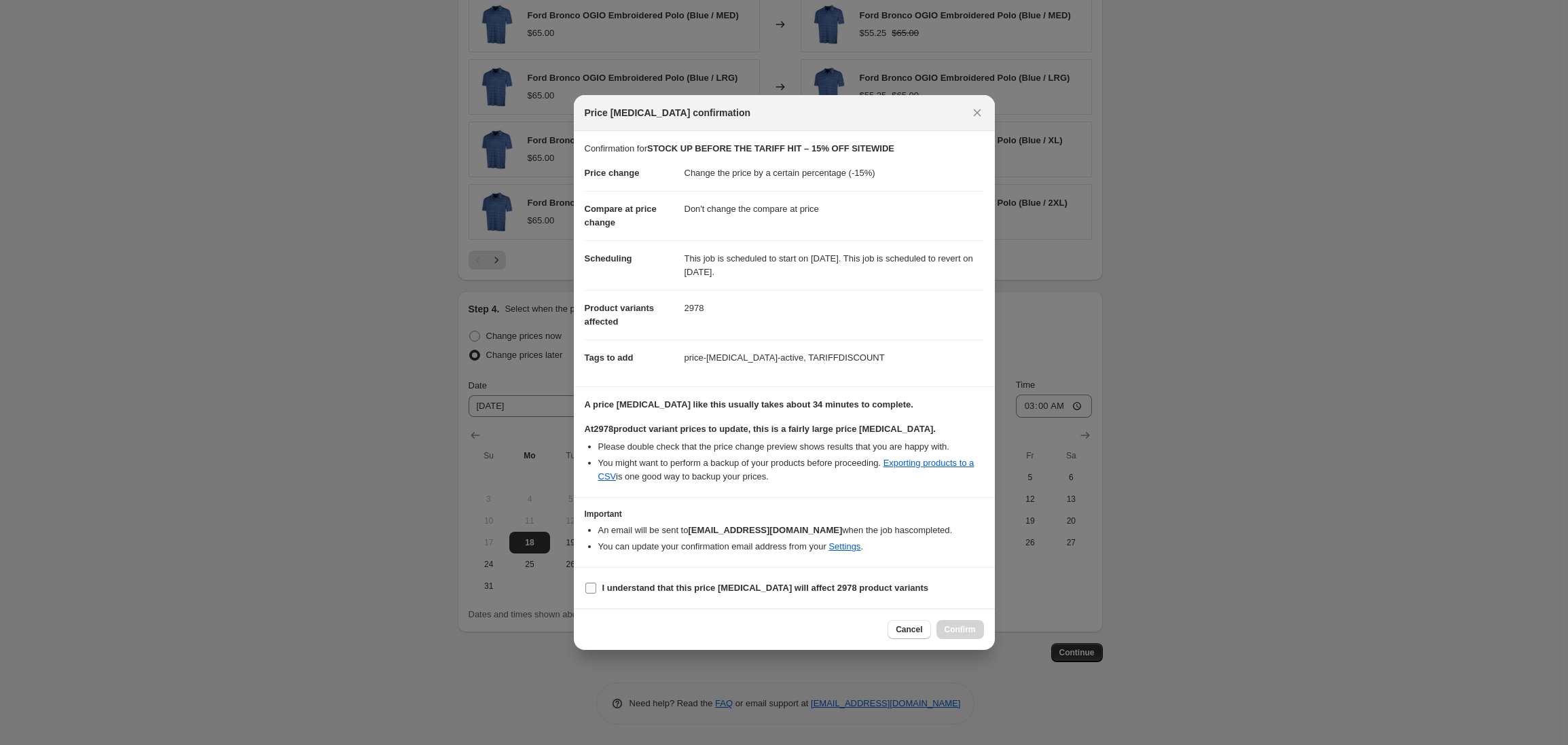
click at [593, 589] on input "I understand that this price change job will affect 2978 product variants" at bounding box center [591, 588] width 11 height 11
checkbox input "true"
click at [965, 631] on span "Confirm" at bounding box center [960, 629] width 31 height 11
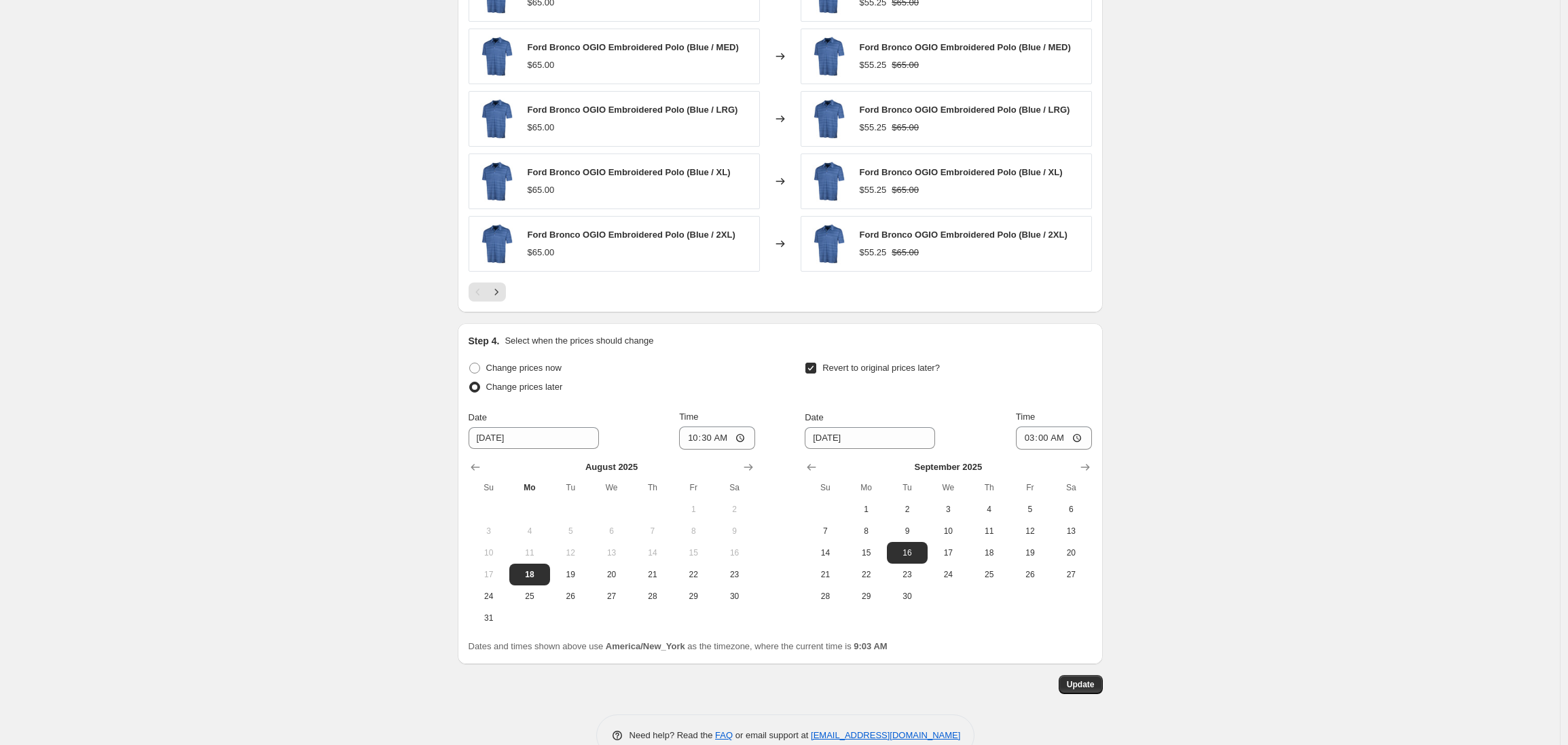
scroll to position [1358, 0]
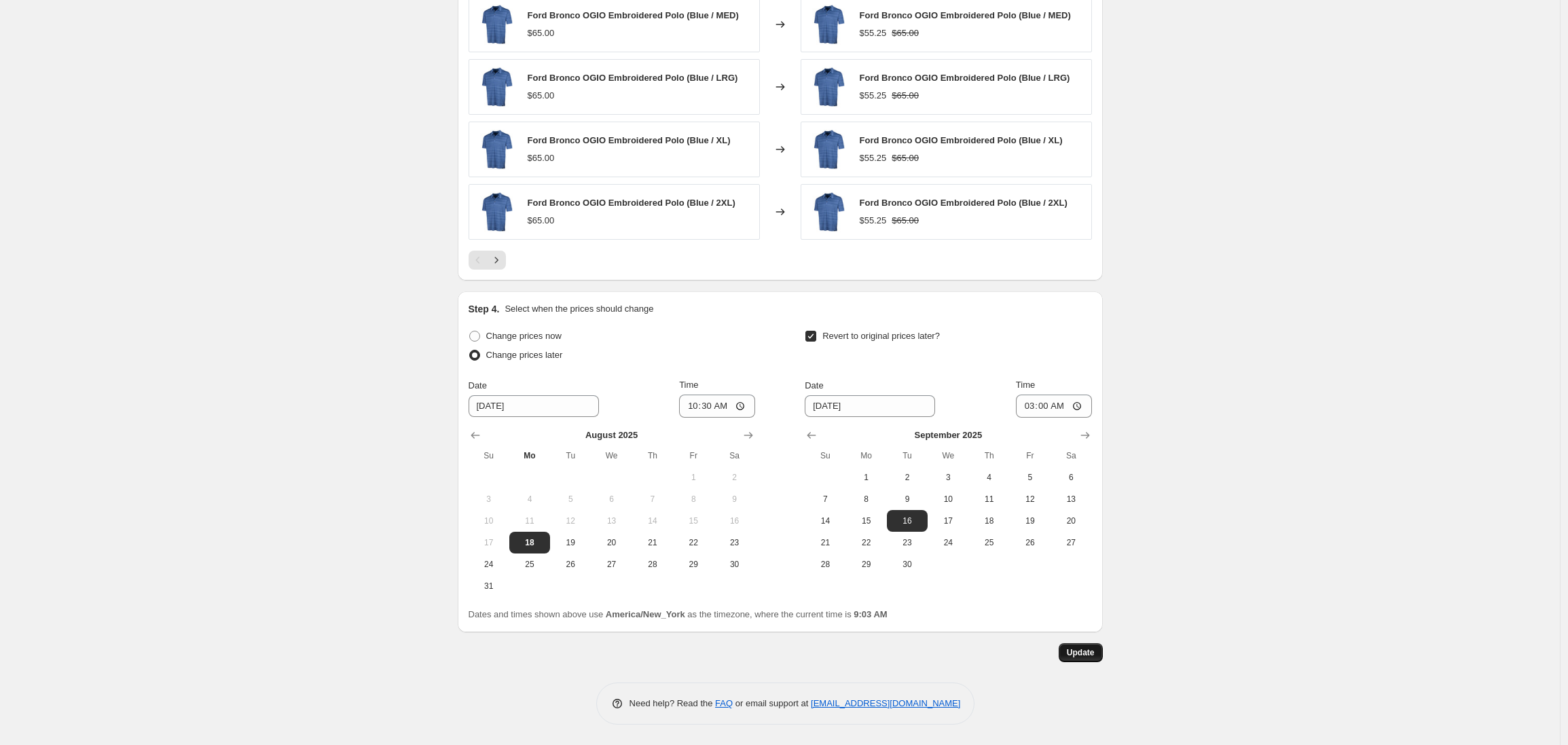
click at [1077, 656] on span "Update" at bounding box center [1080, 653] width 28 height 11
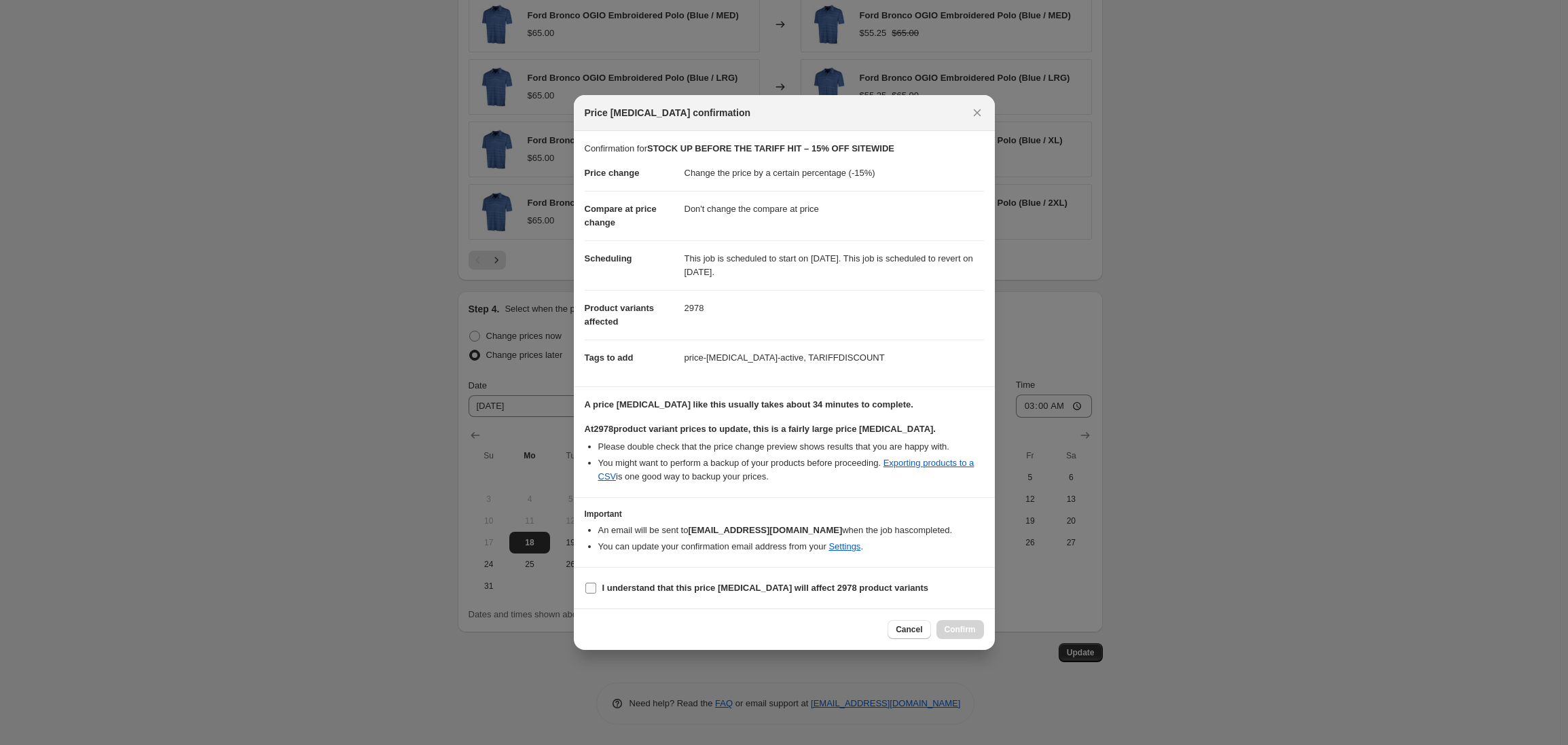
click at [589, 588] on input "I understand that this price change job will affect 2978 product variants" at bounding box center [591, 588] width 11 height 11
checkbox input "true"
click at [952, 635] on span "Confirm" at bounding box center [960, 629] width 31 height 11
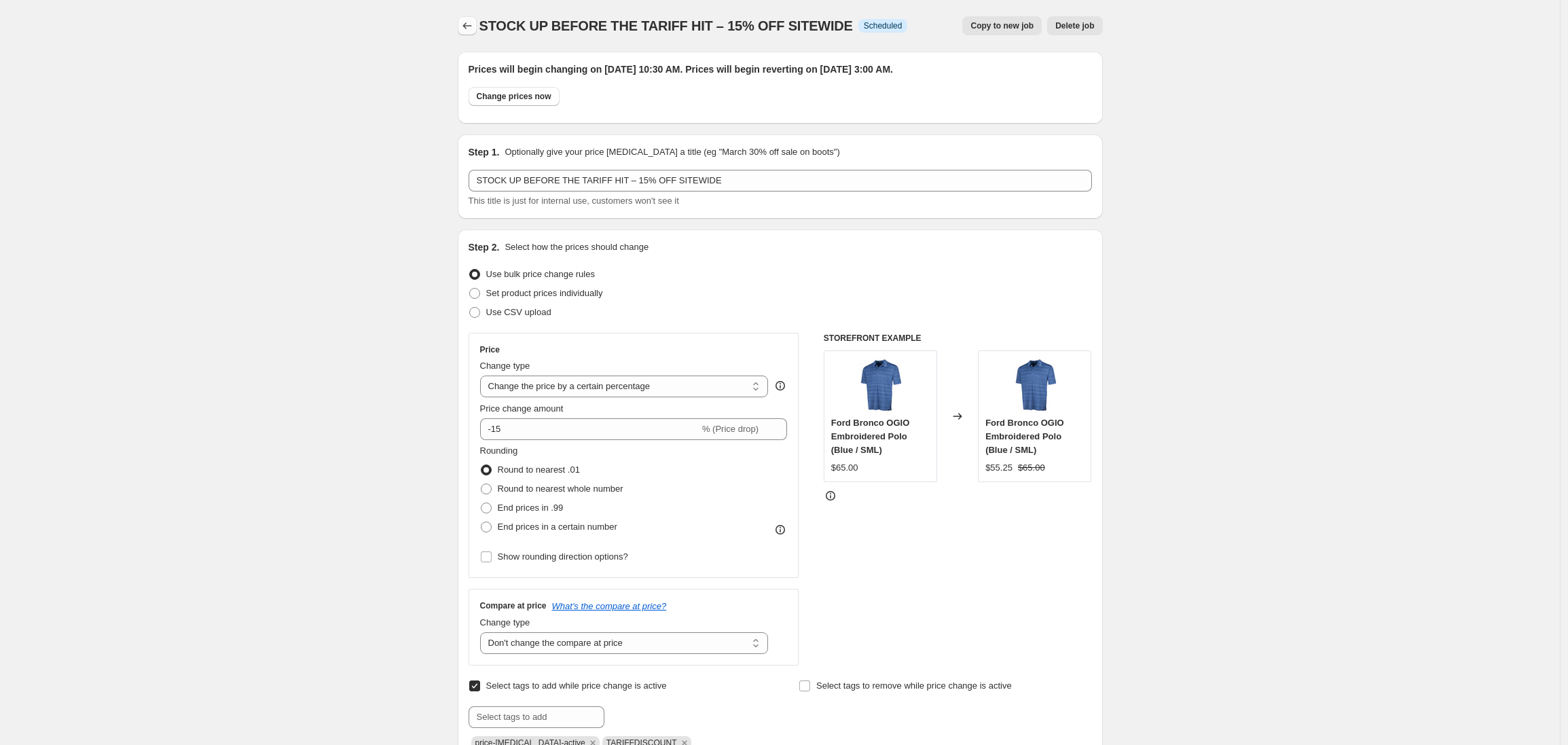
click at [468, 26] on icon "Price change jobs" at bounding box center [467, 26] width 14 height 14
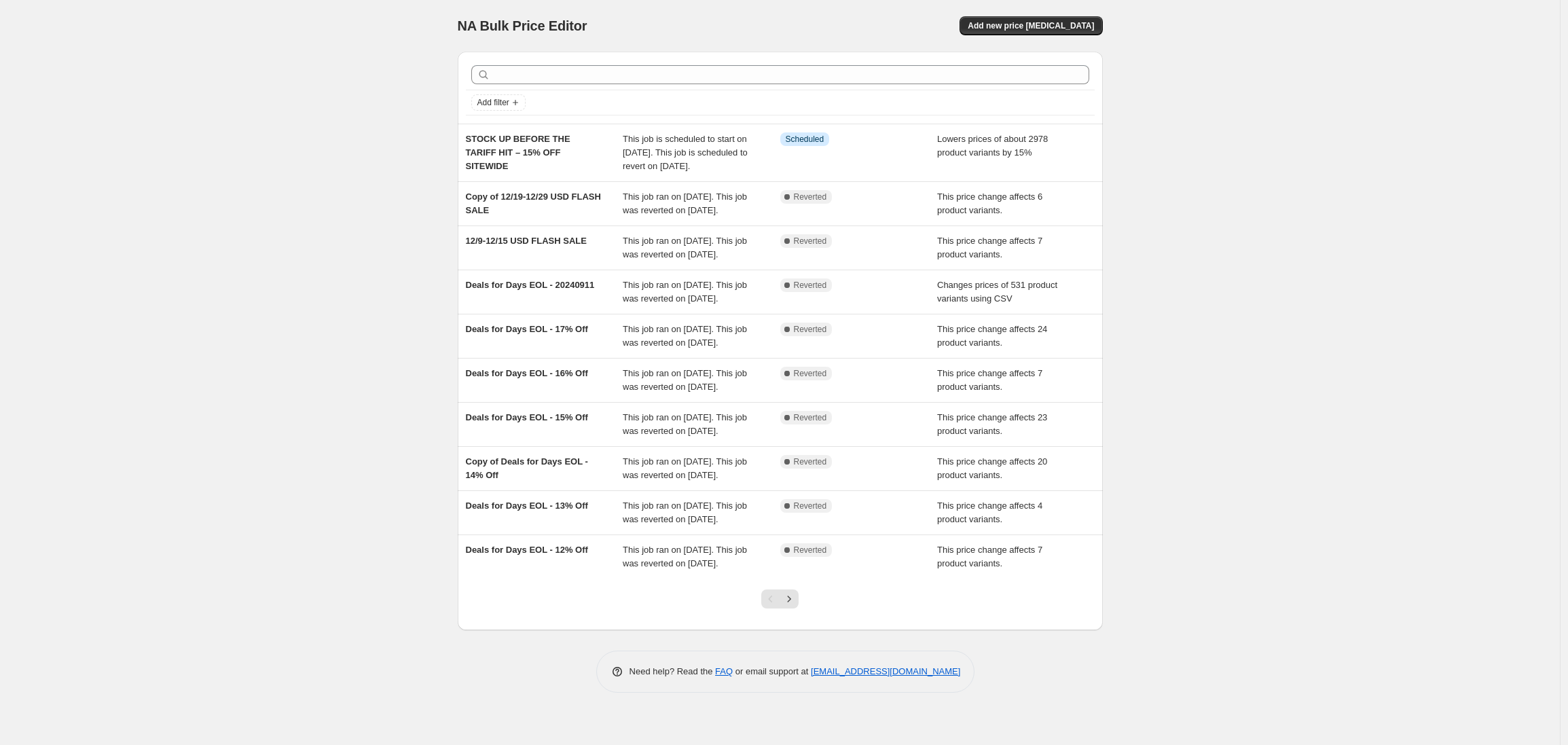
click at [360, 139] on div "NA Bulk Price Editor. This page is ready NA Bulk Price Editor Add new price cha…" at bounding box center [780, 372] width 1560 height 745
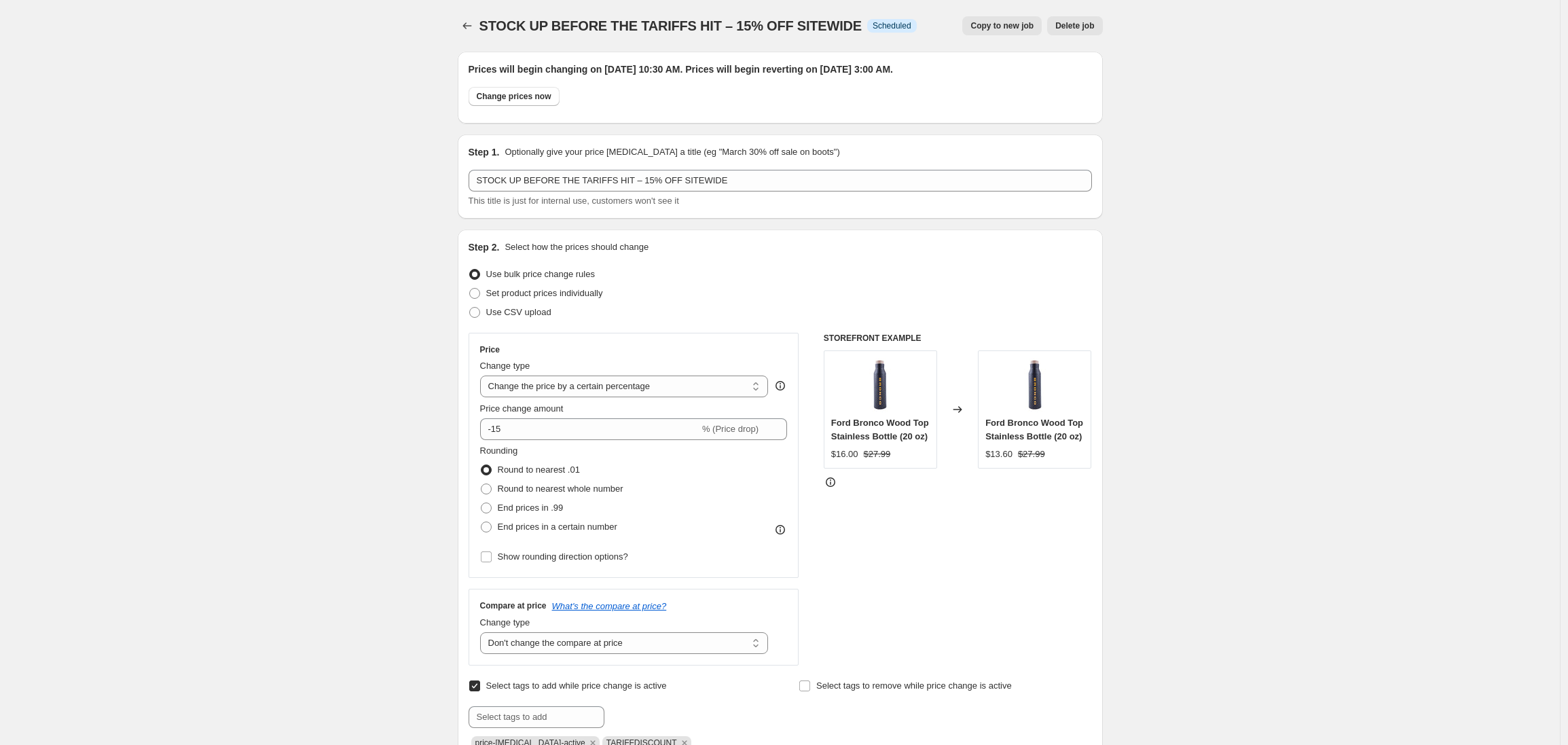
select select "percentage"
select select "no_change"
select select "product_status"
select select "tag"
select select "not_equal"
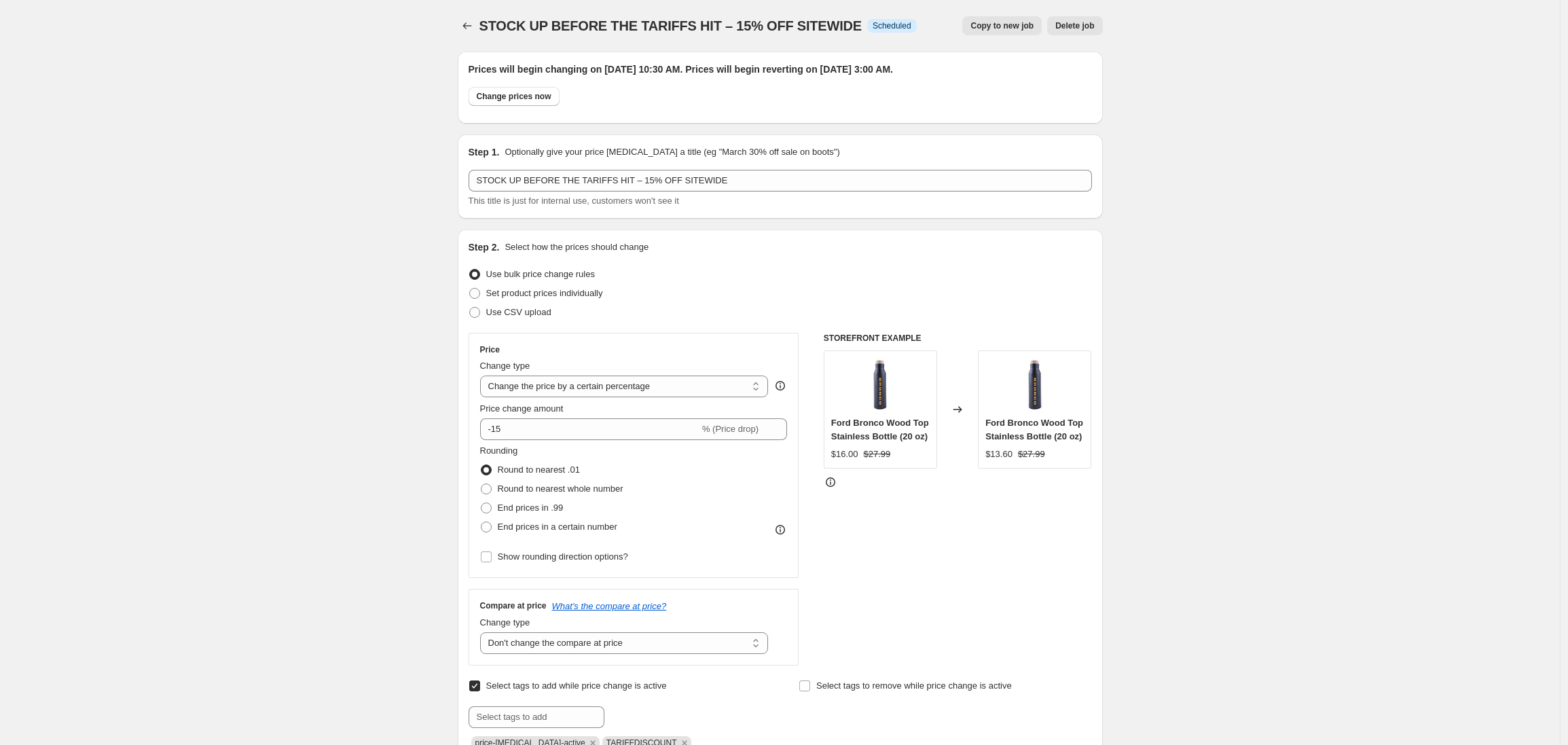
select select "tag"
select select "not_equal"
select select "tag"
select select "not_equal"
select select "tag"
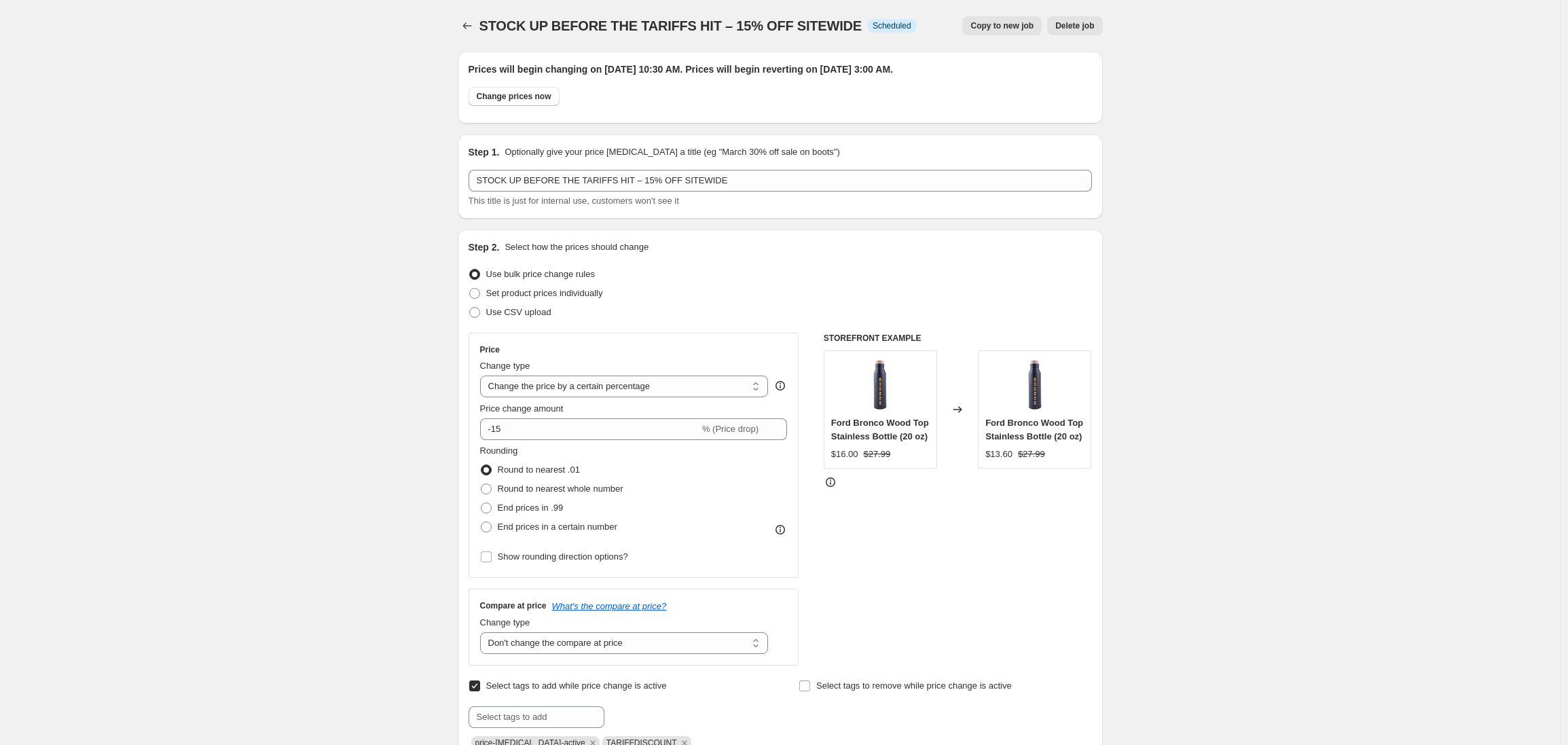
select select "not_equal"
select select "tag"
select select "not_equal"
select select "tag"
select select "not_equal"
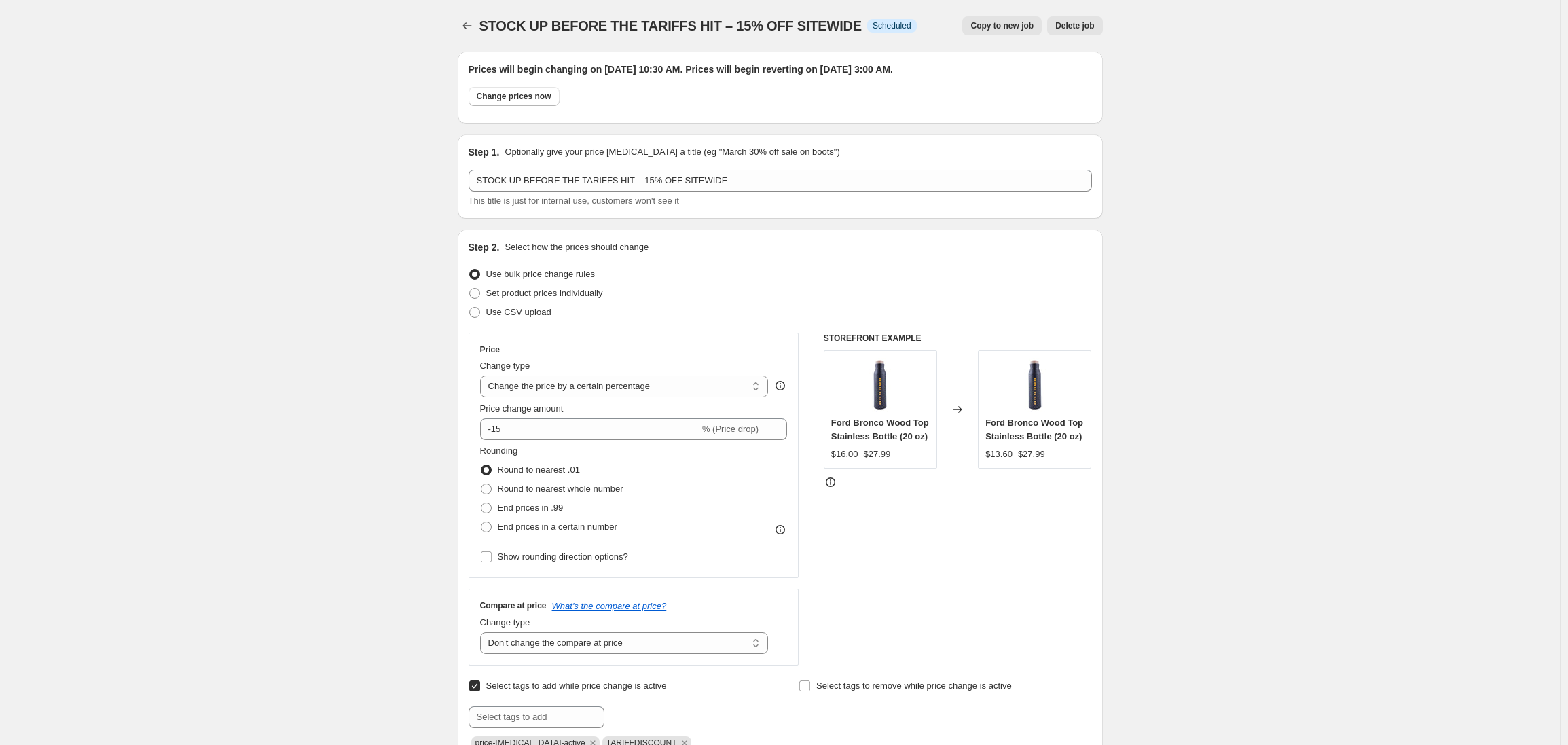
scroll to position [517, 0]
